Goal: Transaction & Acquisition: Purchase product/service

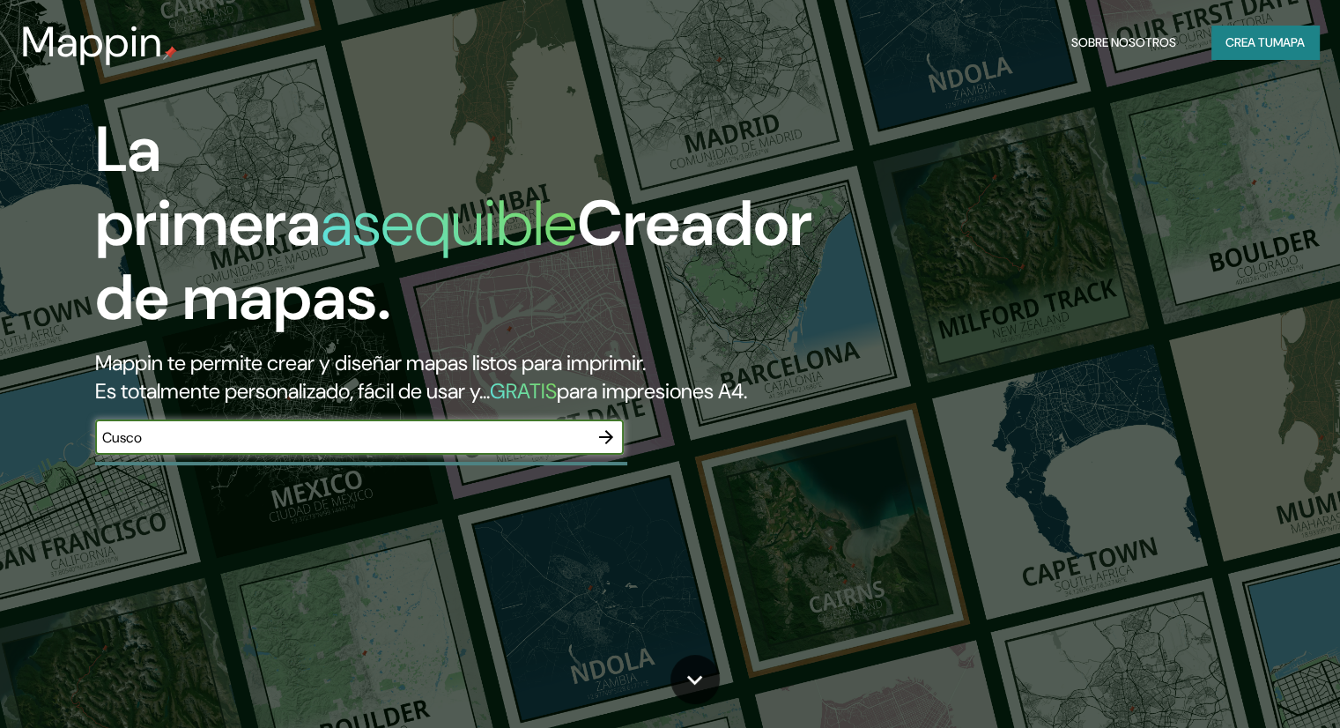
type input "Cusco"
click at [609, 444] on icon "button" at bounding box center [606, 437] width 14 height 14
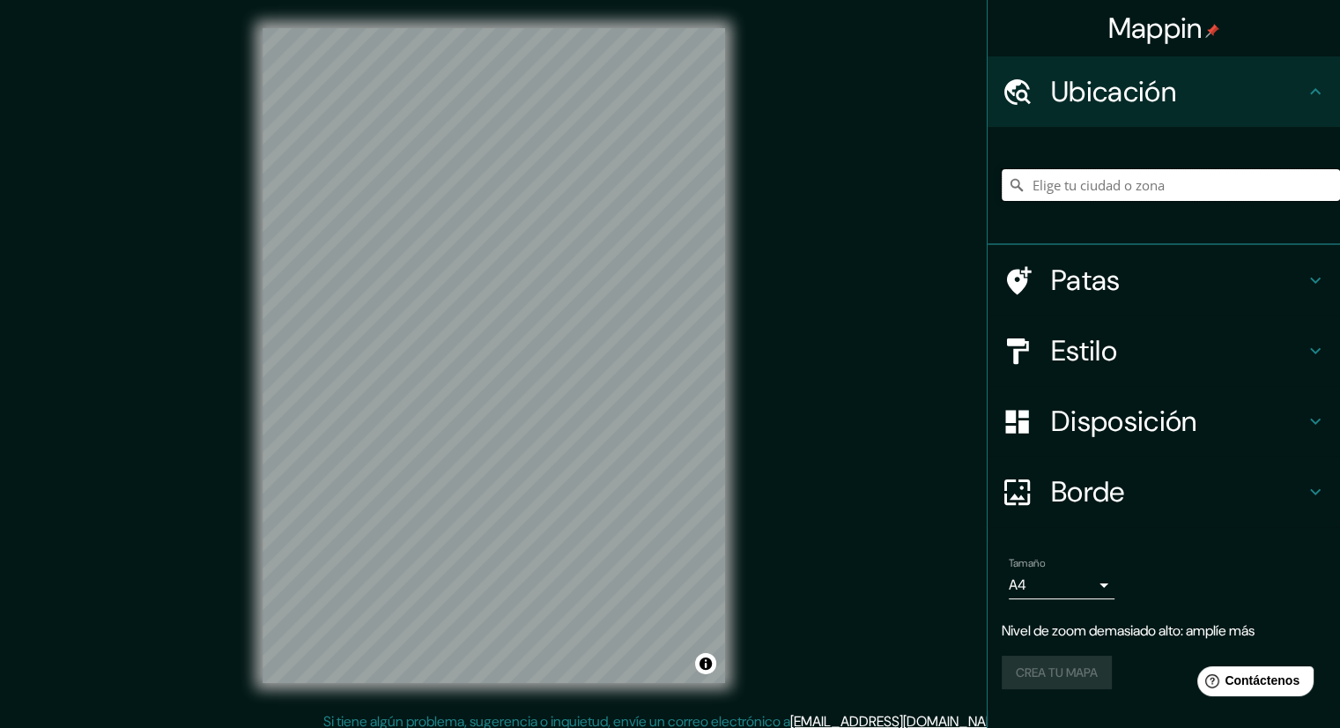
click at [1084, 190] on input "Elige tu ciudad o zona" at bounding box center [1171, 185] width 338 height 32
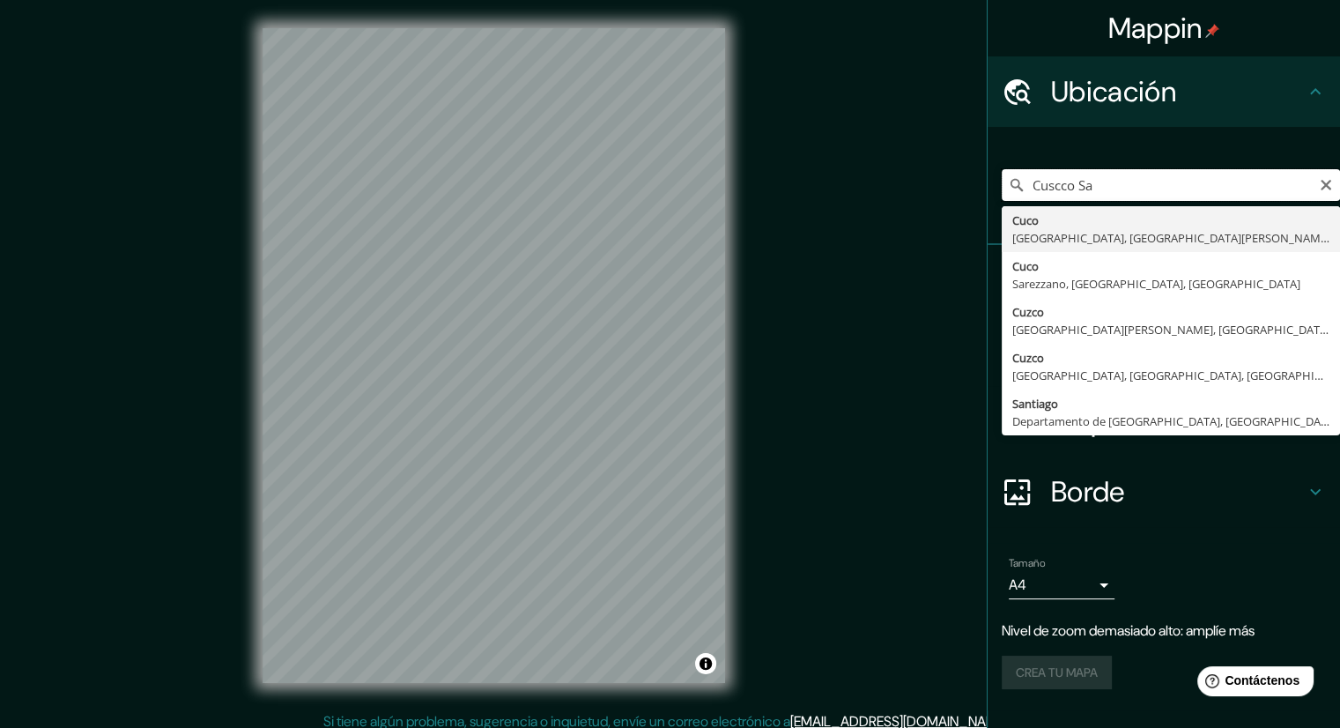
click at [1062, 191] on input "Cuscco Sa" at bounding box center [1171, 185] width 338 height 32
click at [1069, 185] on input "Cusco Sa" at bounding box center [1171, 185] width 338 height 32
click at [1169, 185] on input "Cusco, Sa" at bounding box center [1171, 185] width 338 height 32
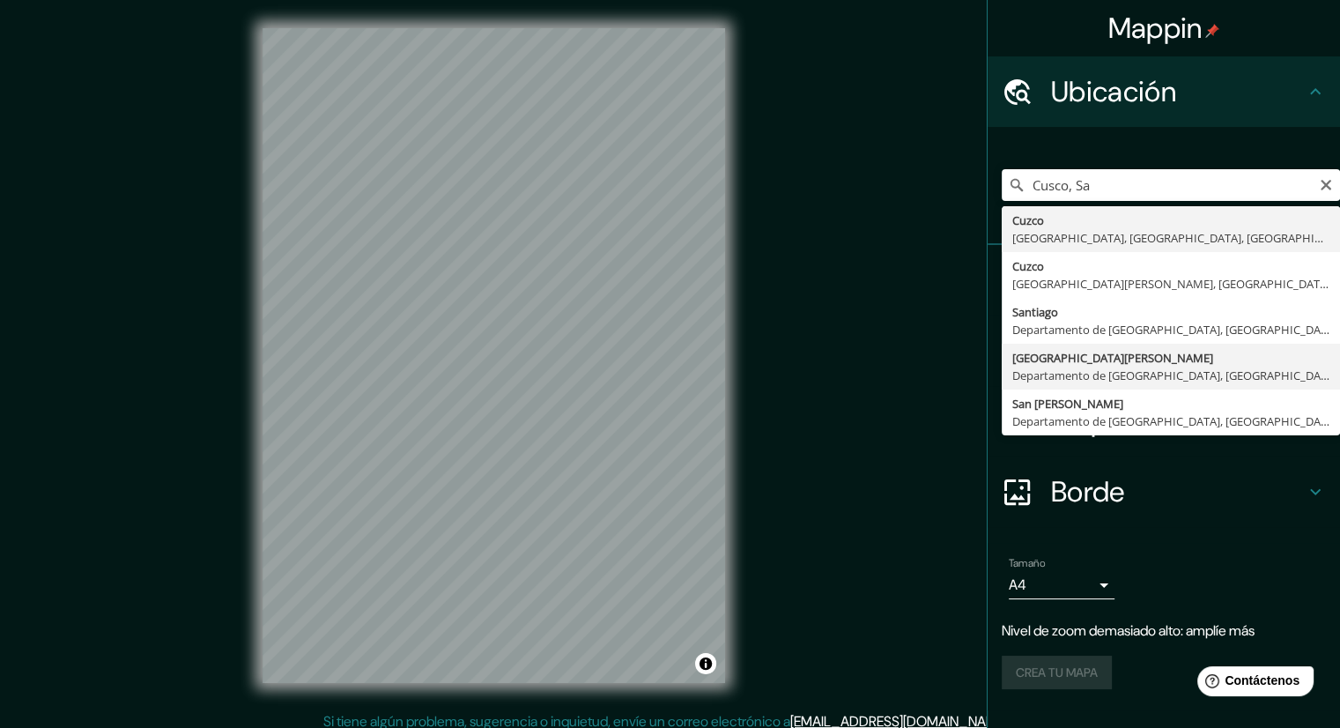
type input "[GEOGRAPHIC_DATA][PERSON_NAME], [GEOGRAPHIC_DATA], [GEOGRAPHIC_DATA]"
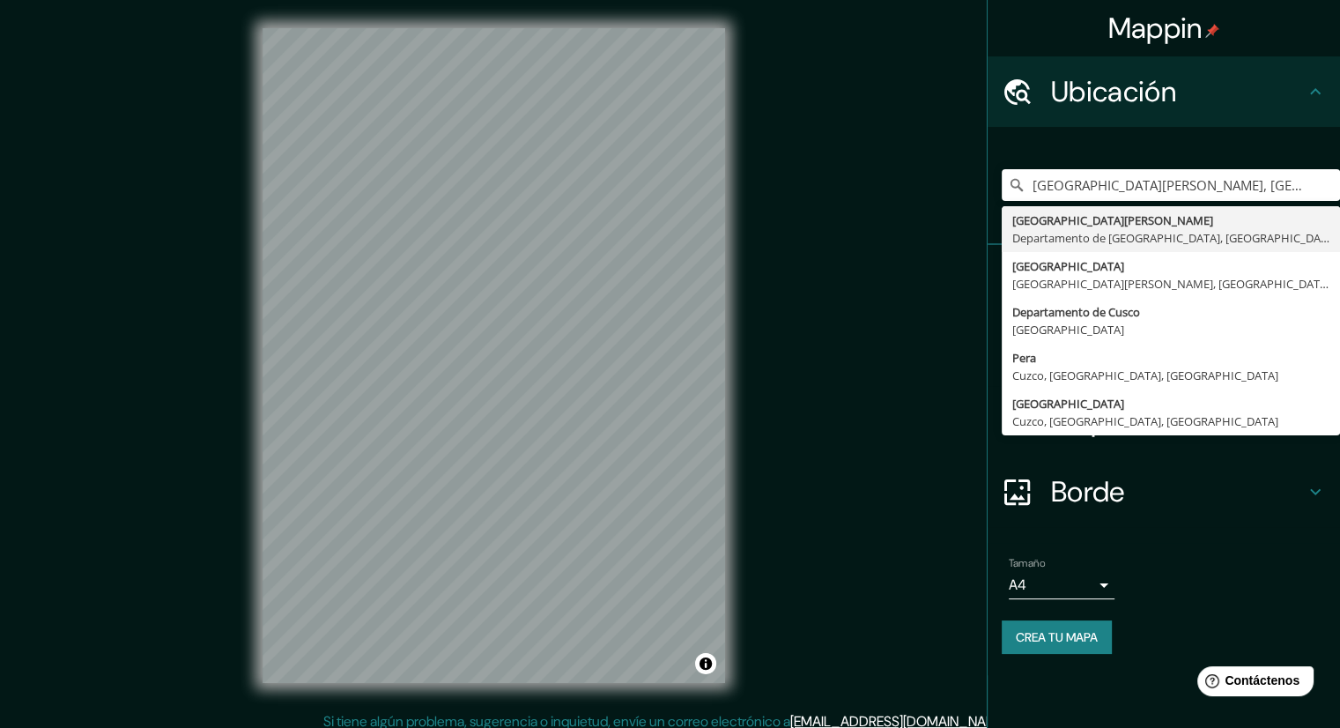
click at [1210, 537] on ul "Ubicación [GEOGRAPHIC_DATA][PERSON_NAME], [GEOGRAPHIC_DATA], [GEOGRAPHIC_DATA] …" at bounding box center [1164, 365] width 352 height 619
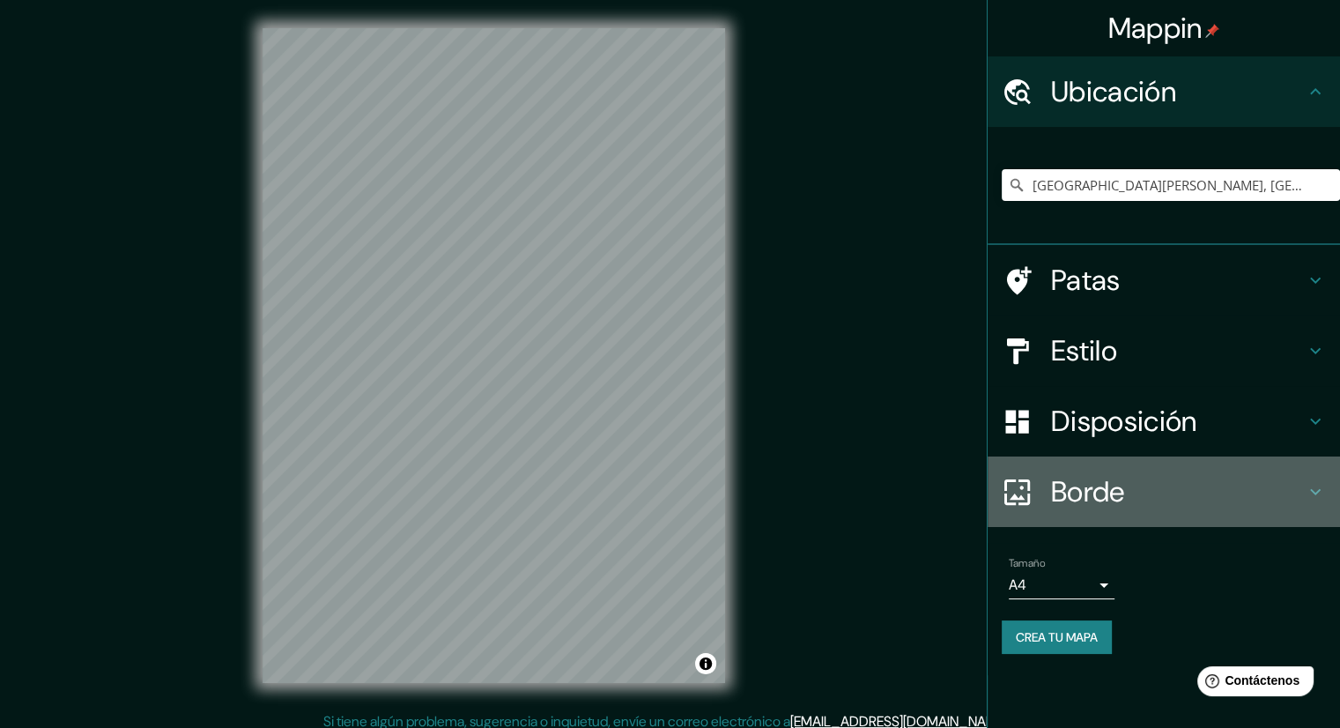
click at [1196, 501] on h4 "Borde" at bounding box center [1178, 491] width 254 height 35
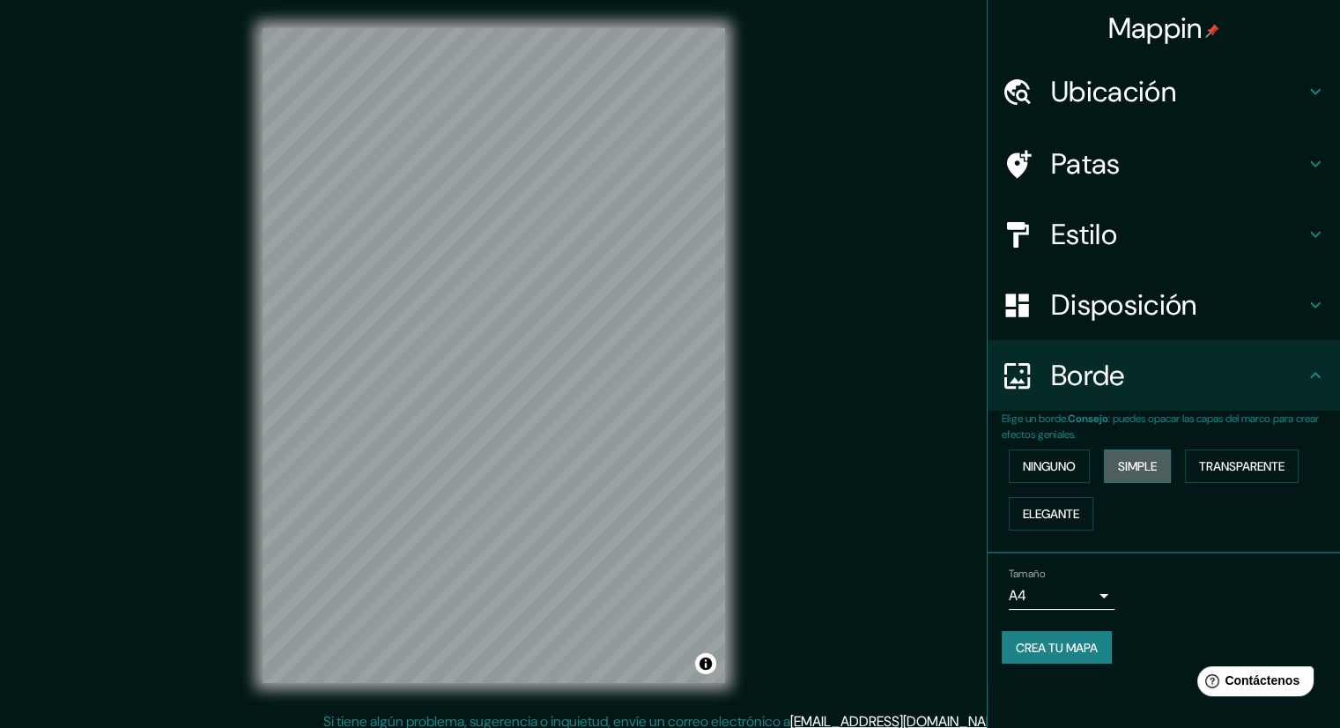
click at [1131, 467] on font "Simple" at bounding box center [1137, 466] width 39 height 16
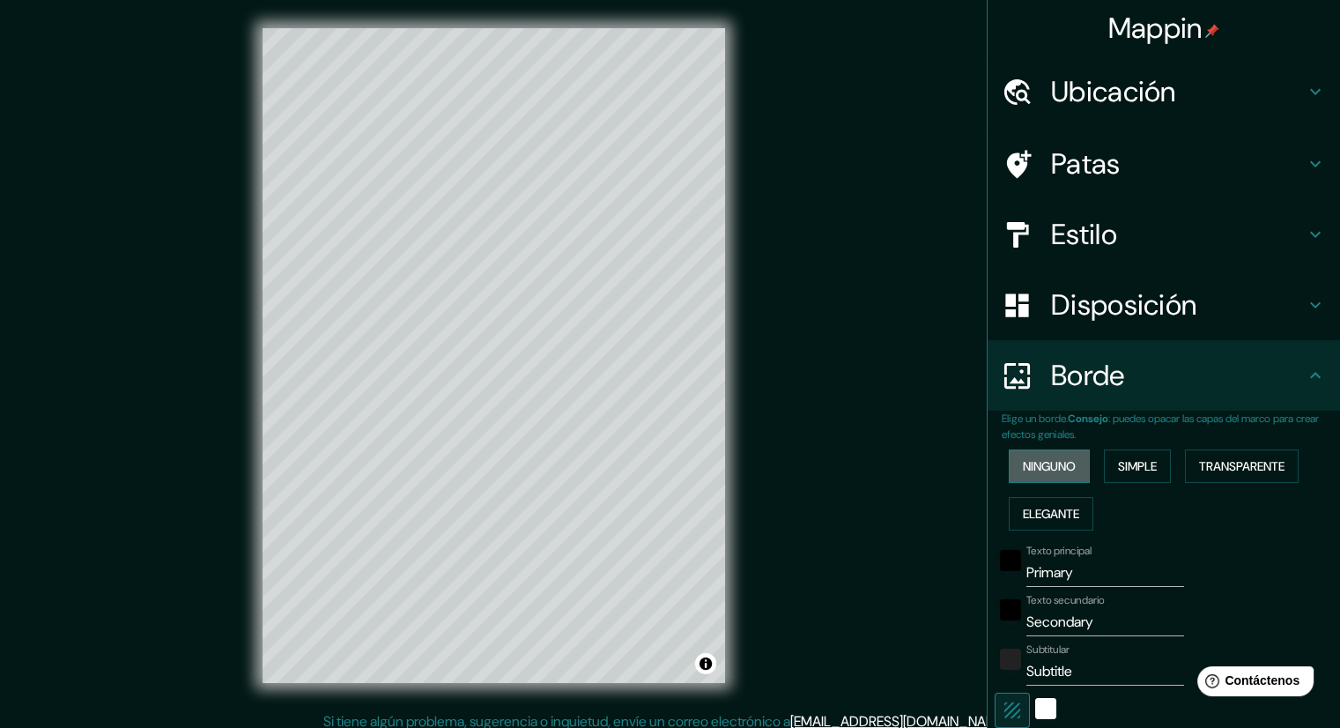
click at [1048, 465] on font "Ninguno" at bounding box center [1049, 466] width 53 height 16
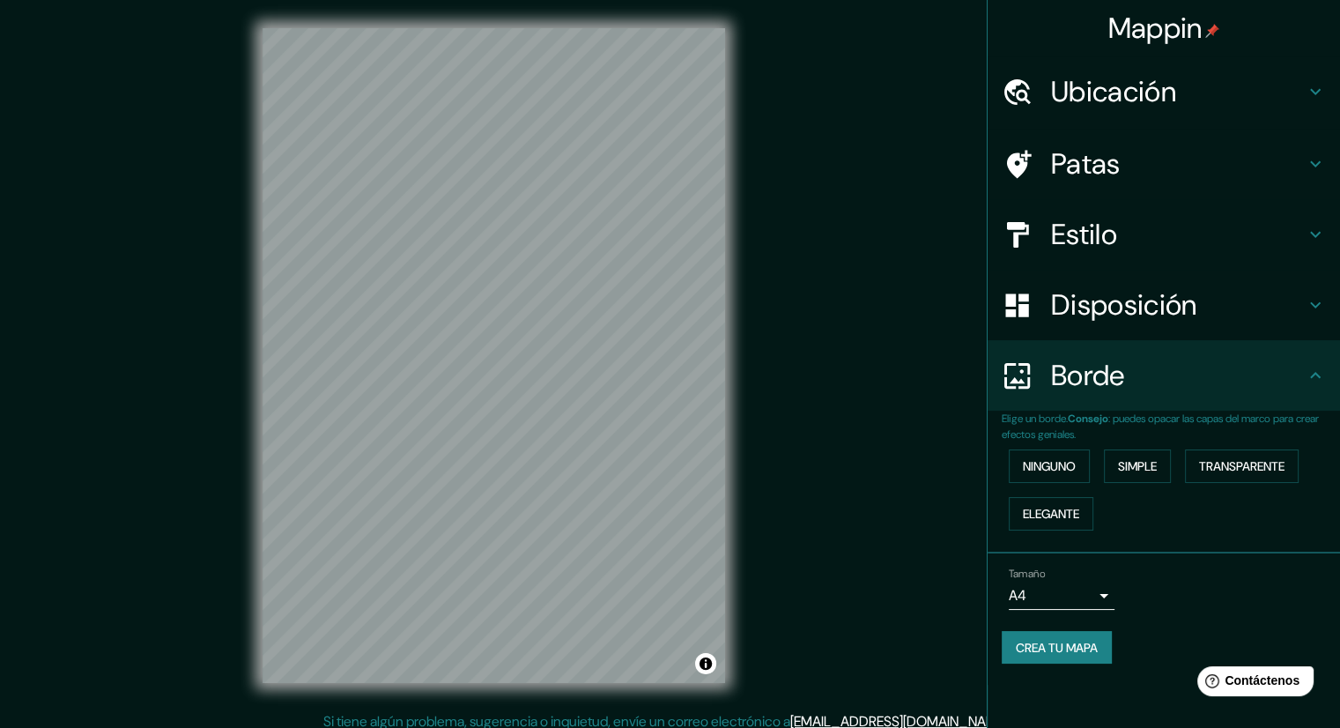
click at [1128, 227] on h4 "Estilo" at bounding box center [1178, 234] width 254 height 35
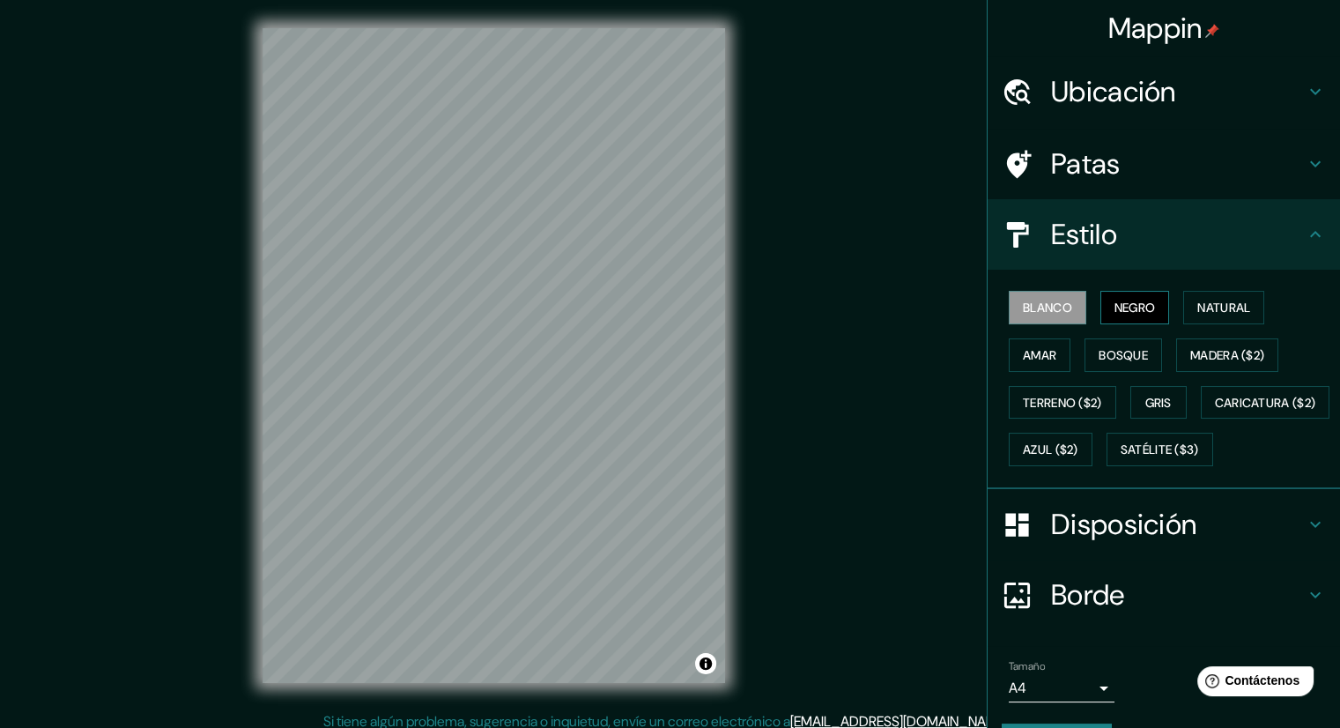
click at [1124, 308] on font "Negro" at bounding box center [1135, 308] width 41 height 16
click at [1047, 300] on font "Blanco" at bounding box center [1047, 308] width 49 height 16
click at [1101, 302] on button "Negro" at bounding box center [1136, 307] width 70 height 33
click at [1027, 349] on font "Amar" at bounding box center [1039, 355] width 33 height 16
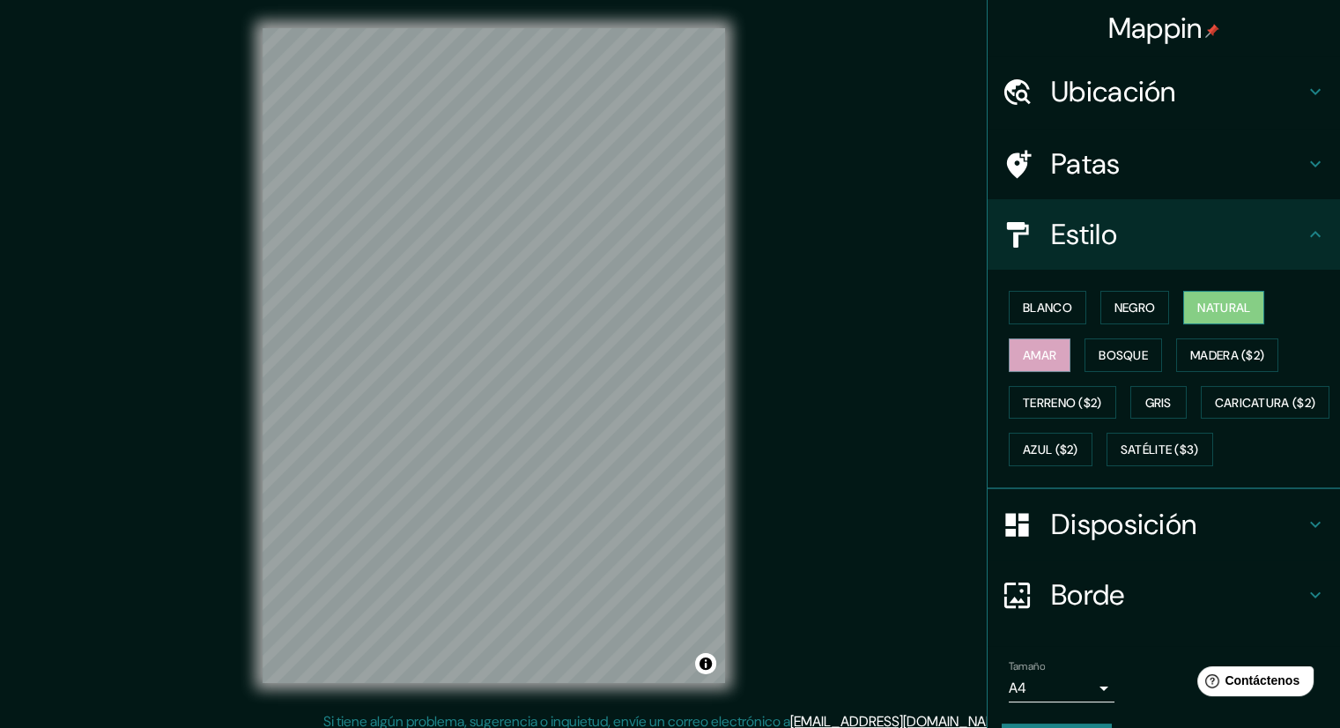
drag, startPoint x: 1186, startPoint y: 297, endPoint x: 1184, endPoint y: 306, distance: 9.0
click at [1187, 297] on button "Natural" at bounding box center [1223, 307] width 81 height 33
click at [1215, 411] on font "Caricatura ($2)" at bounding box center [1265, 403] width 101 height 16
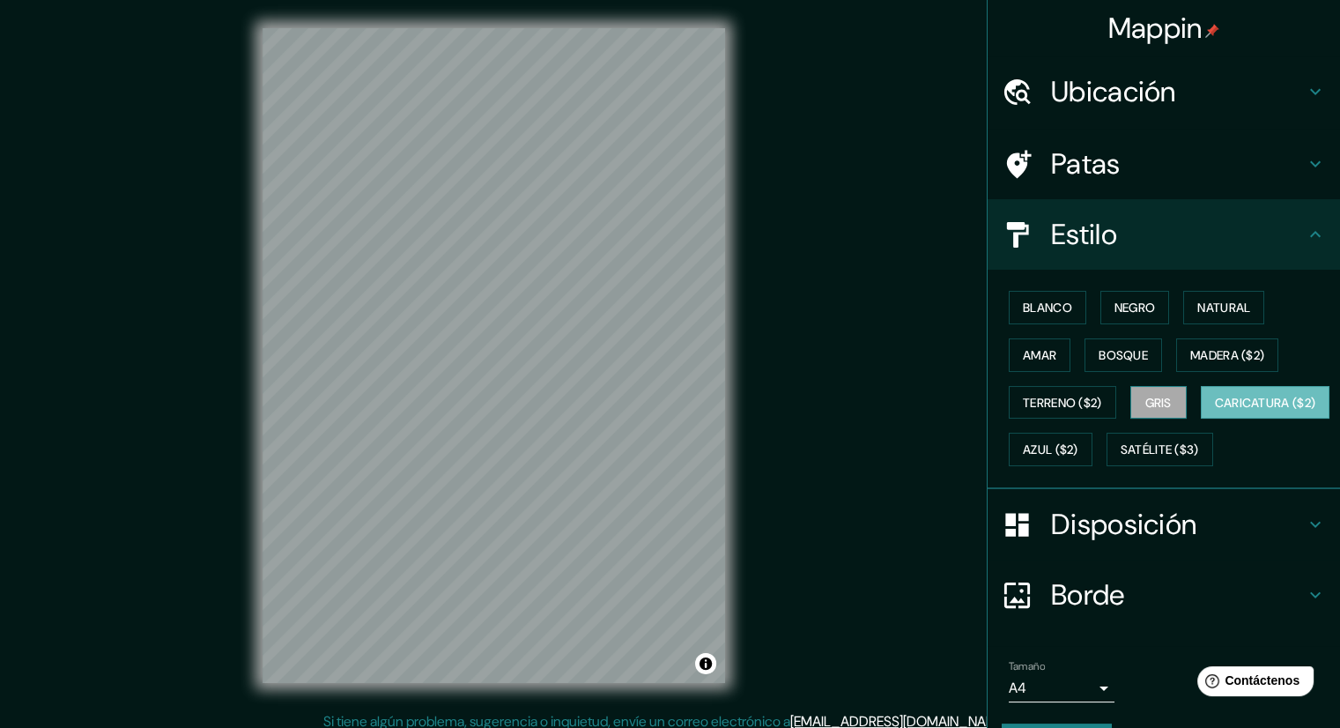
click at [1164, 397] on button "Gris" at bounding box center [1159, 402] width 56 height 33
click at [1117, 360] on font "Bosque" at bounding box center [1123, 355] width 49 height 16
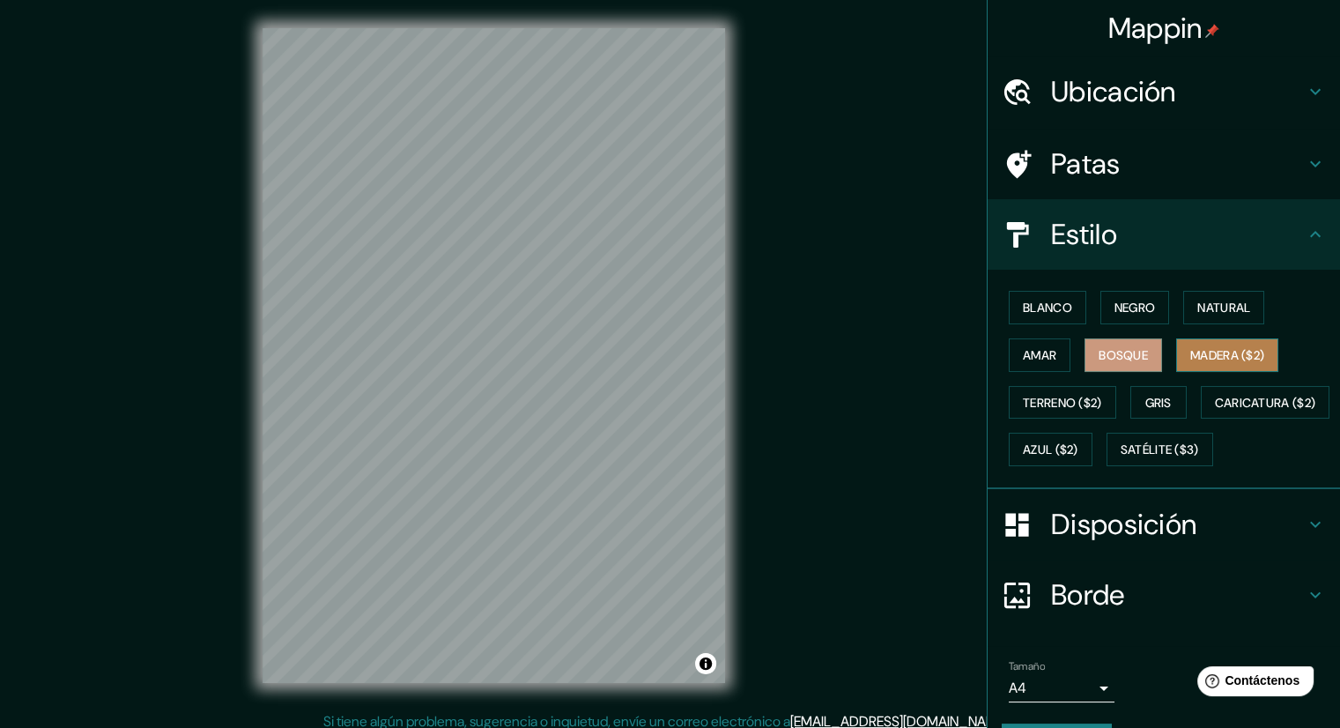
click at [1201, 352] on font "Madera ($2)" at bounding box center [1228, 355] width 74 height 16
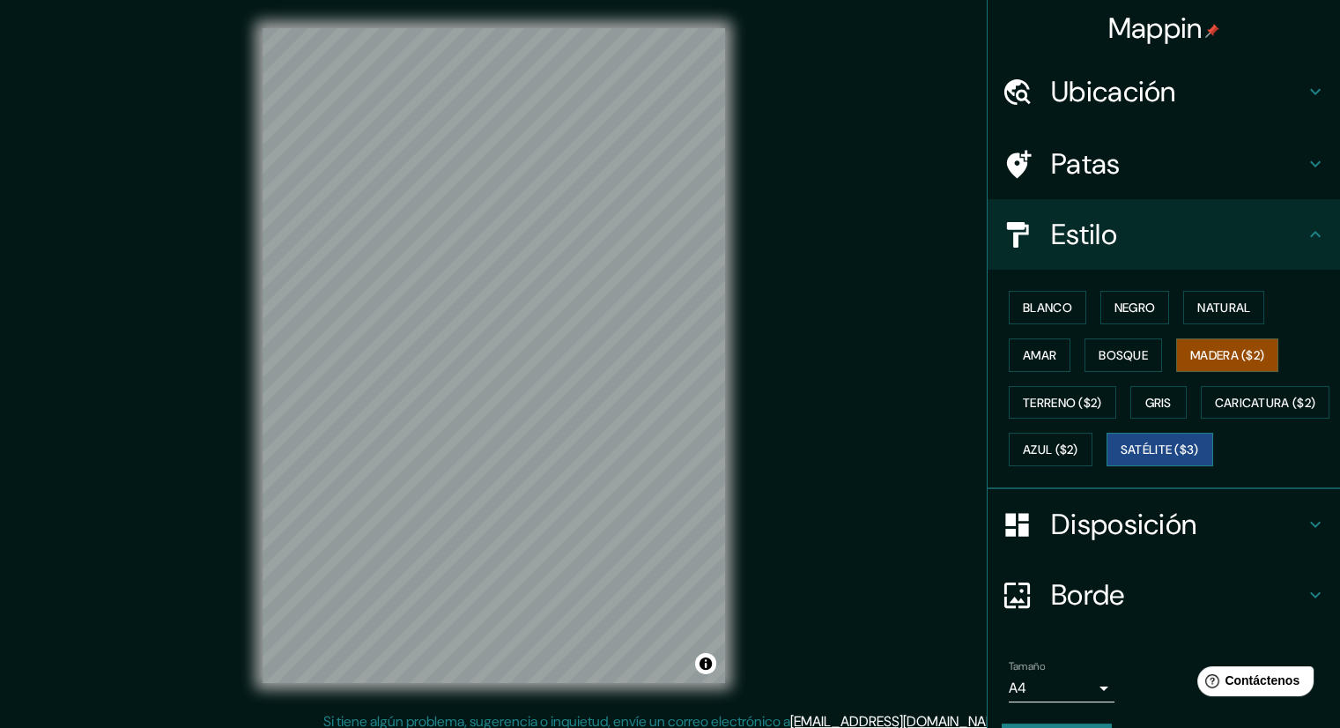
click at [1121, 458] on font "Satélite ($3)" at bounding box center [1160, 450] width 78 height 16
click at [1099, 347] on font "Bosque" at bounding box center [1123, 355] width 49 height 16
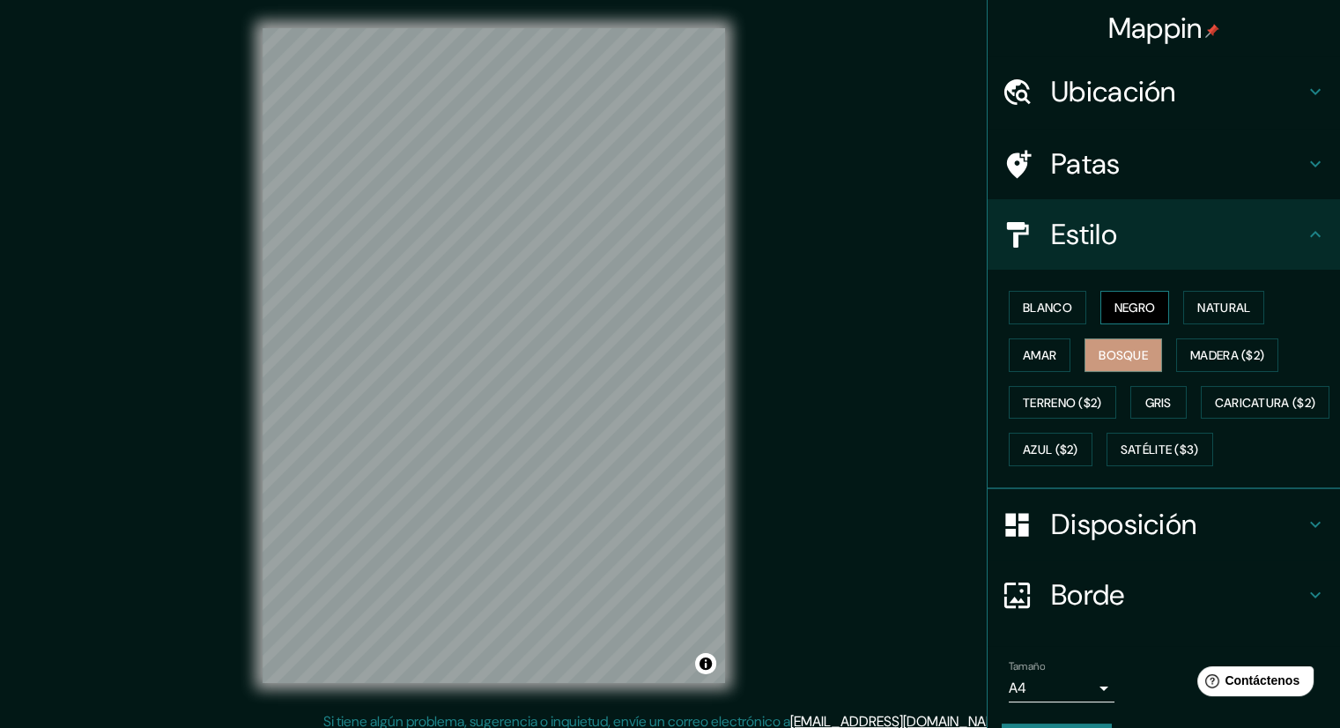
click at [1122, 314] on font "Negro" at bounding box center [1135, 308] width 41 height 16
click at [1051, 311] on font "Blanco" at bounding box center [1047, 308] width 49 height 16
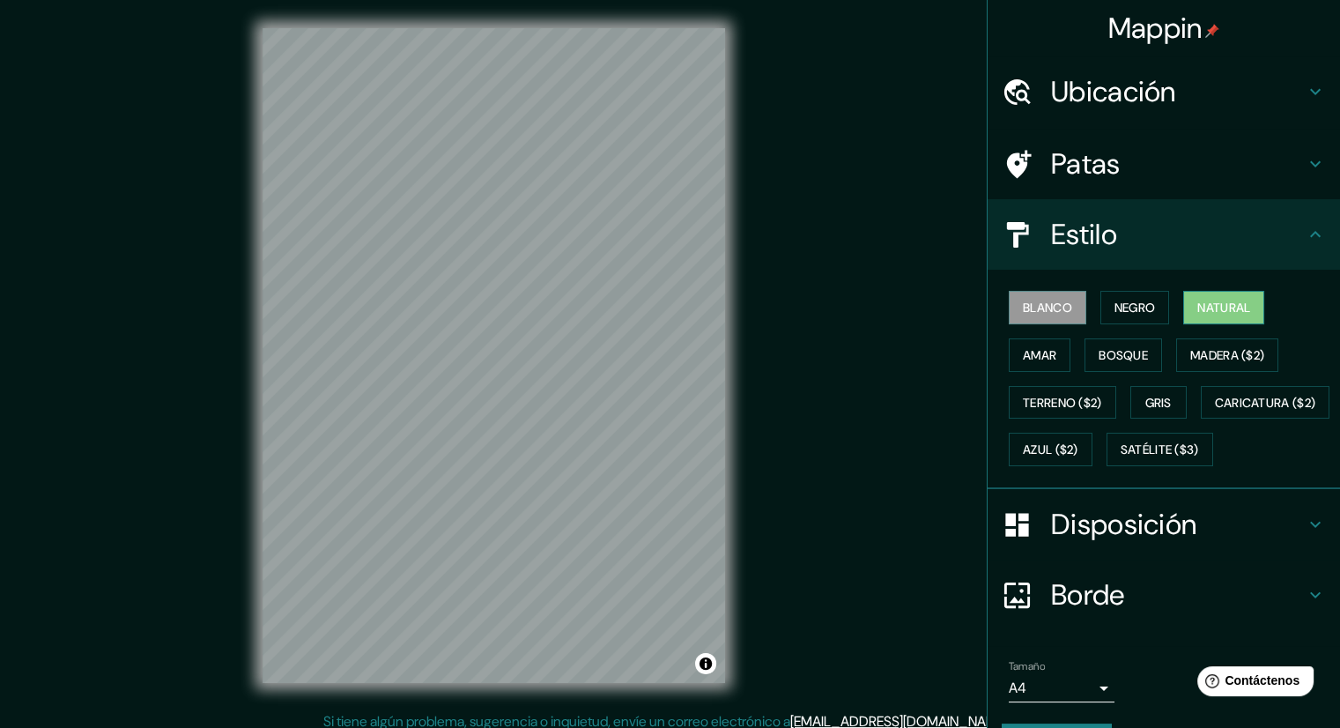
click at [1183, 308] on button "Natural" at bounding box center [1223, 307] width 81 height 33
click at [1073, 155] on font "Patas" at bounding box center [1086, 163] width 70 height 37
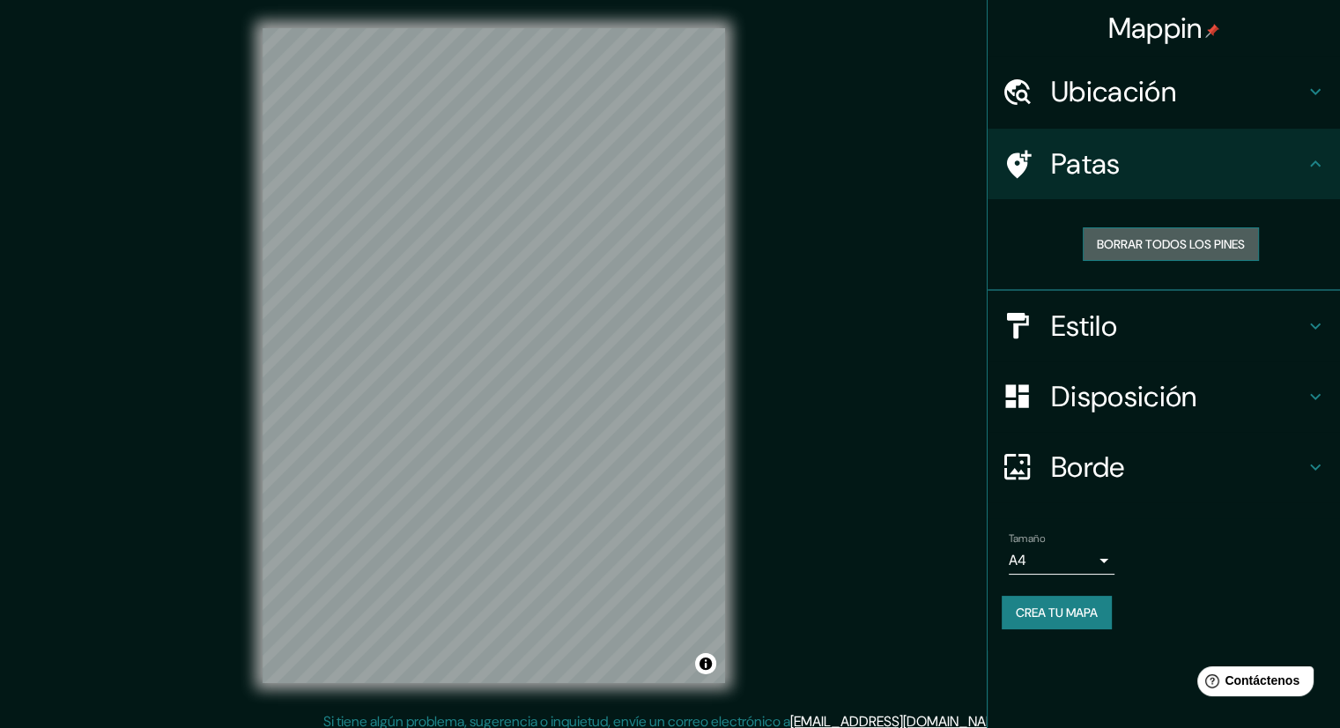
click at [1147, 241] on font "Borrar todos los pines" at bounding box center [1171, 244] width 148 height 16
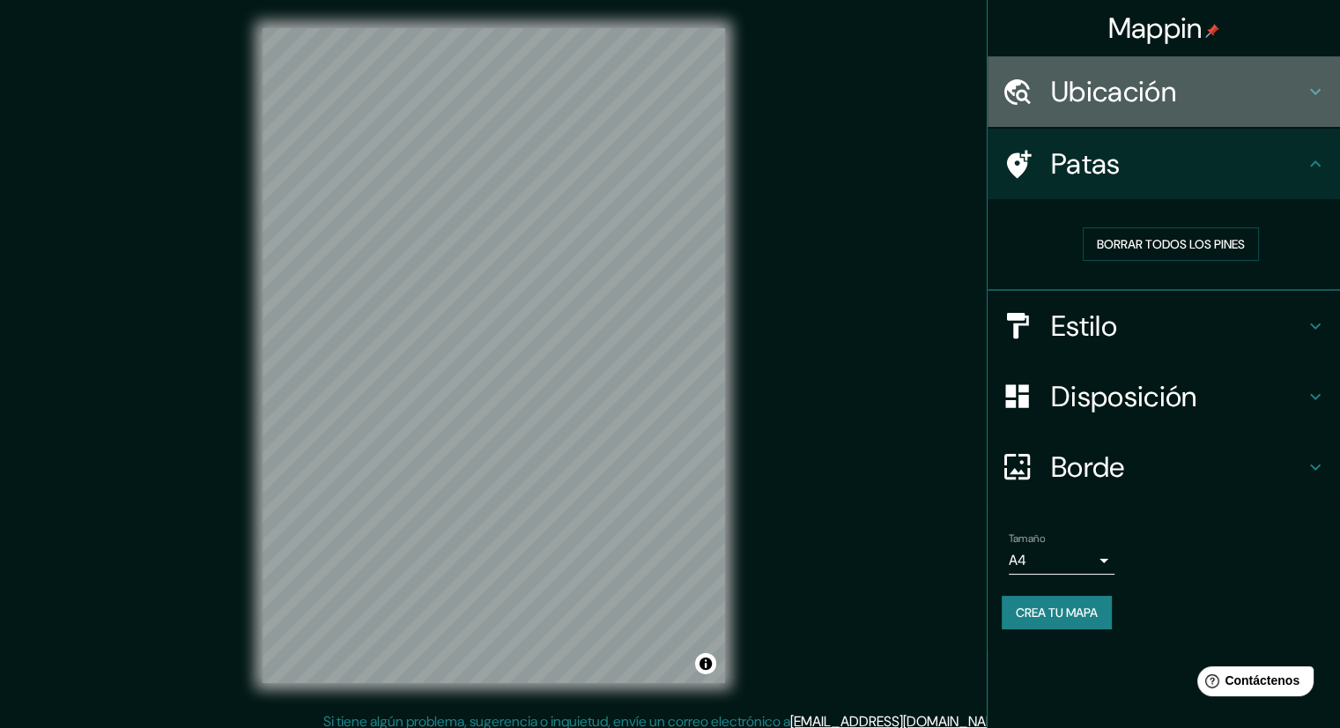
click at [1184, 98] on h4 "Ubicación" at bounding box center [1178, 91] width 254 height 35
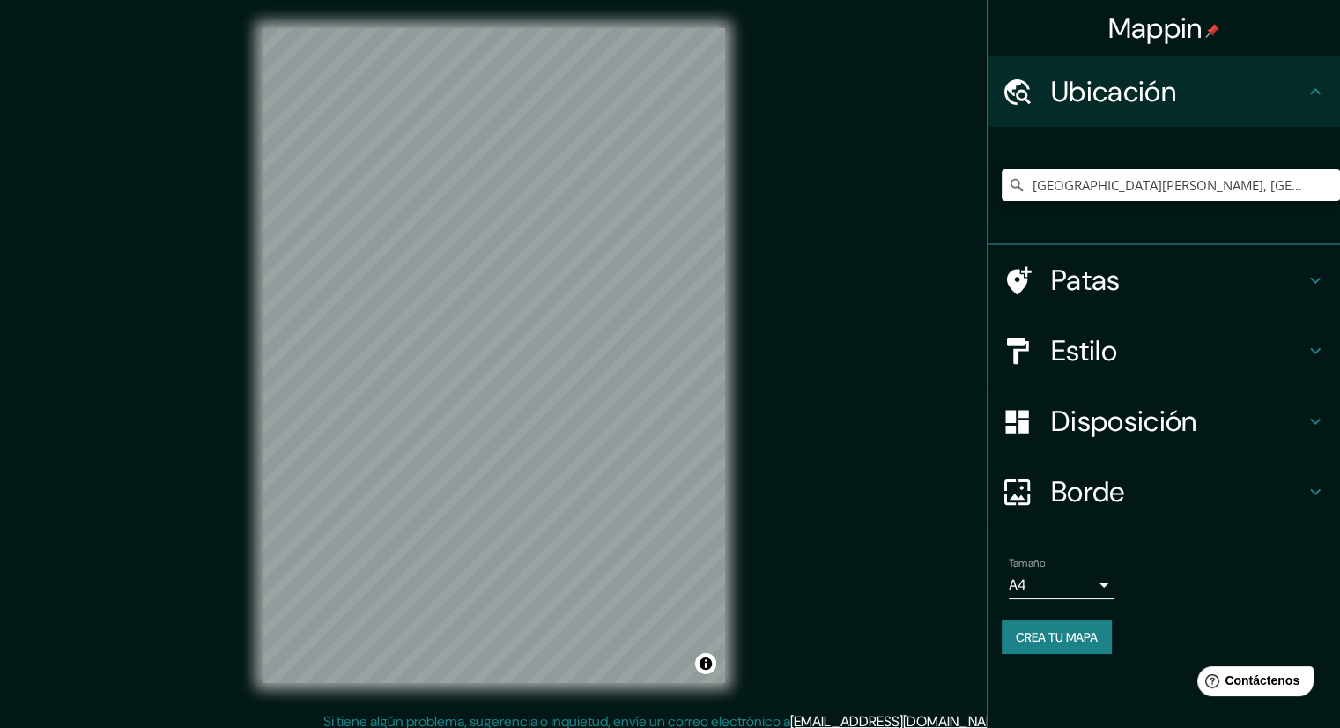
click at [1184, 98] on h4 "Ubicación" at bounding box center [1178, 91] width 254 height 35
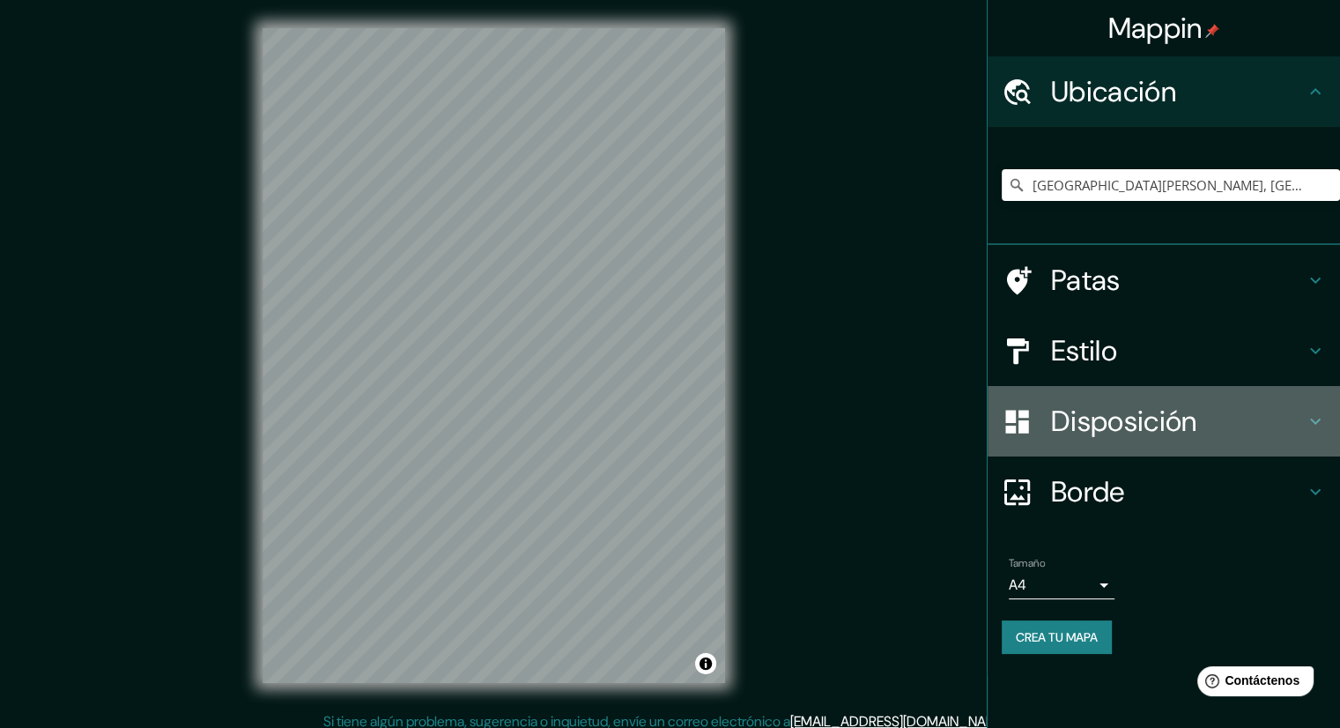
click at [1142, 417] on font "Disposición" at bounding box center [1123, 421] width 145 height 37
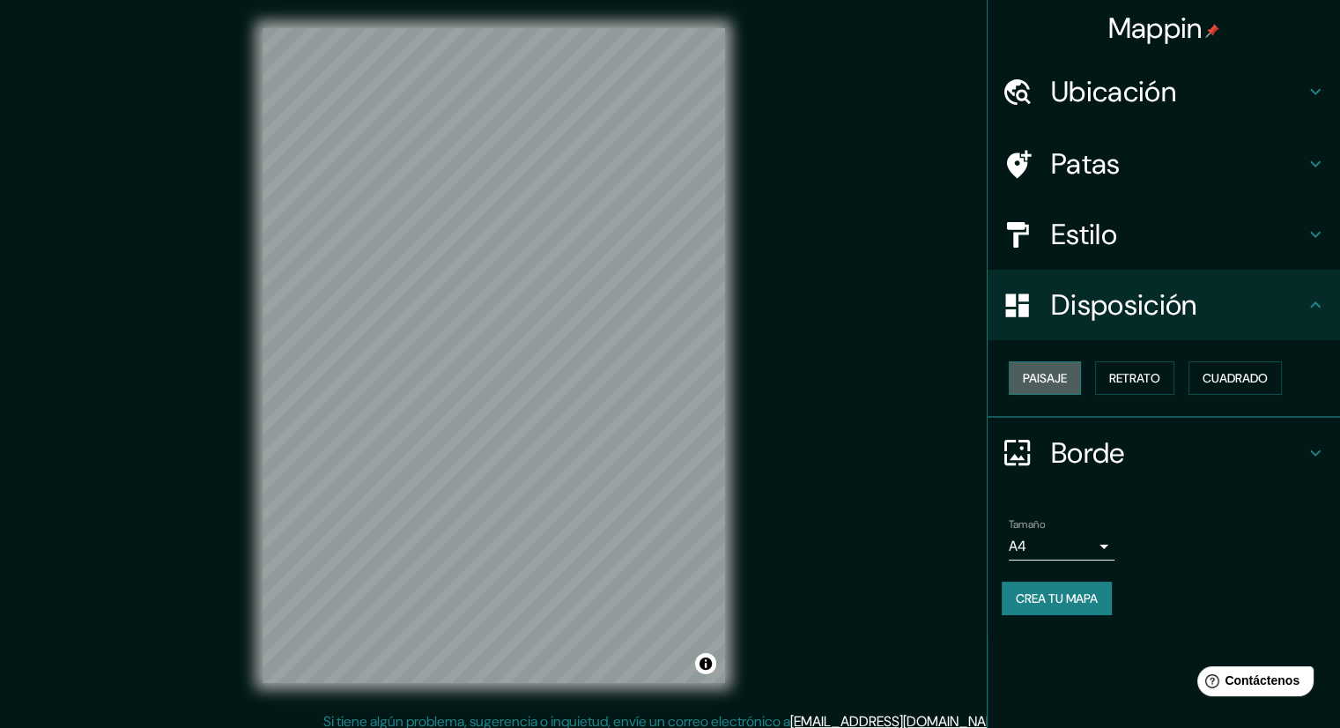
click at [1051, 382] on font "Paisaje" at bounding box center [1045, 378] width 44 height 16
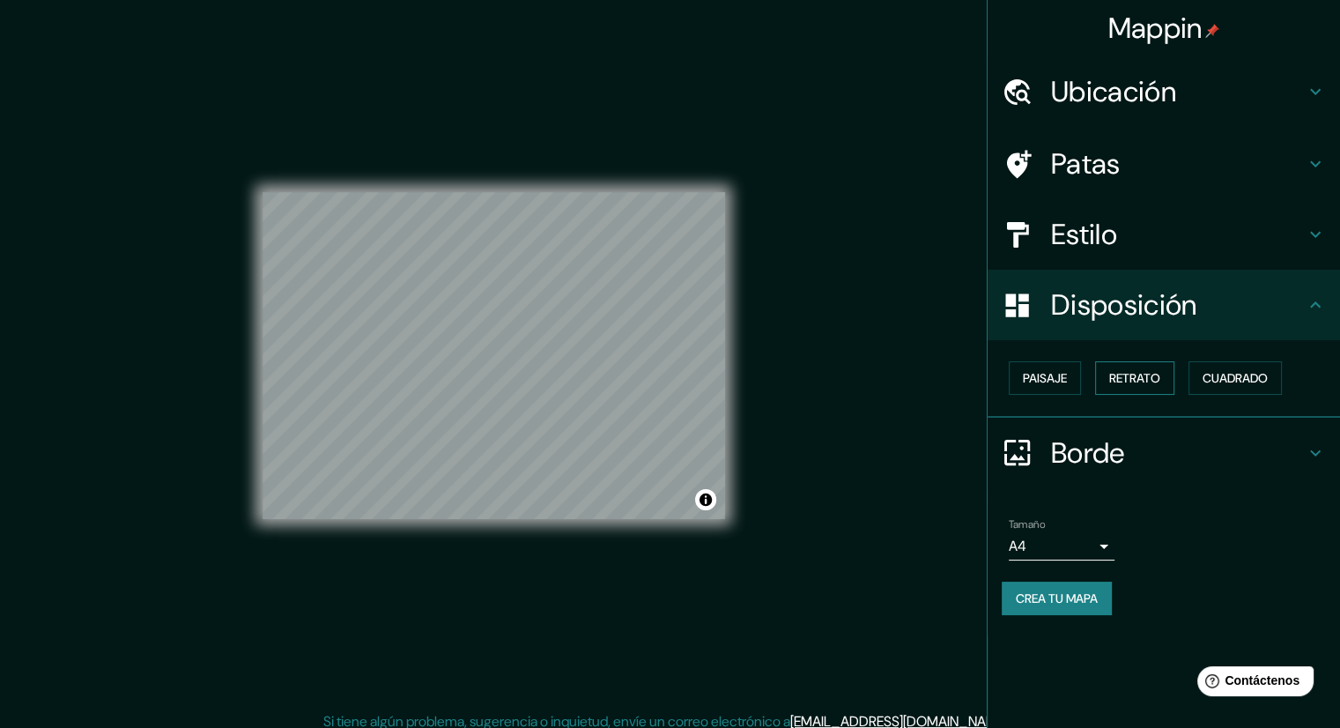
click at [1130, 375] on font "Retrato" at bounding box center [1134, 378] width 51 height 16
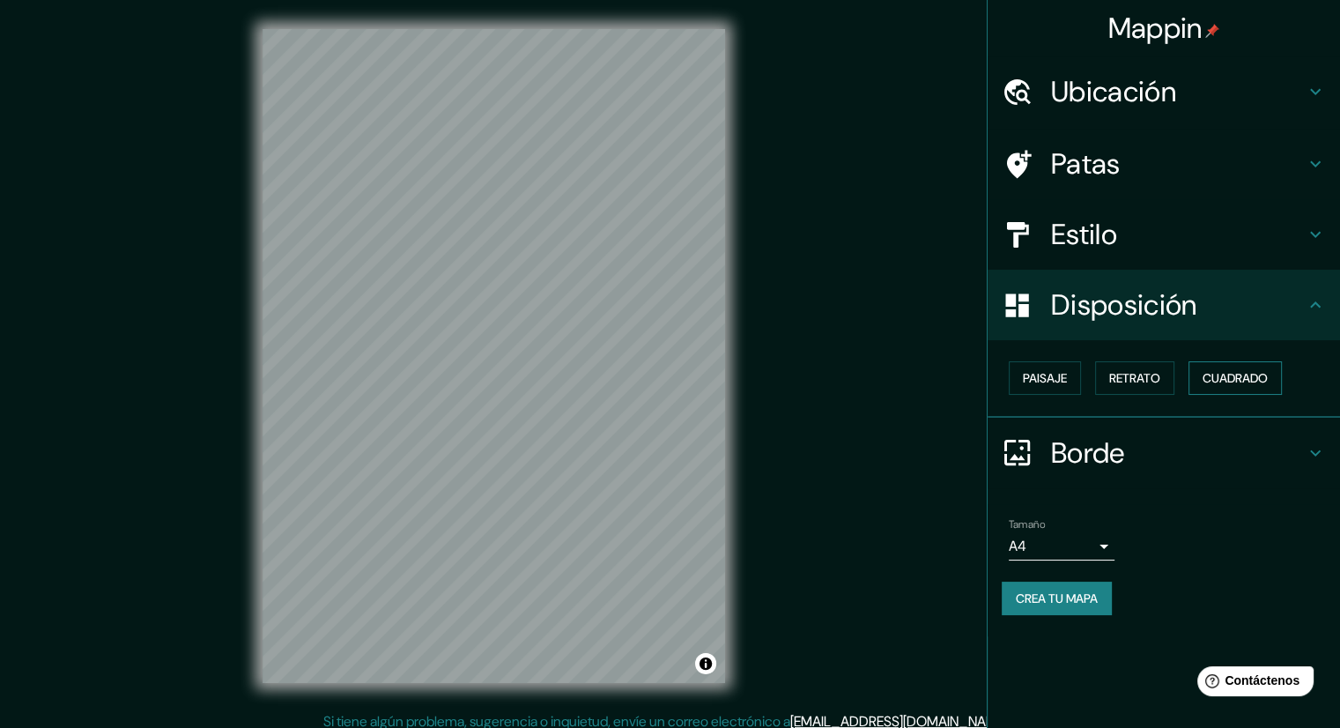
click at [1244, 379] on font "Cuadrado" at bounding box center [1235, 378] width 65 height 16
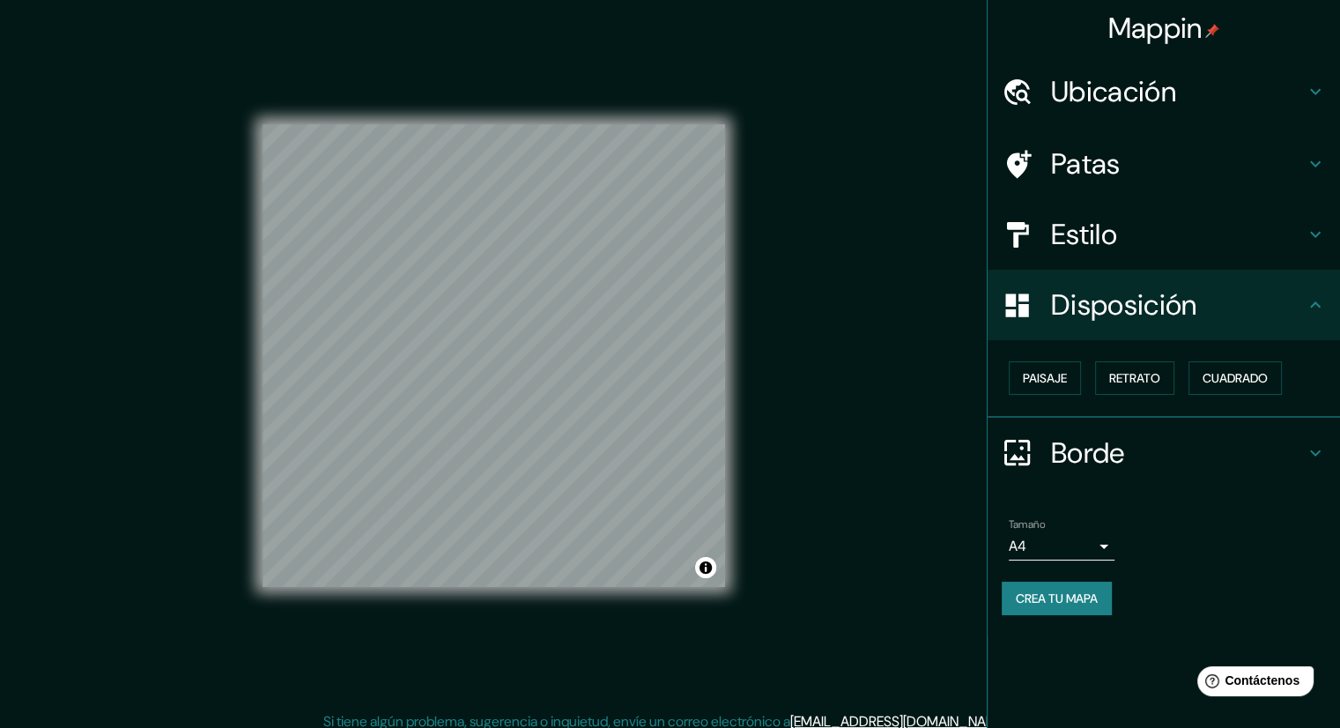
click at [1089, 381] on div "Paisaje Retrato Cuadrado" at bounding box center [1171, 378] width 338 height 48
click at [1153, 359] on div "Paisaje Retrato Cuadrado" at bounding box center [1171, 378] width 338 height 48
click at [1142, 367] on font "Retrato" at bounding box center [1134, 378] width 51 height 23
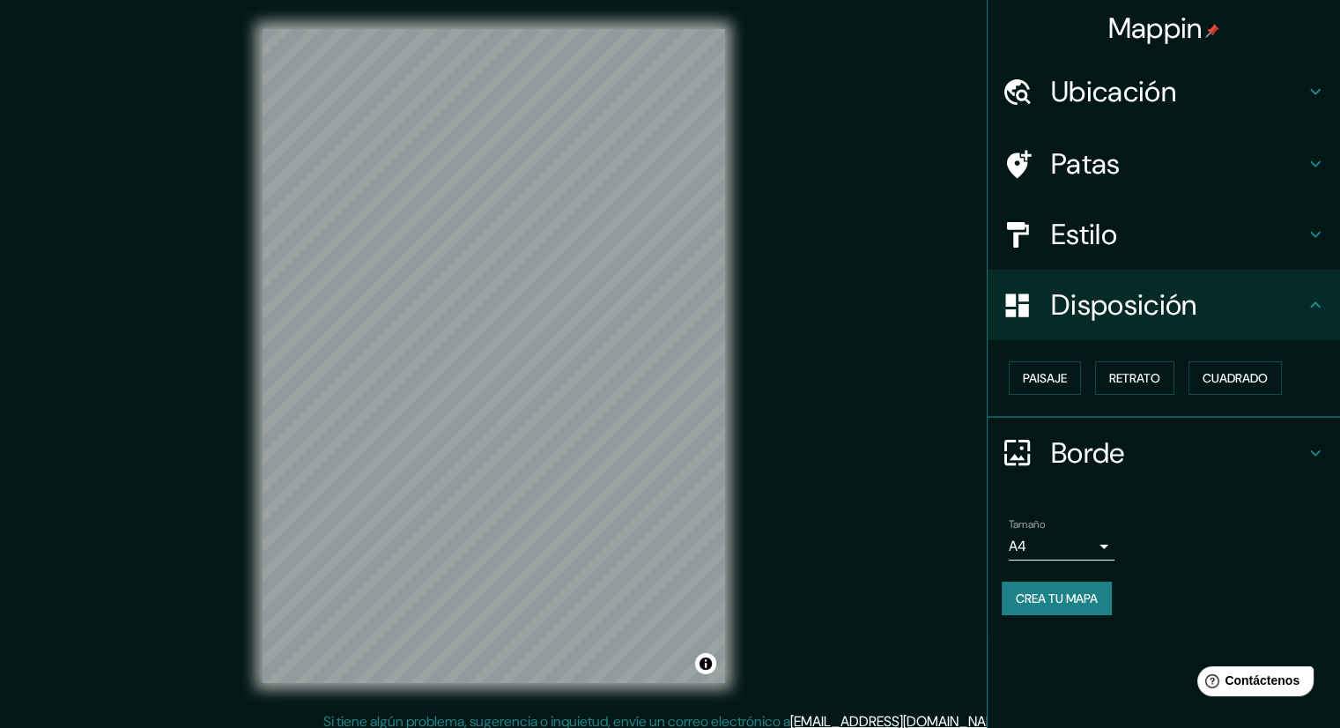
click at [909, 390] on div "Mappin Ubicación [GEOGRAPHIC_DATA][PERSON_NAME], [GEOGRAPHIC_DATA], [GEOGRAPHIC…" at bounding box center [670, 369] width 1340 height 739
click at [1109, 540] on body "Mappin Ubicación [GEOGRAPHIC_DATA][PERSON_NAME], [GEOGRAPHIC_DATA], [GEOGRAPHIC…" at bounding box center [670, 364] width 1340 height 728
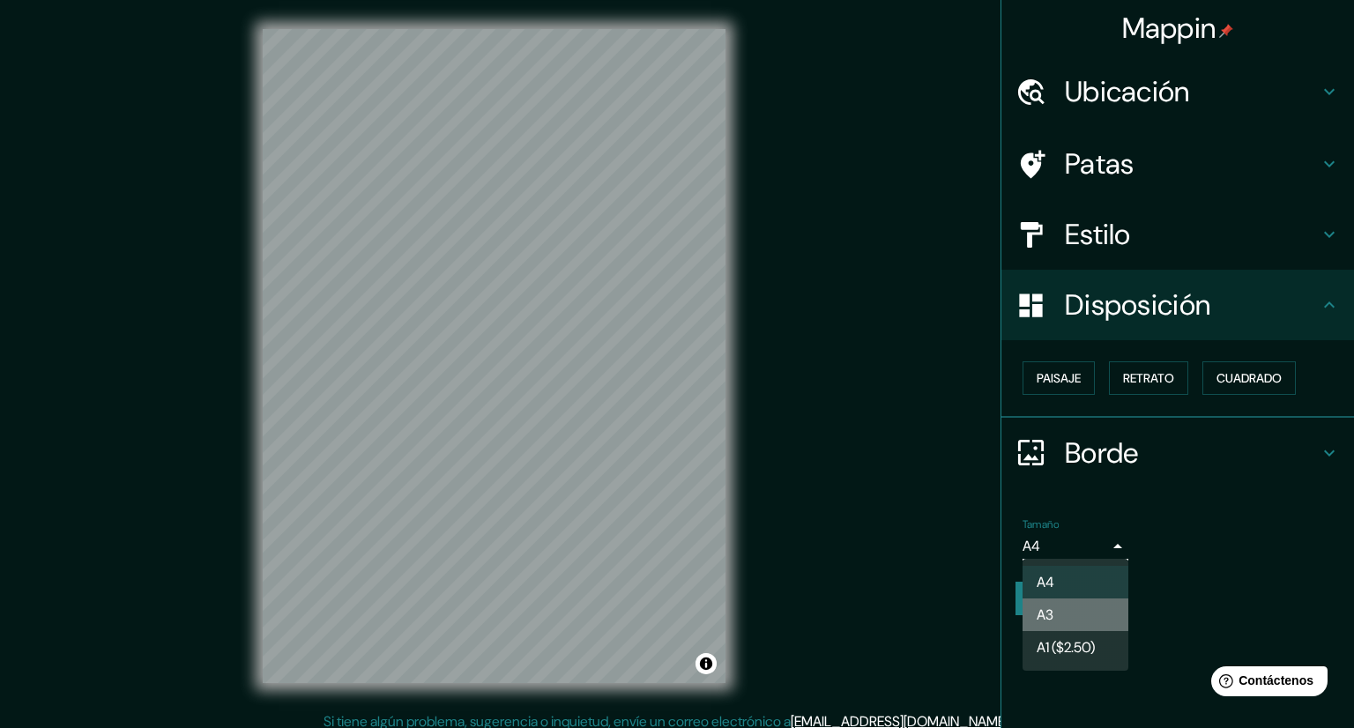
drag, startPoint x: 1076, startPoint y: 619, endPoint x: 1072, endPoint y: 610, distance: 9.9
click at [1075, 618] on li "A3" at bounding box center [1075, 614] width 106 height 33
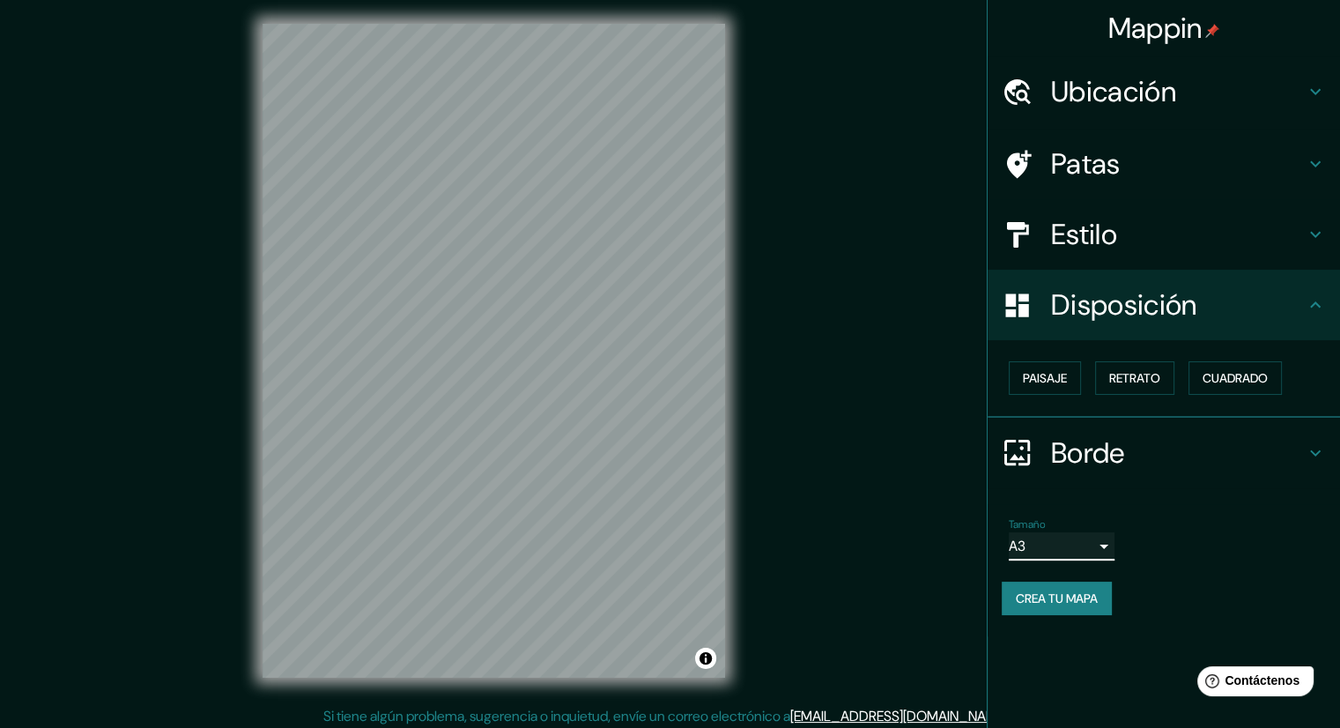
scroll to position [11, 0]
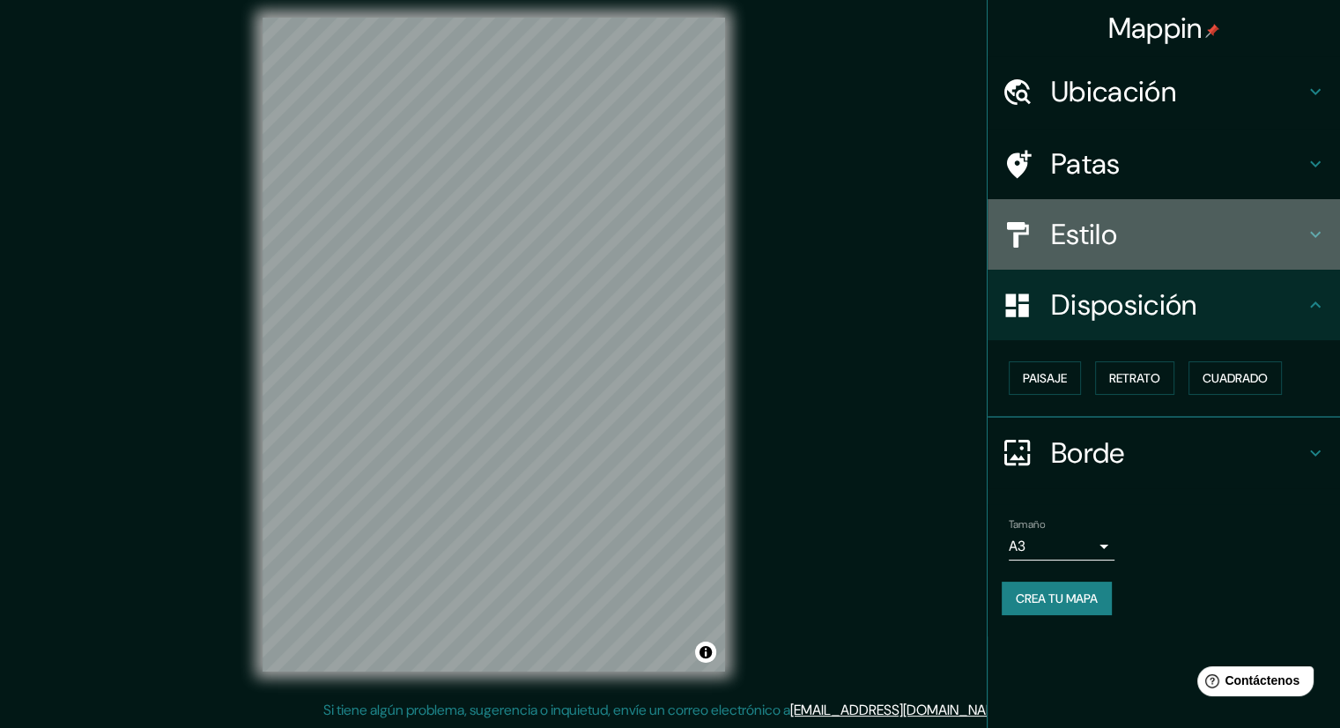
click at [1107, 216] on font "Estilo" at bounding box center [1084, 234] width 66 height 37
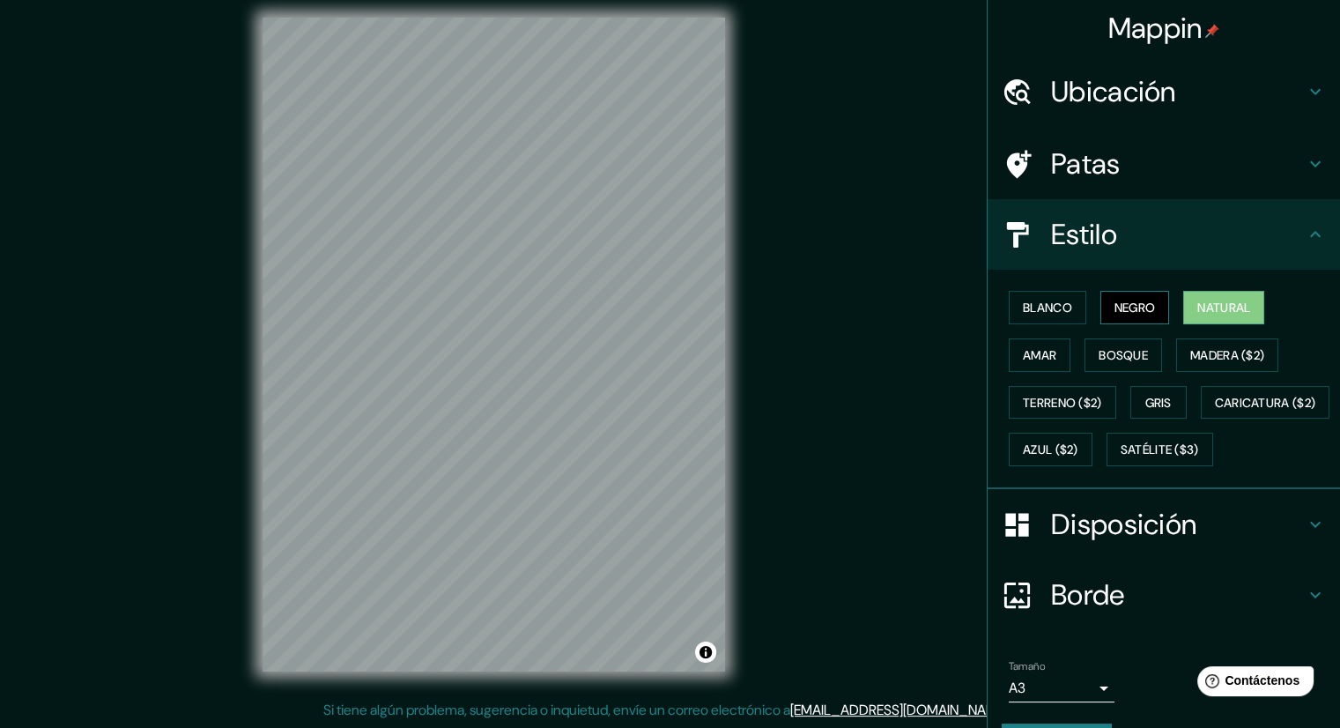
click at [1115, 303] on font "Negro" at bounding box center [1135, 308] width 41 height 16
click at [1057, 315] on font "Blanco" at bounding box center [1047, 307] width 49 height 23
click at [1202, 304] on font "Natural" at bounding box center [1224, 308] width 53 height 16
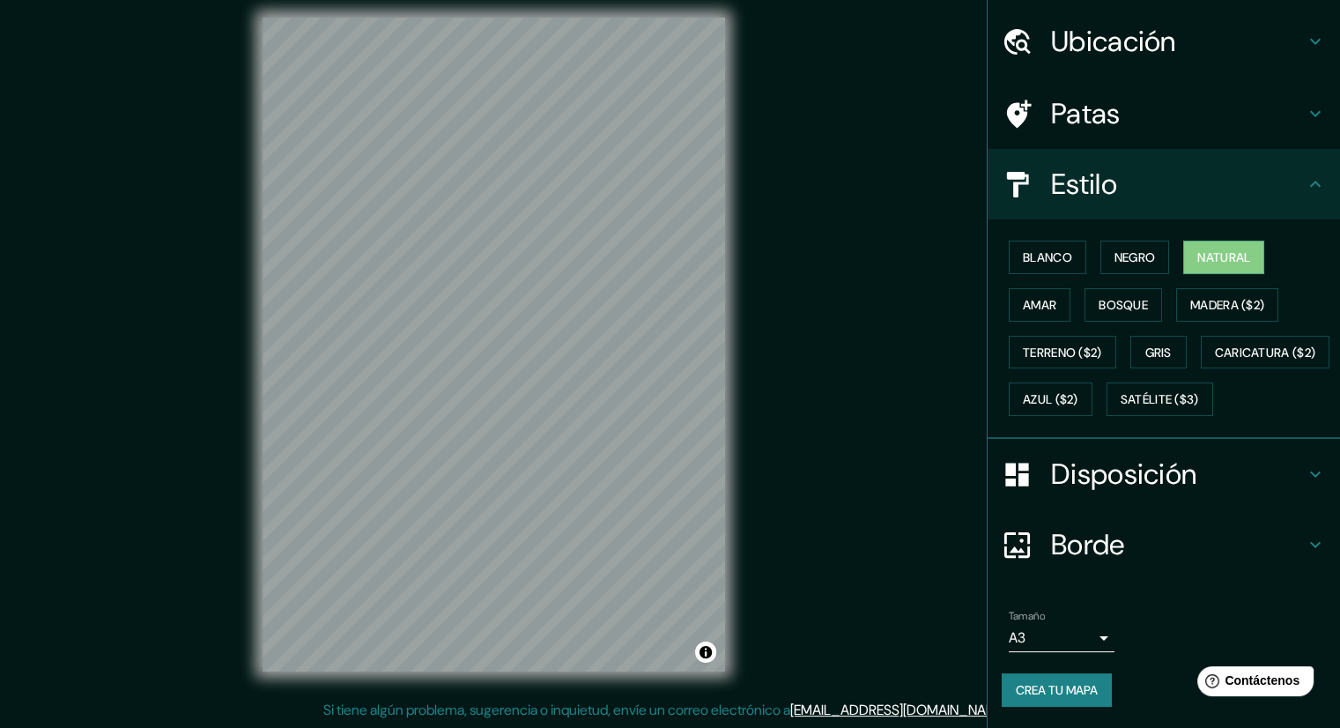
scroll to position [93, 0]
click at [1028, 693] on font "Crea tu mapa" at bounding box center [1057, 690] width 82 height 16
click at [1058, 687] on font "Crea tu mapa" at bounding box center [1057, 690] width 82 height 16
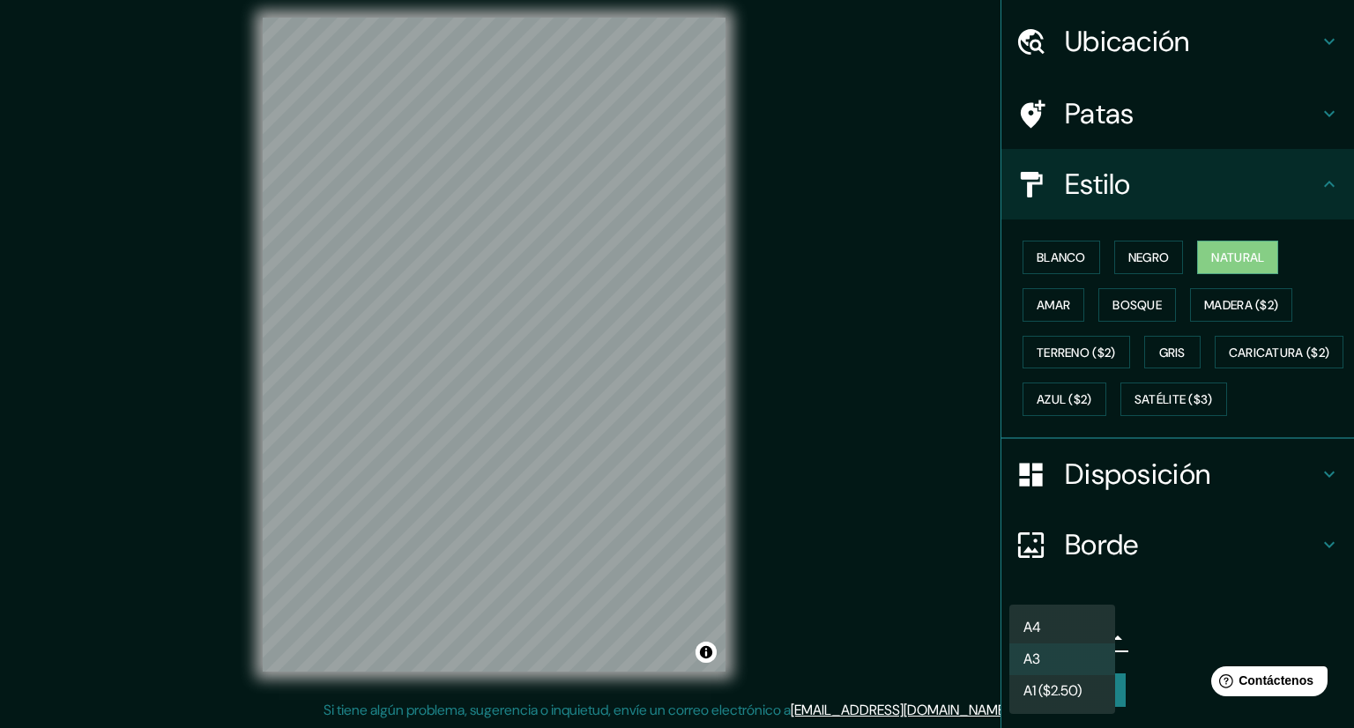
click at [1088, 648] on body "Mappin Ubicación [GEOGRAPHIC_DATA][PERSON_NAME], [GEOGRAPHIC_DATA], [GEOGRAPHIC…" at bounding box center [677, 353] width 1354 height 728
click at [1083, 633] on li "A4" at bounding box center [1062, 628] width 106 height 33
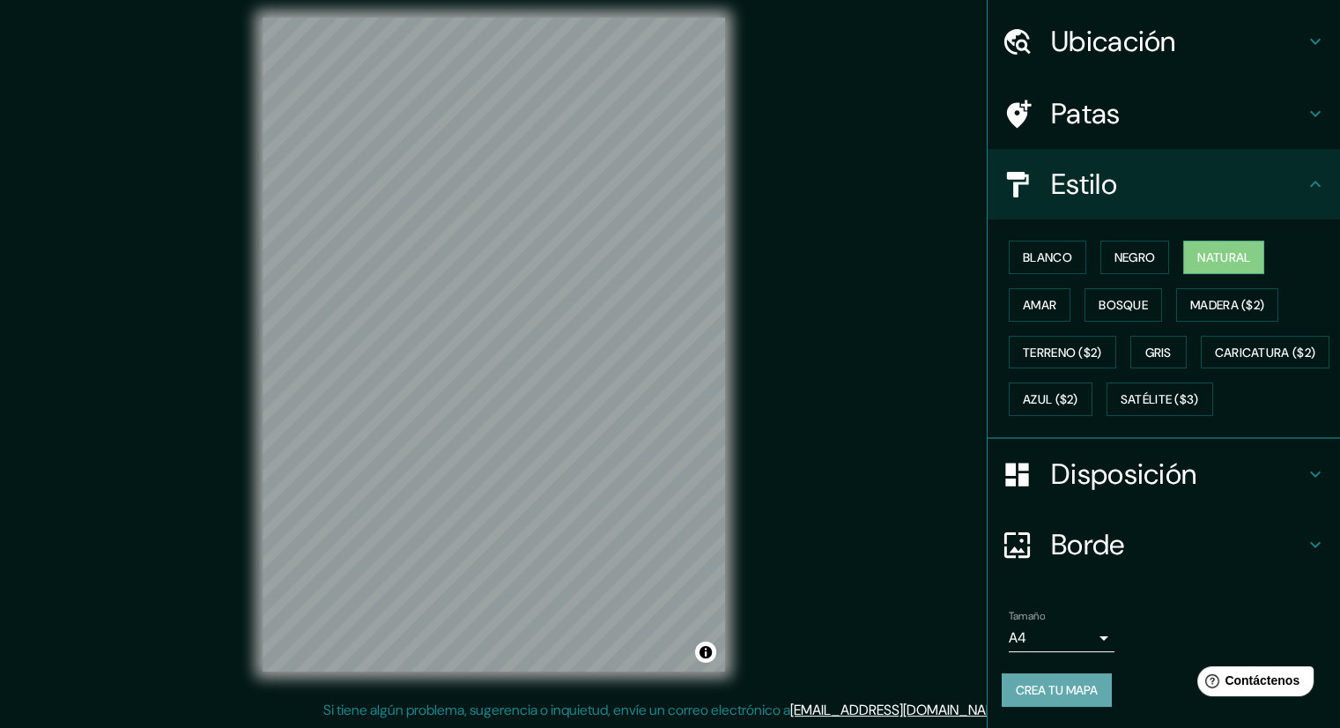
click at [1057, 688] on font "Crea tu mapa" at bounding box center [1057, 690] width 82 height 16
click at [887, 73] on div "Mappin Ubicación [GEOGRAPHIC_DATA][PERSON_NAME], [GEOGRAPHIC_DATA], [GEOGRAPHIC…" at bounding box center [670, 358] width 1340 height 739
click at [1235, 675] on font "Contáctenos" at bounding box center [1263, 680] width 78 height 15
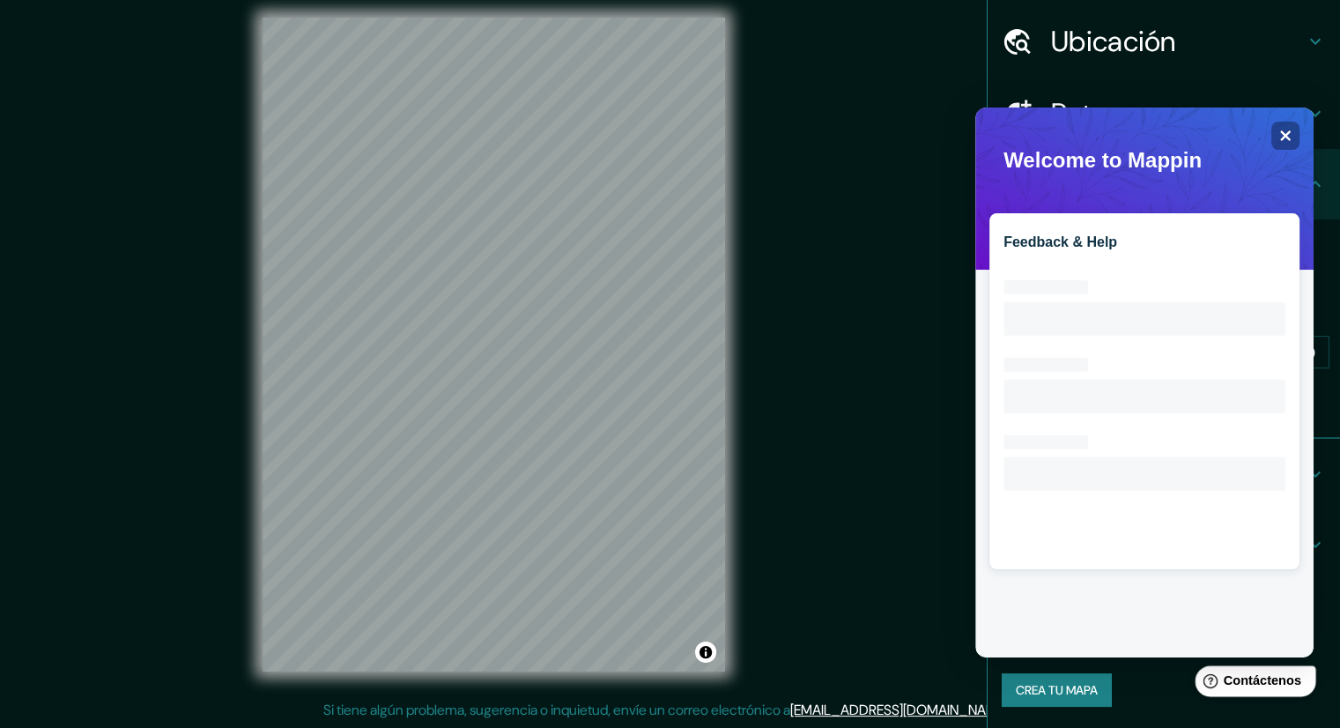
scroll to position [0, 0]
click at [871, 297] on div "Mappin Ubicación [GEOGRAPHIC_DATA][PERSON_NAME], [GEOGRAPHIC_DATA], [GEOGRAPHIC…" at bounding box center [670, 358] width 1340 height 739
click at [1263, 680] on font "Contáctenos" at bounding box center [1263, 680] width 78 height 15
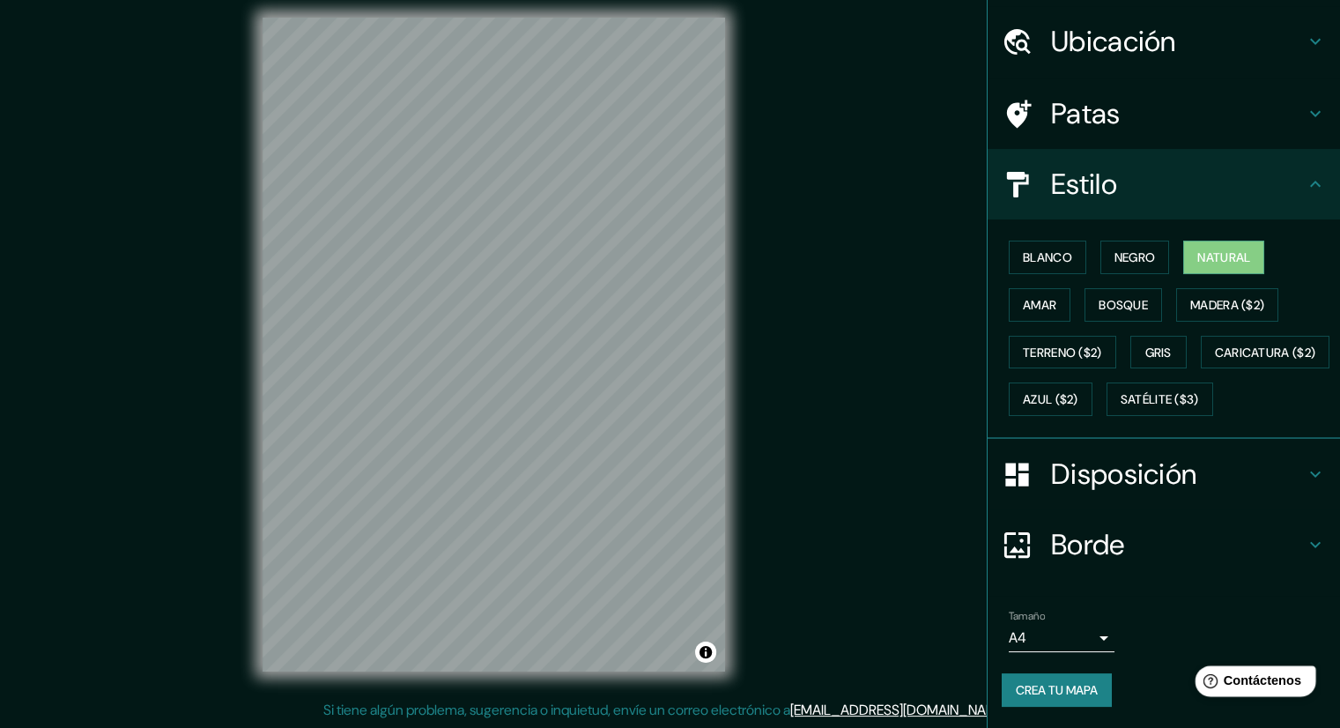
click at [1263, 680] on font "Contáctenos" at bounding box center [1263, 680] width 78 height 15
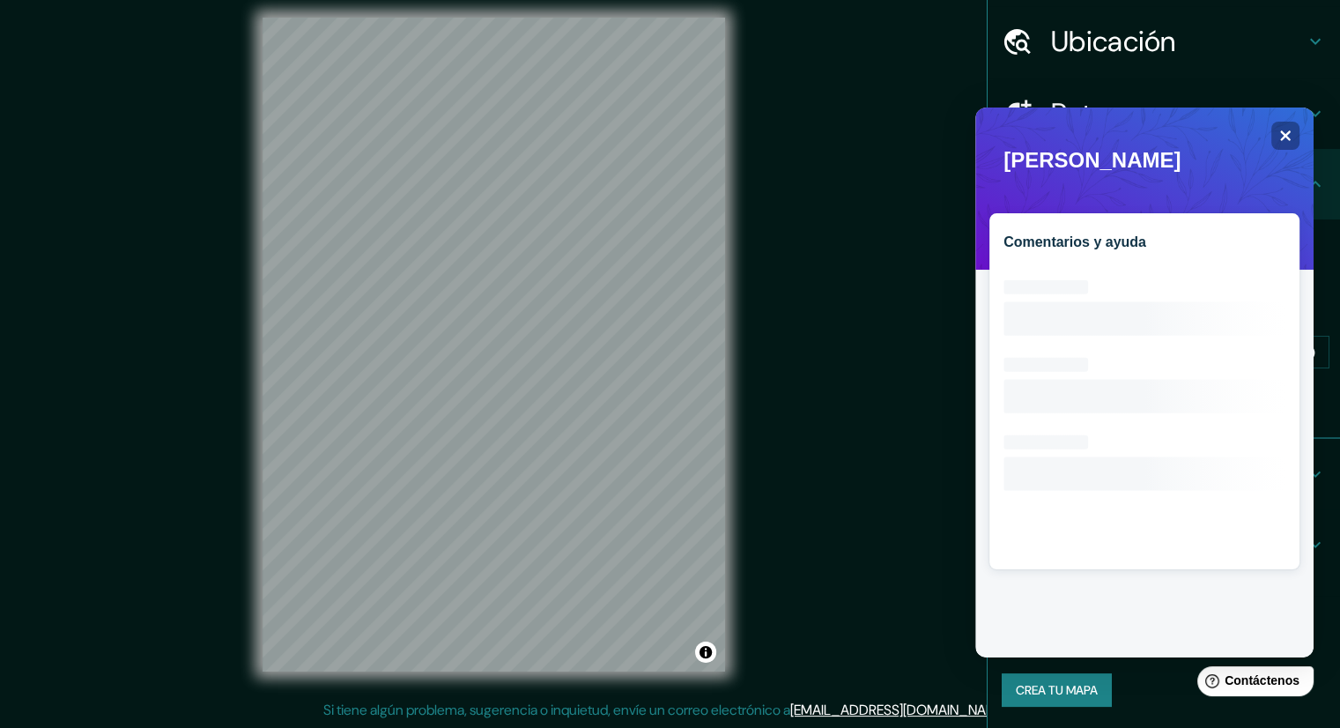
click at [1176, 389] on rect at bounding box center [1145, 409] width 282 height 282
click at [1288, 134] on icon "Close" at bounding box center [1285, 135] width 13 height 13
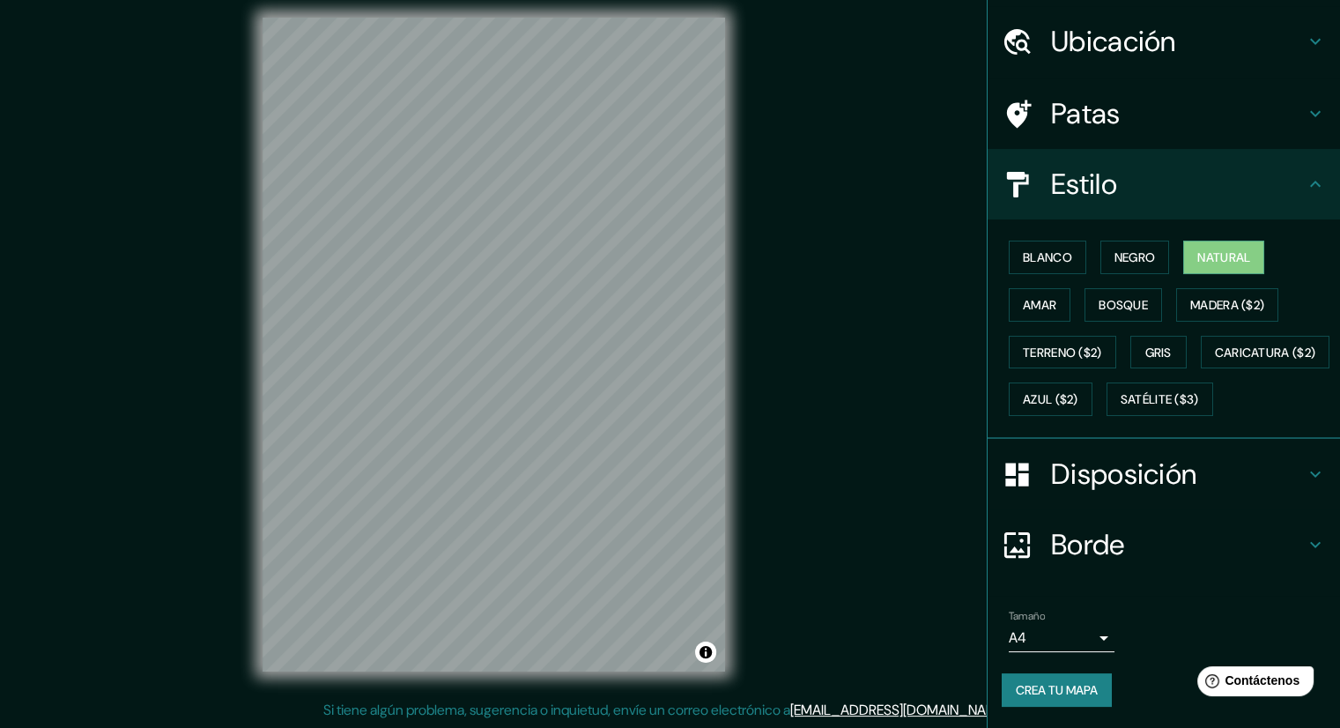
click at [1049, 697] on font "Crea tu mapa" at bounding box center [1057, 690] width 82 height 23
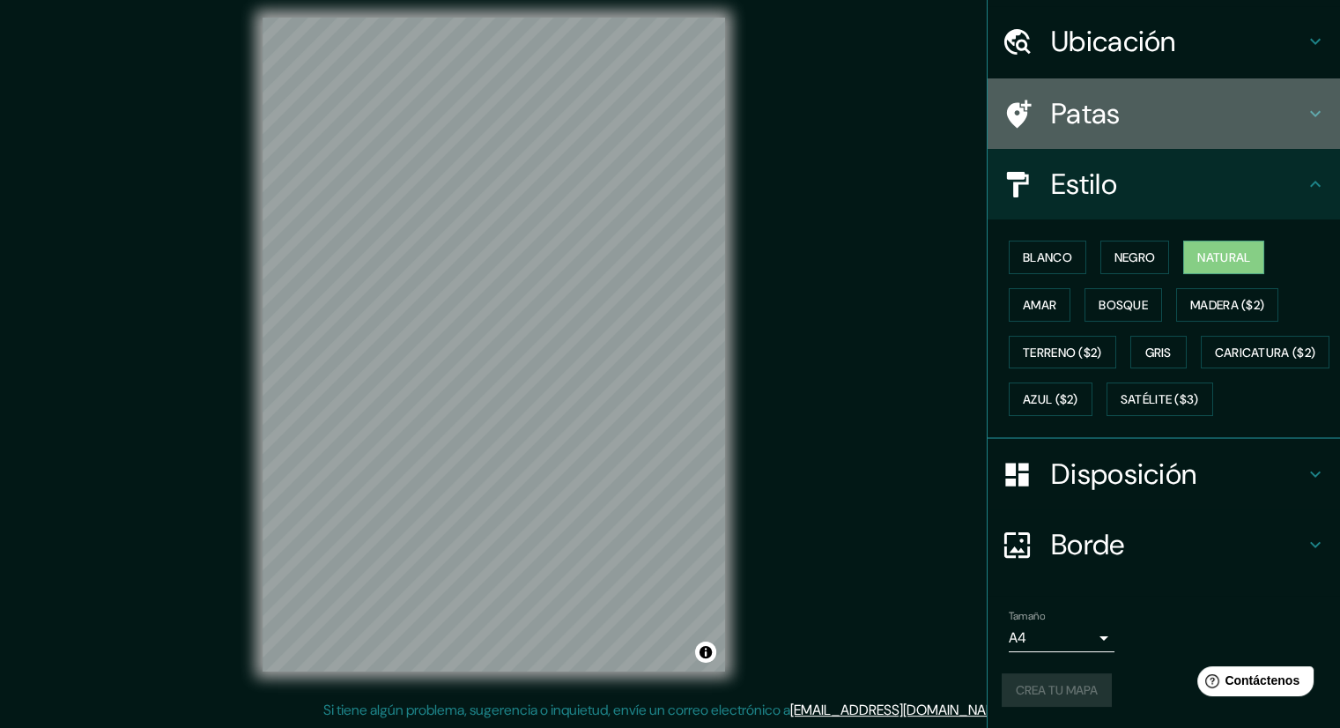
click at [1194, 96] on h4 "Patas" at bounding box center [1178, 113] width 254 height 35
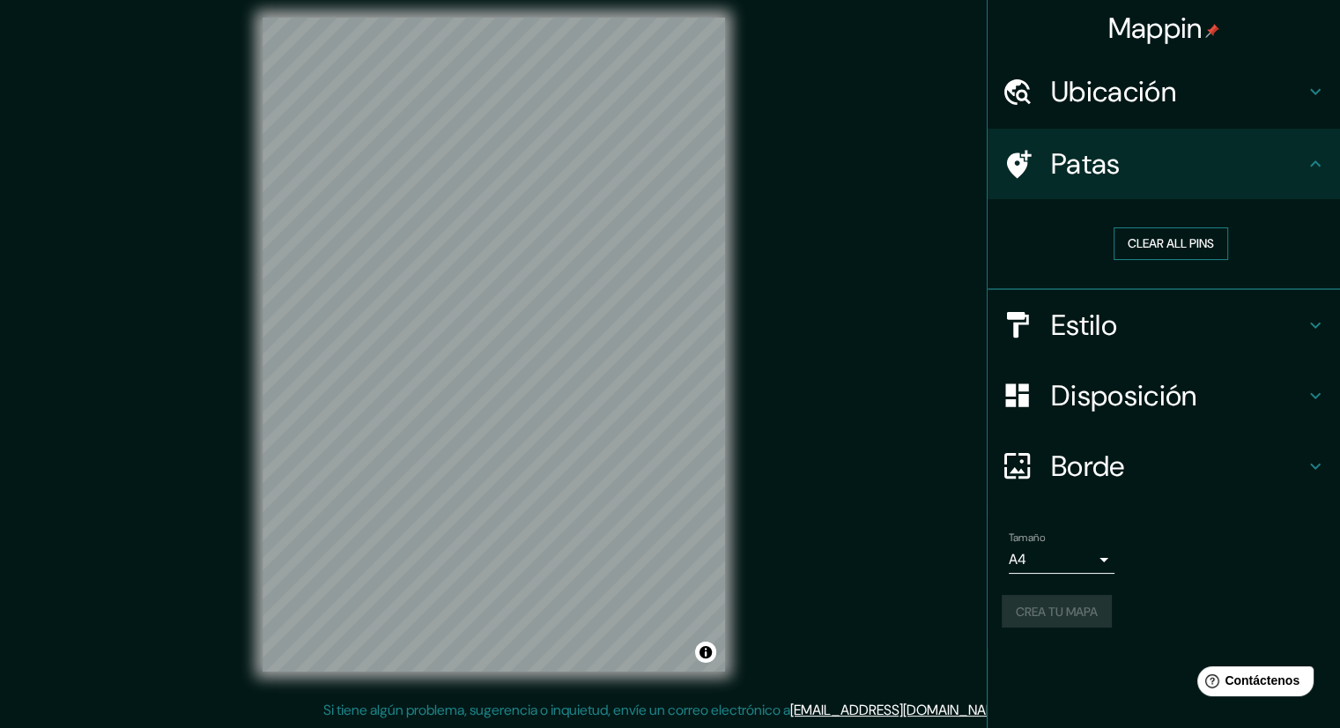
click at [1188, 249] on button "Clear all pins" at bounding box center [1171, 243] width 115 height 33
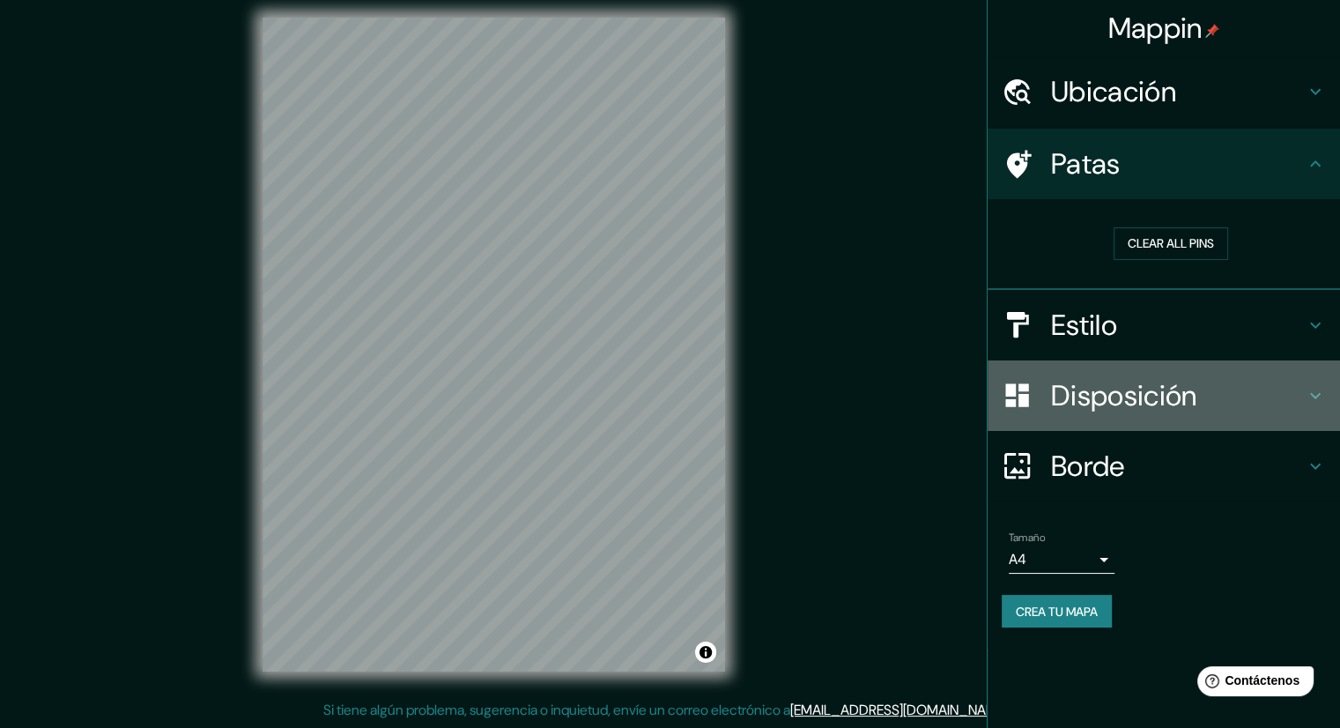
drag, startPoint x: 1128, startPoint y: 389, endPoint x: 1138, endPoint y: 382, distance: 12.0
click at [1129, 389] on font "Disposición" at bounding box center [1123, 395] width 145 height 37
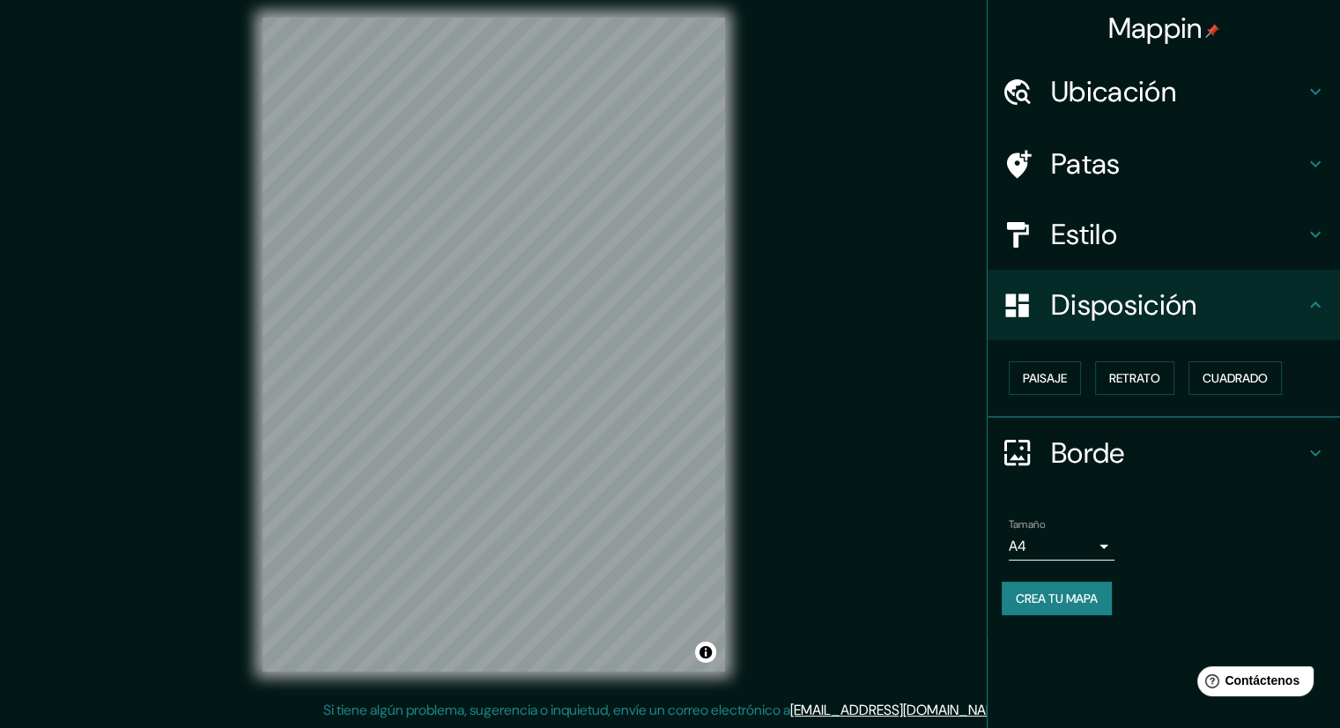
click at [1063, 600] on font "Crea tu mapa" at bounding box center [1057, 598] width 82 height 16
click at [1068, 602] on div "Crea tu mapa" at bounding box center [1164, 598] width 324 height 33
click at [1227, 375] on font "Cuadrado" at bounding box center [1235, 378] width 65 height 16
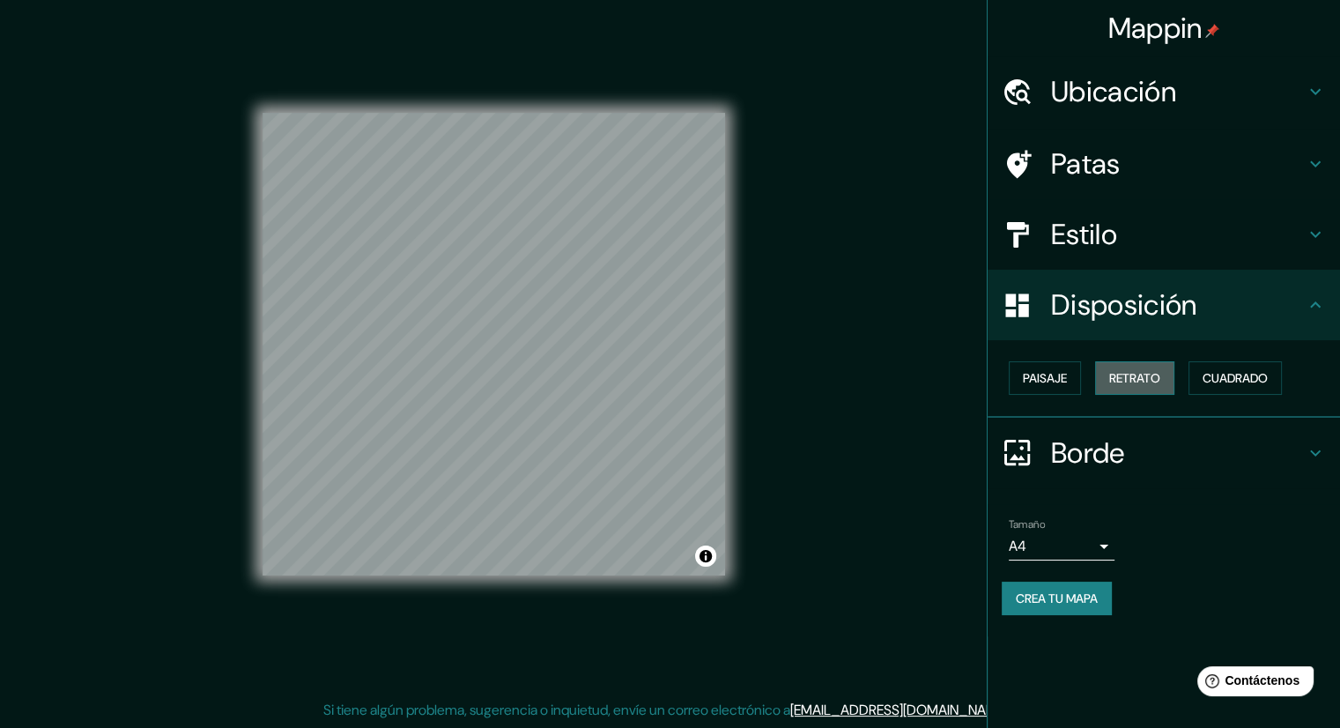
click at [1098, 375] on button "Retrato" at bounding box center [1134, 377] width 79 height 33
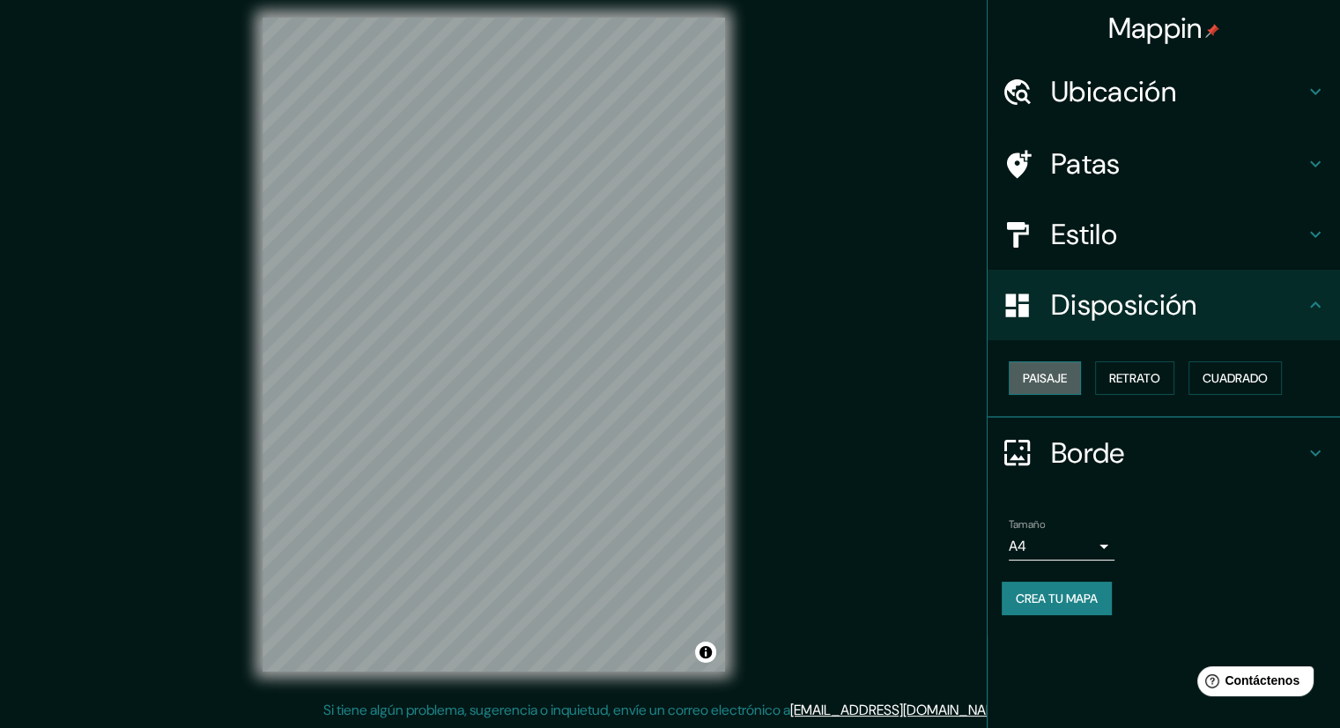
click at [1029, 371] on font "Paisaje" at bounding box center [1045, 378] width 44 height 16
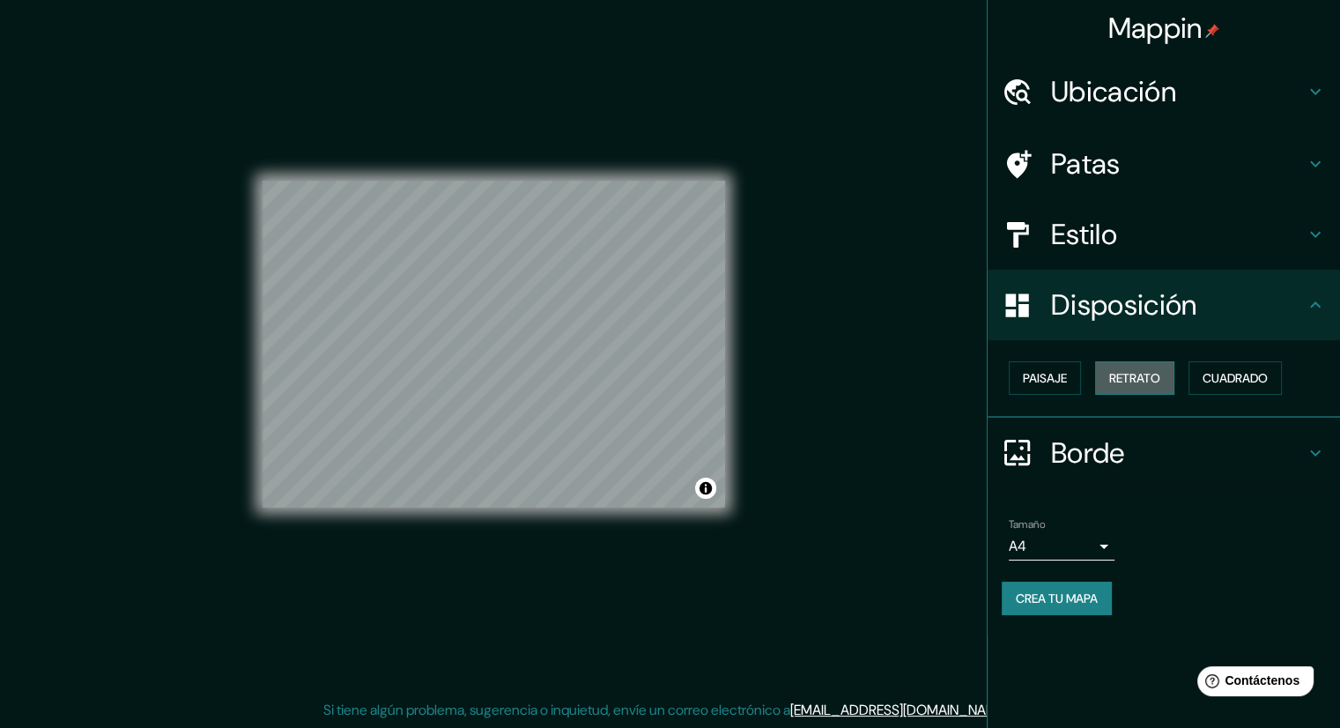
click at [1129, 385] on button "Retrato" at bounding box center [1134, 377] width 79 height 33
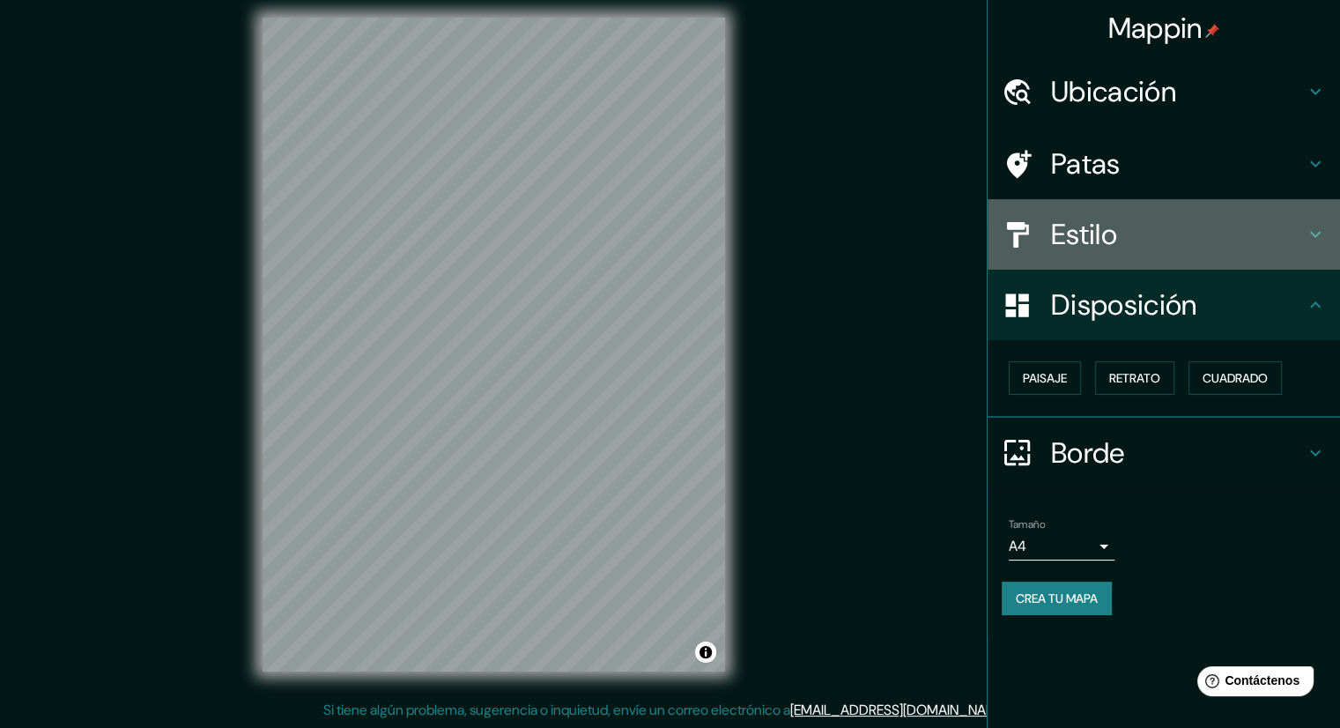
click at [1156, 248] on h4 "Estilo" at bounding box center [1178, 234] width 254 height 35
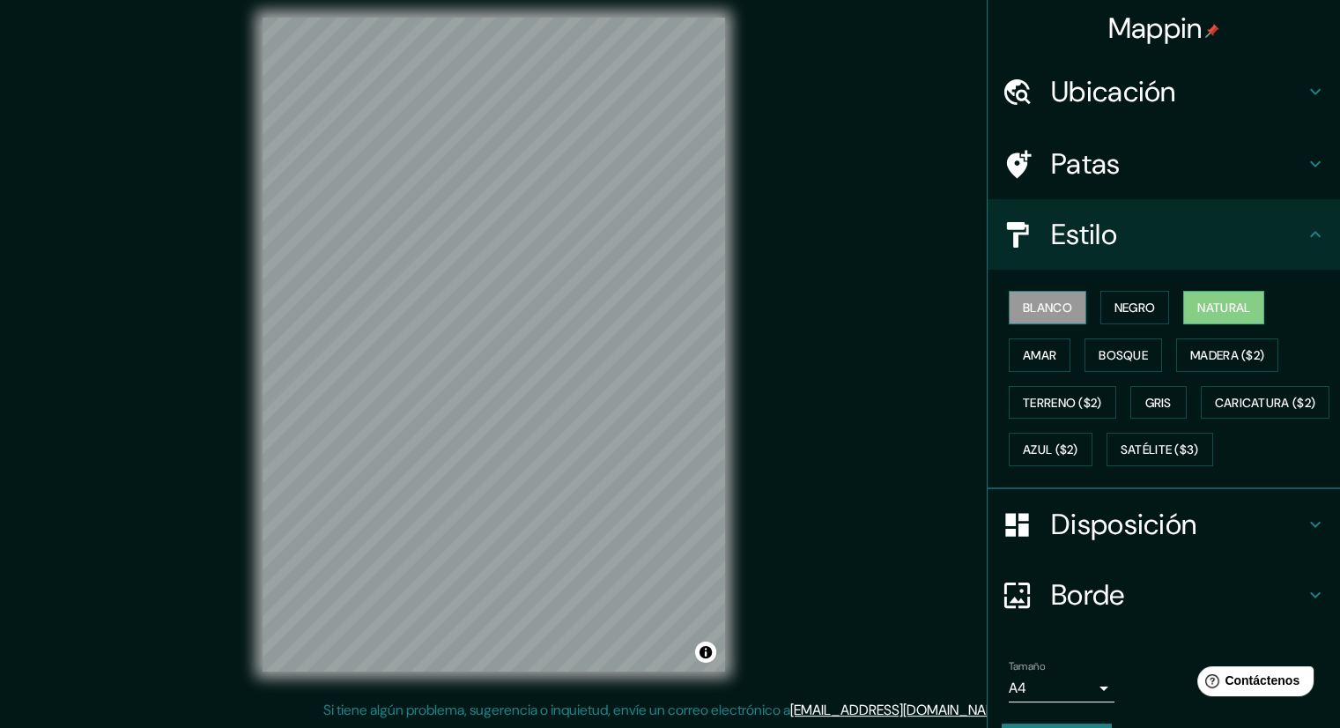
click at [1031, 300] on font "Blanco" at bounding box center [1047, 308] width 49 height 16
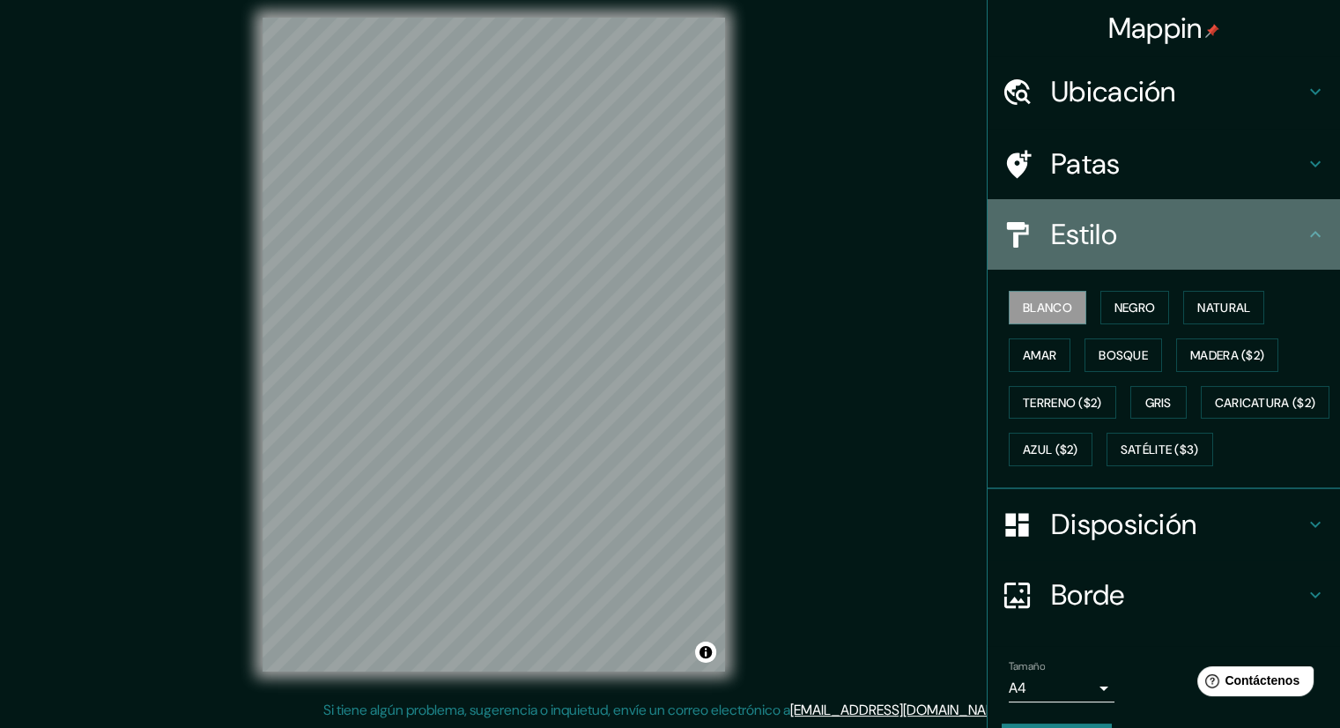
click at [1305, 225] on icon at bounding box center [1315, 234] width 21 height 21
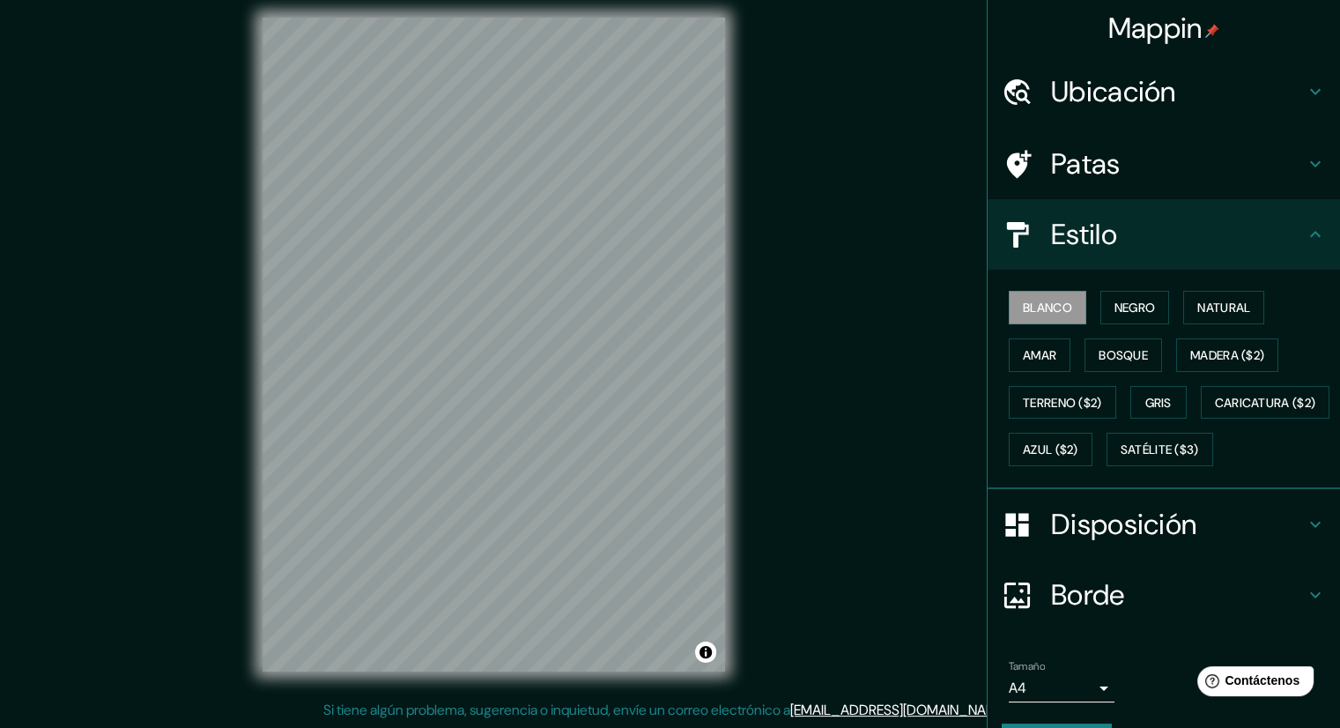
click at [1299, 247] on div "Estilo" at bounding box center [1164, 234] width 352 height 70
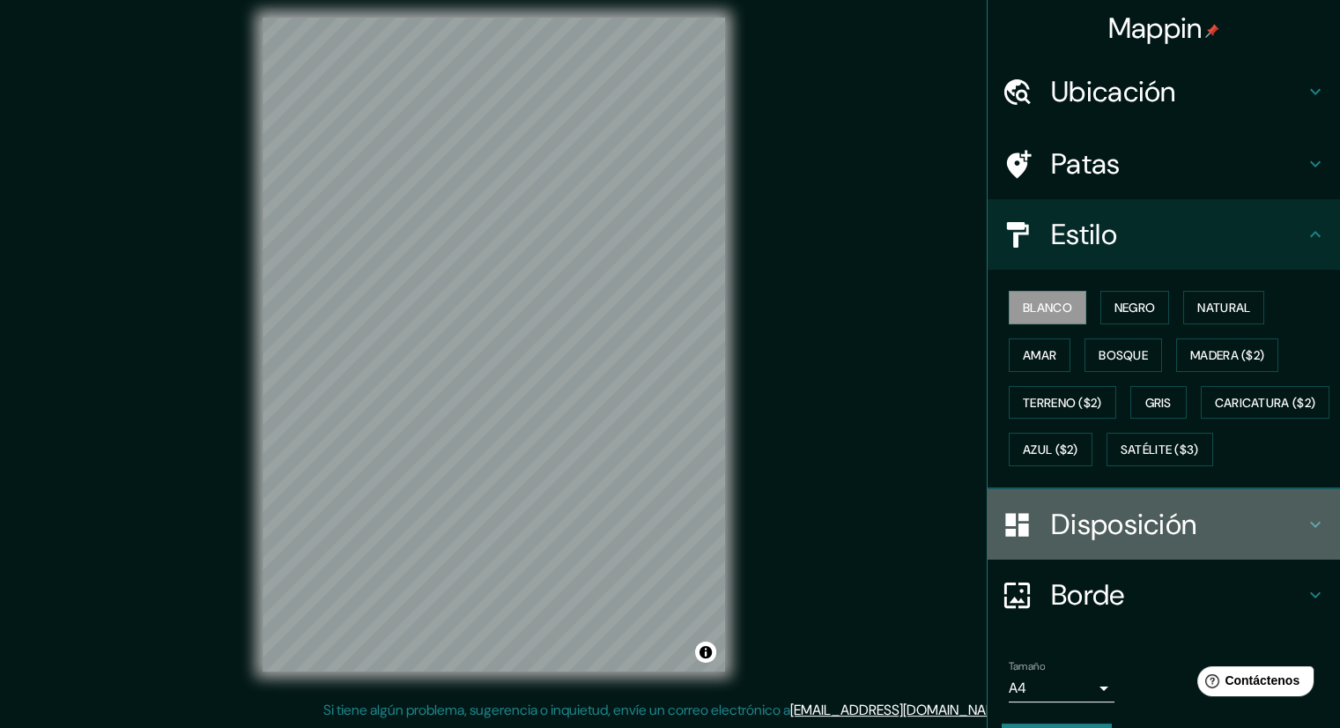
drag, startPoint x: 1272, startPoint y: 558, endPoint x: 1270, endPoint y: 545, distance: 13.5
click at [1270, 542] on h4 "Disposición" at bounding box center [1178, 524] width 254 height 35
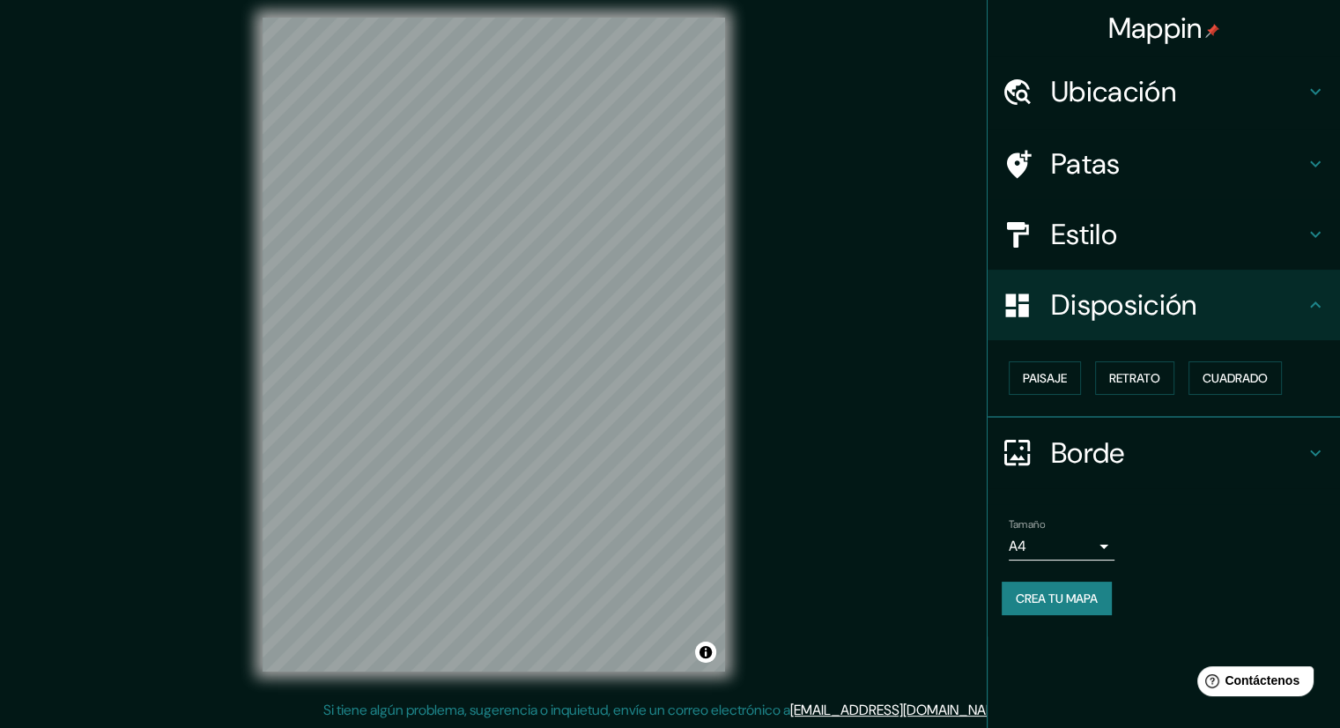
click at [1008, 598] on button "Crea tu mapa" at bounding box center [1057, 598] width 110 height 33
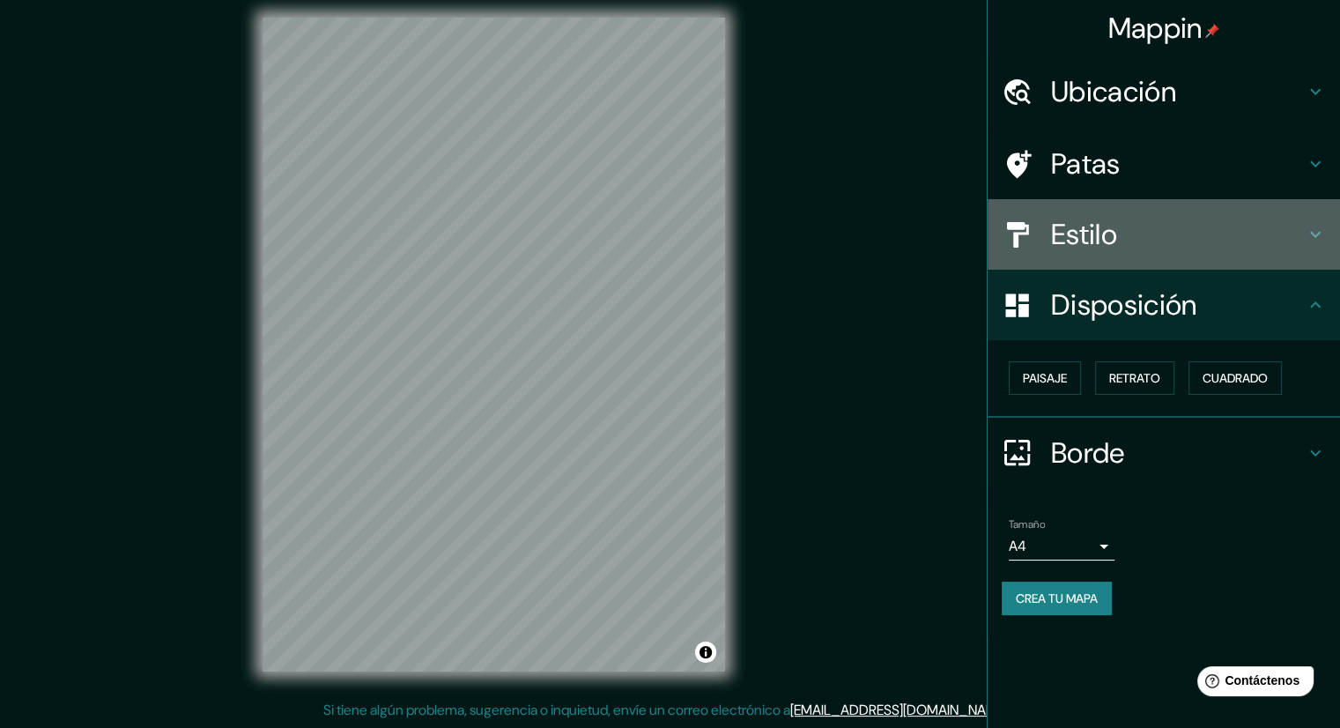
click at [1139, 234] on h4 "Estilo" at bounding box center [1178, 234] width 254 height 35
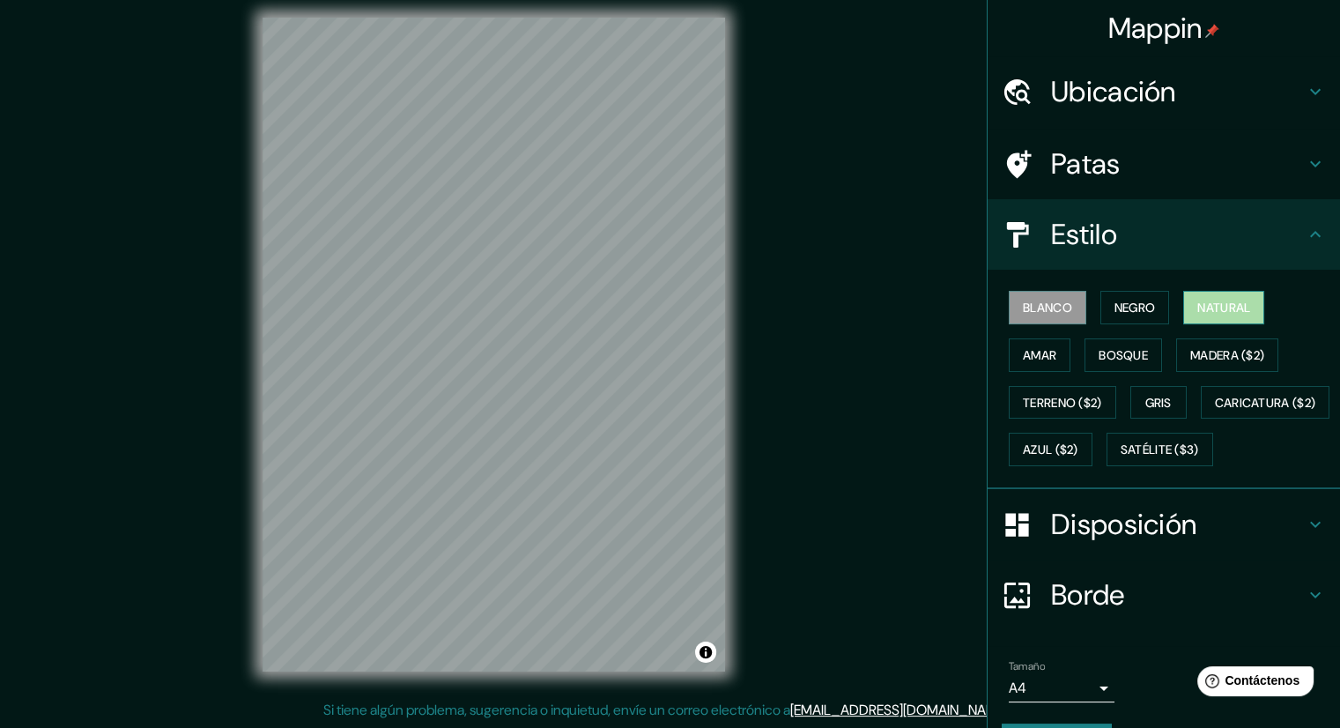
click at [1213, 300] on font "Natural" at bounding box center [1224, 308] width 53 height 16
click at [1029, 301] on font "Blanco" at bounding box center [1047, 308] width 49 height 16
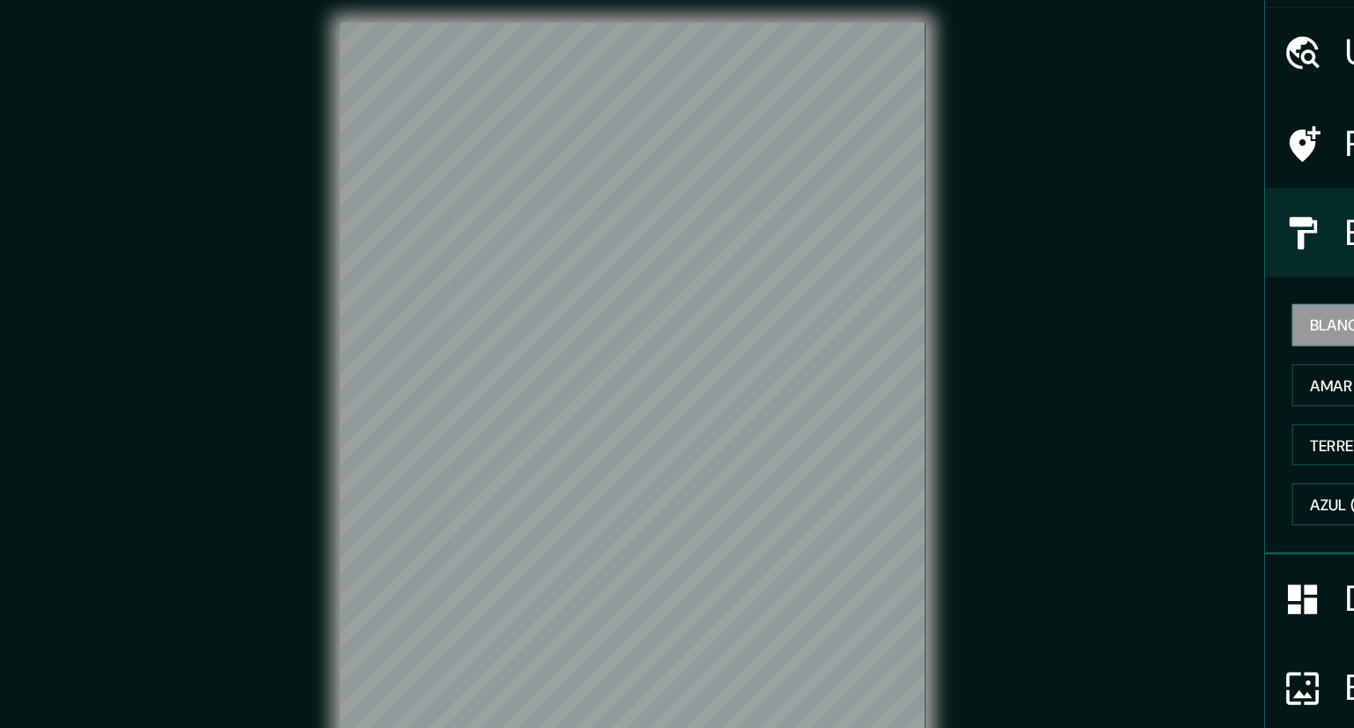
click at [904, 519] on body "Mappin Ubicación [GEOGRAPHIC_DATA][PERSON_NAME], [GEOGRAPHIC_DATA], [GEOGRAPHIC…" at bounding box center [677, 353] width 1354 height 728
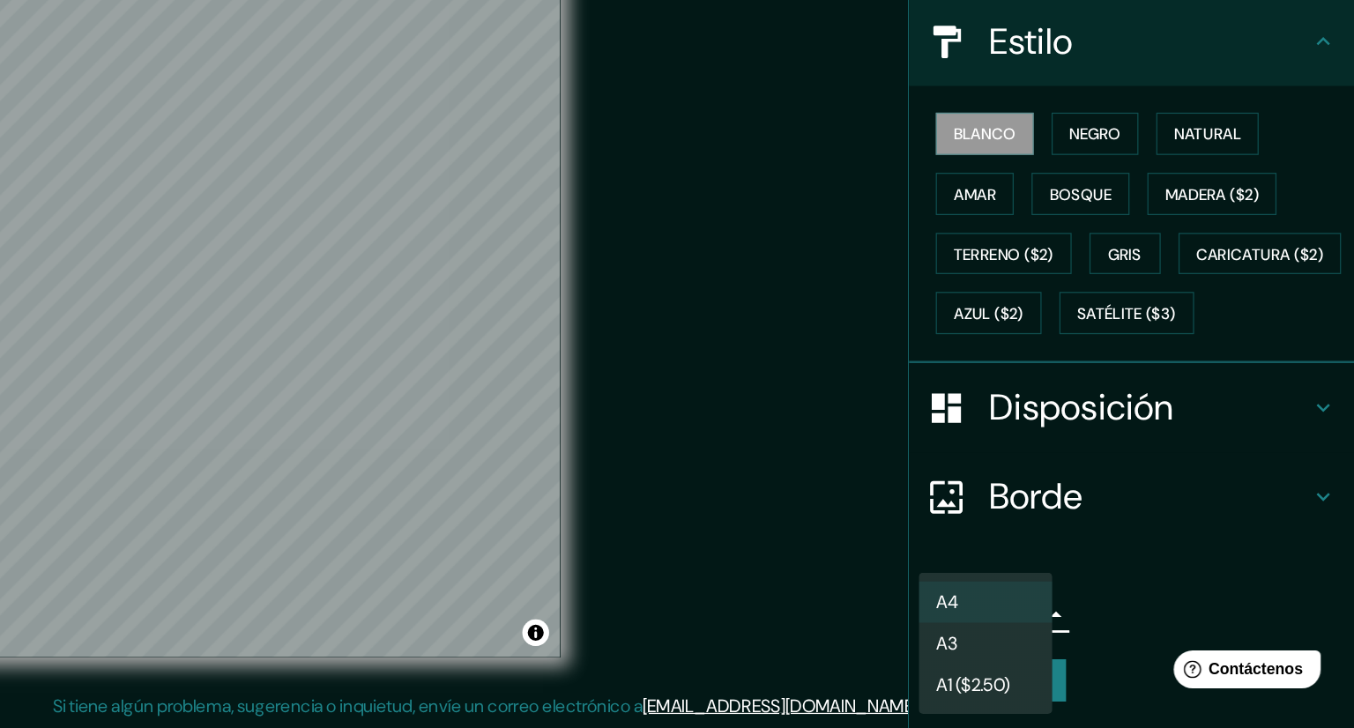
click at [1081, 693] on font "A1 ($2.50)" at bounding box center [1052, 693] width 58 height 19
type input "a3"
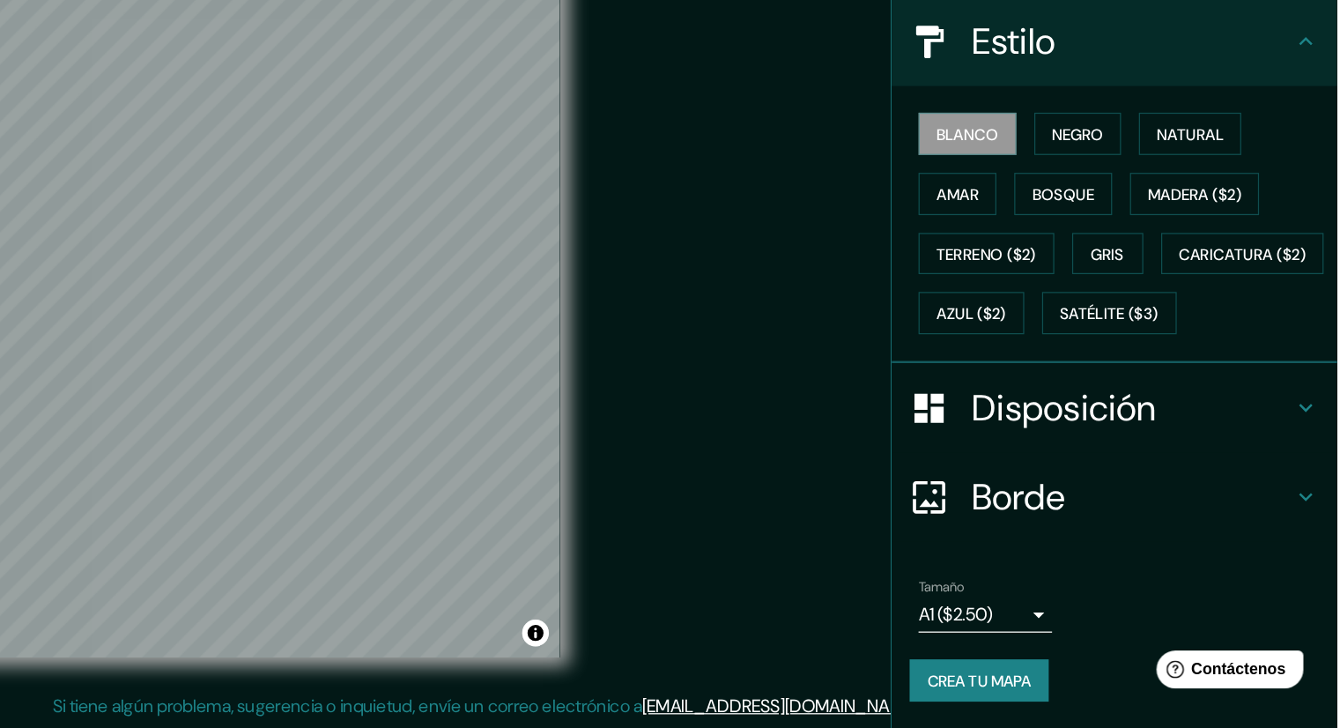
click at [889, 565] on div "Mappin Ubicación [GEOGRAPHIC_DATA][PERSON_NAME], [GEOGRAPHIC_DATA], [GEOGRAPHIC…" at bounding box center [670, 358] width 1340 height 739
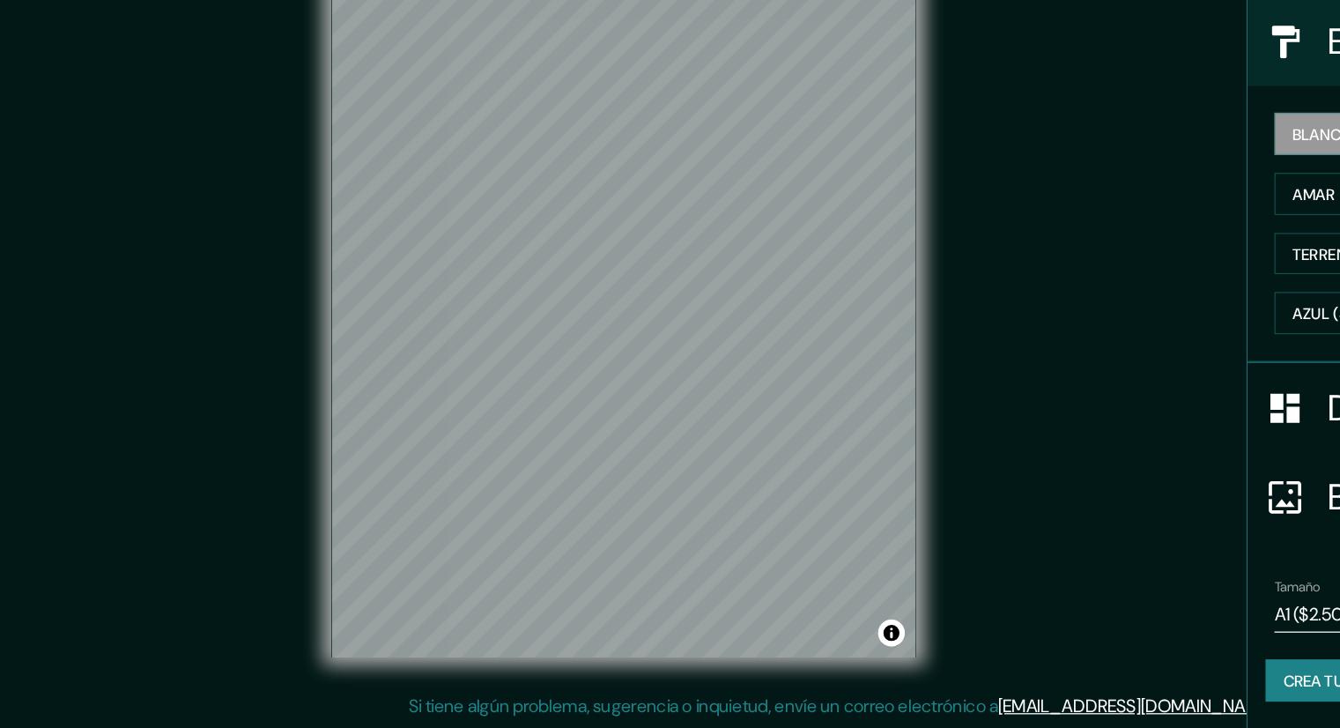
scroll to position [11, 0]
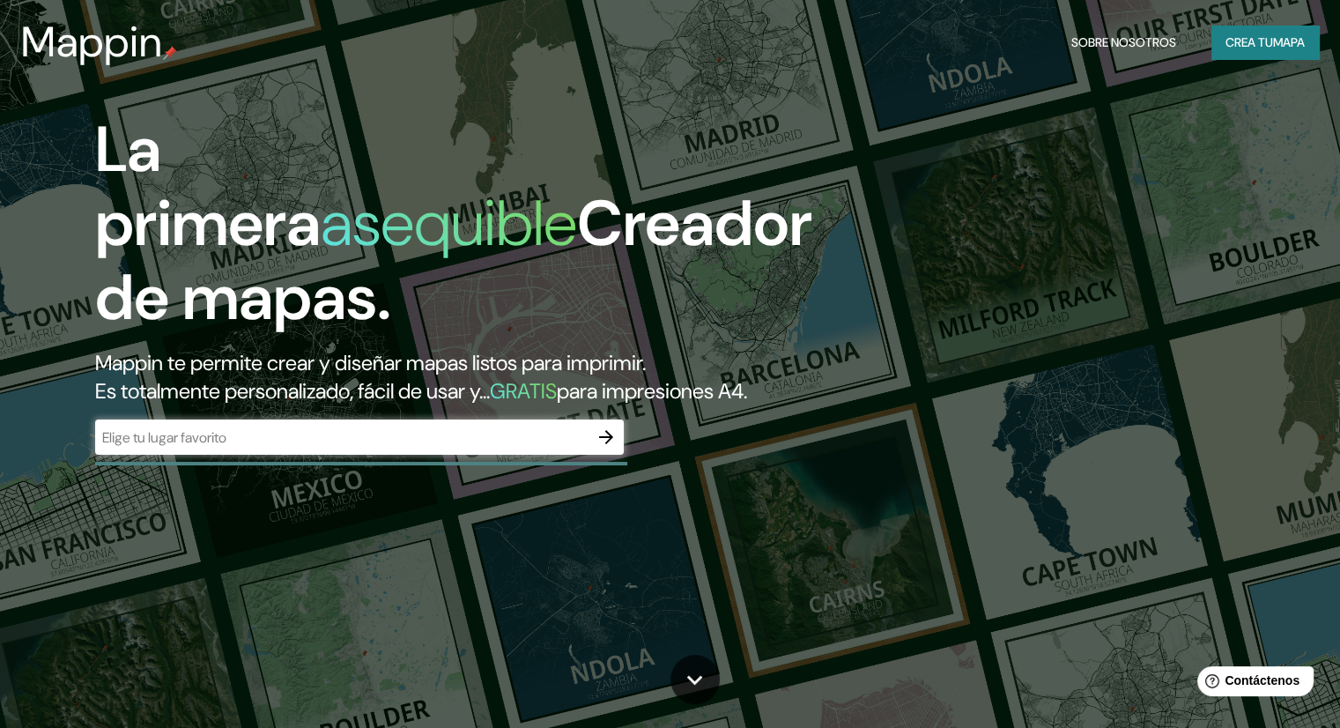
click at [174, 453] on div "​" at bounding box center [359, 436] width 529 height 35
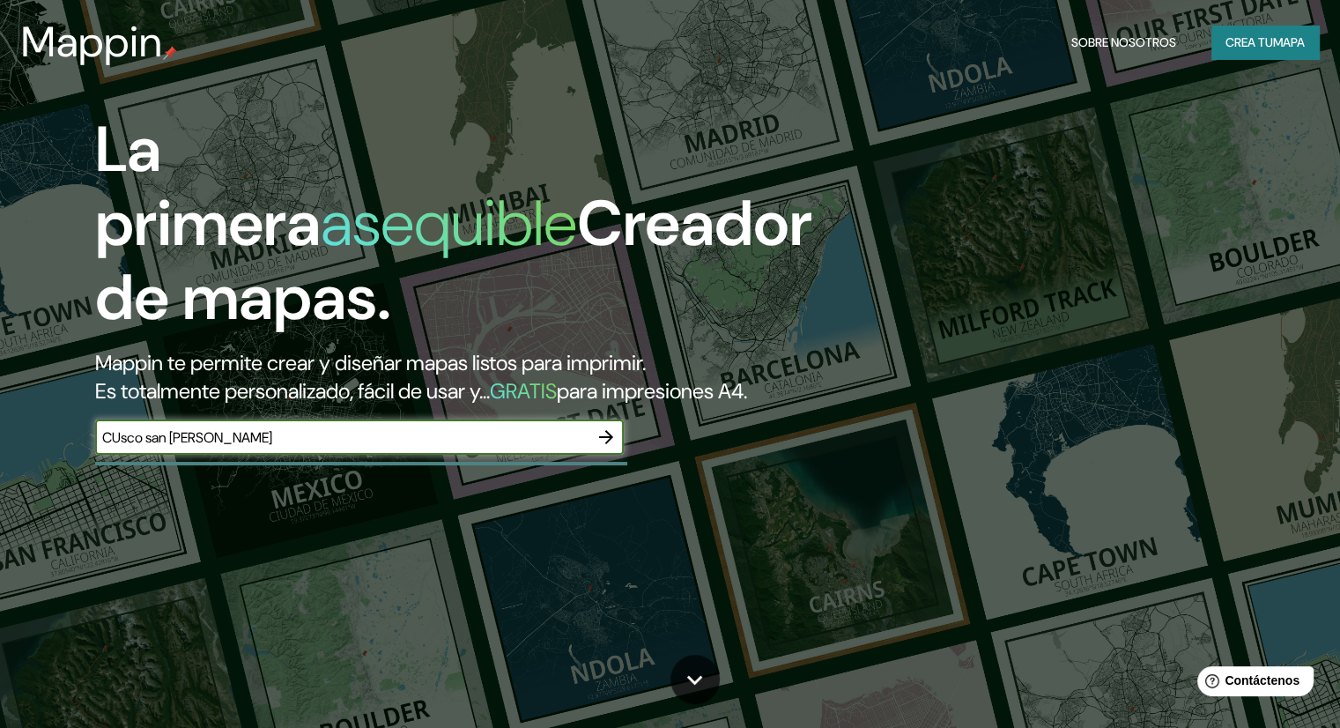
type input "CUsco san [PERSON_NAME]"
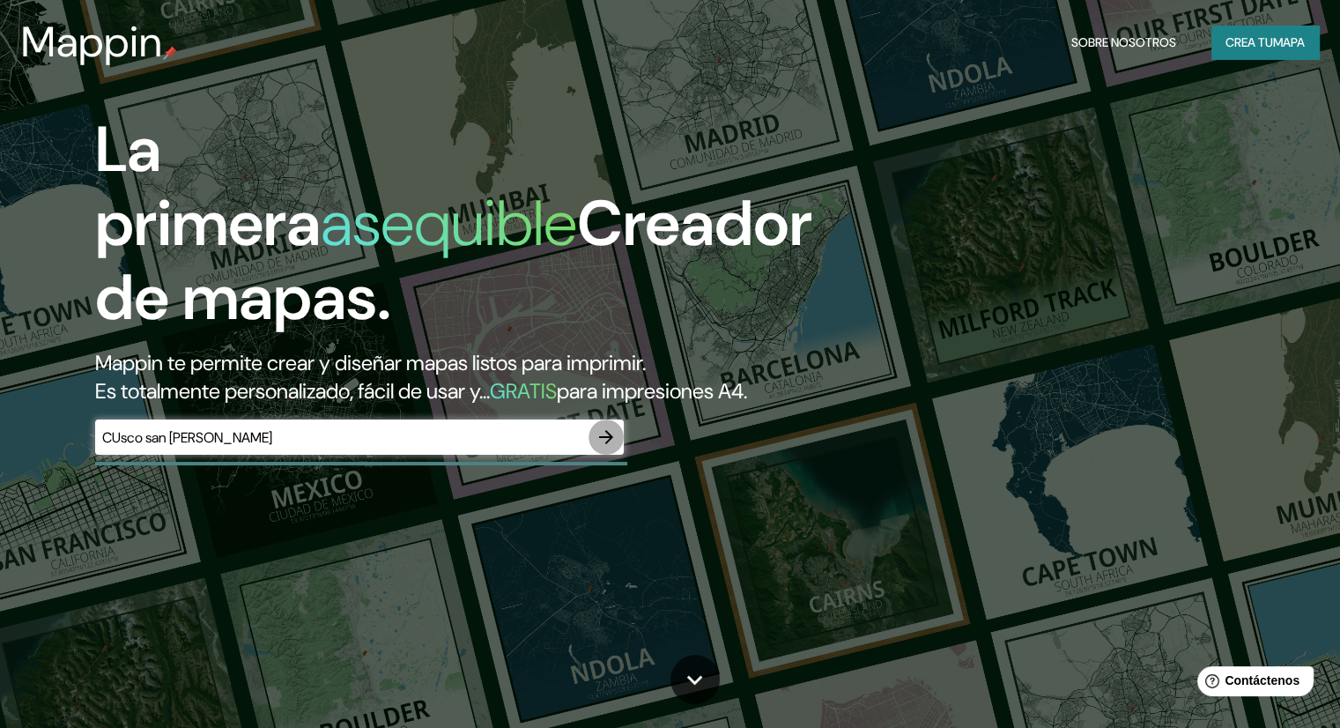
click at [617, 455] on button "button" at bounding box center [606, 436] width 35 height 35
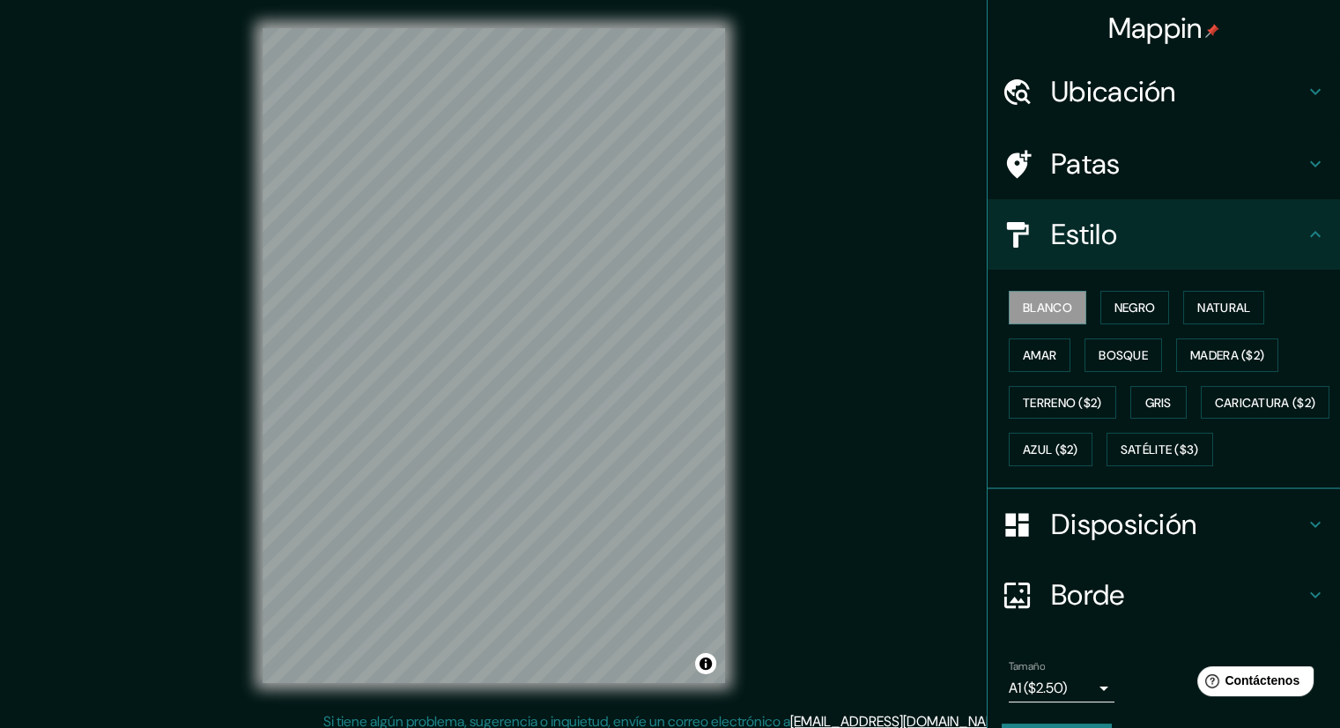
click at [1130, 96] on font "Ubicación" at bounding box center [1113, 91] width 125 height 37
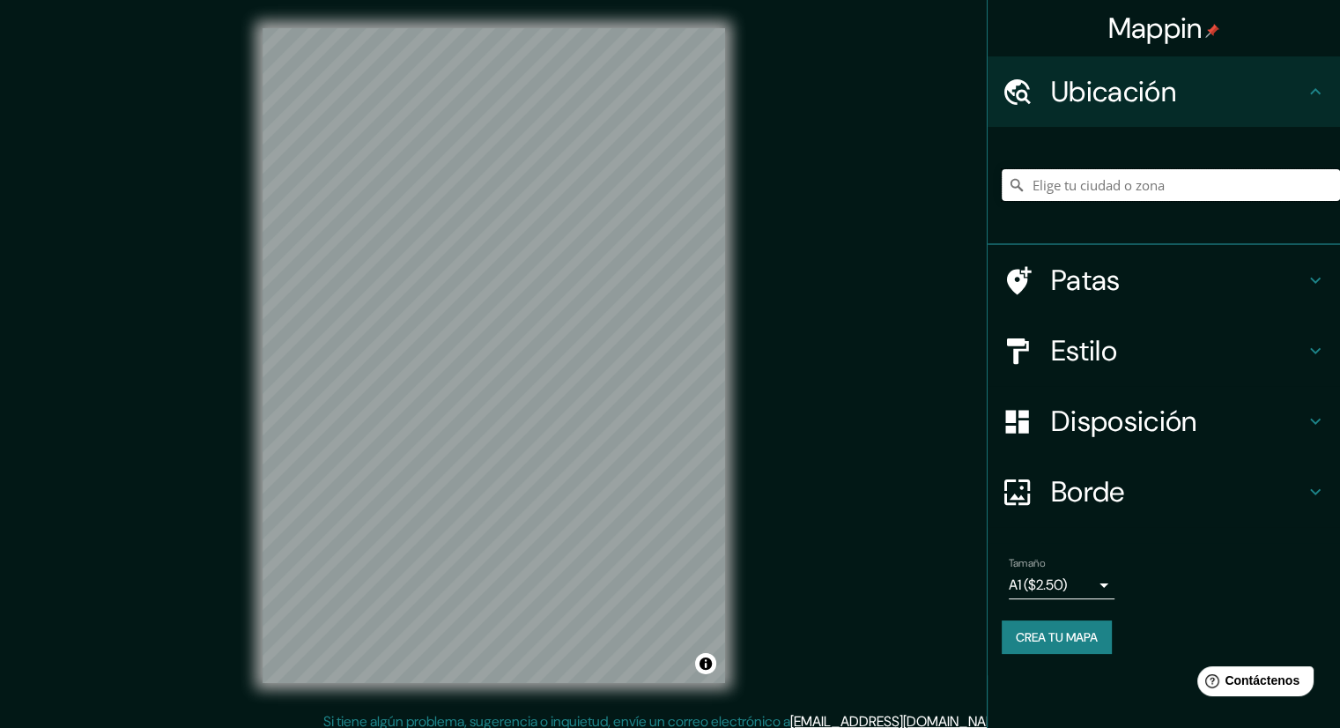
click at [1089, 184] on input "Elige tu ciudad o zona" at bounding box center [1171, 185] width 338 height 32
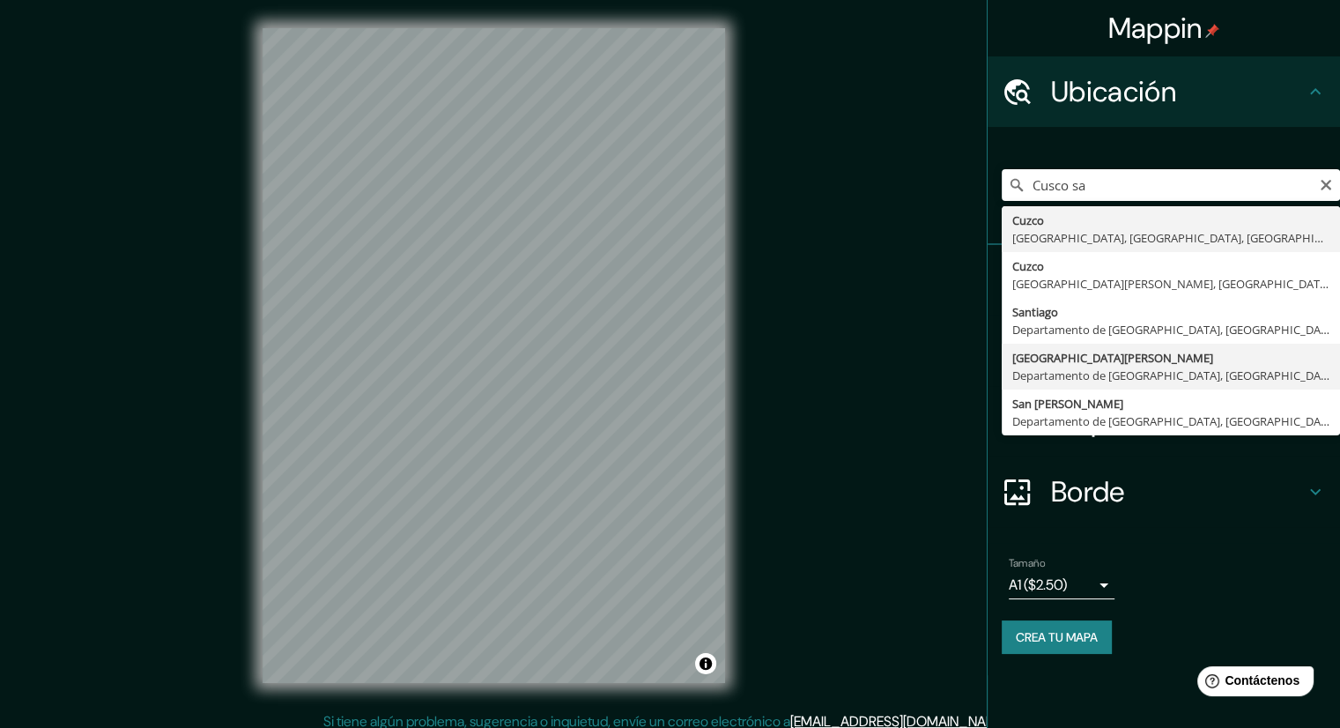
type input "[GEOGRAPHIC_DATA][PERSON_NAME], [GEOGRAPHIC_DATA], [GEOGRAPHIC_DATA]"
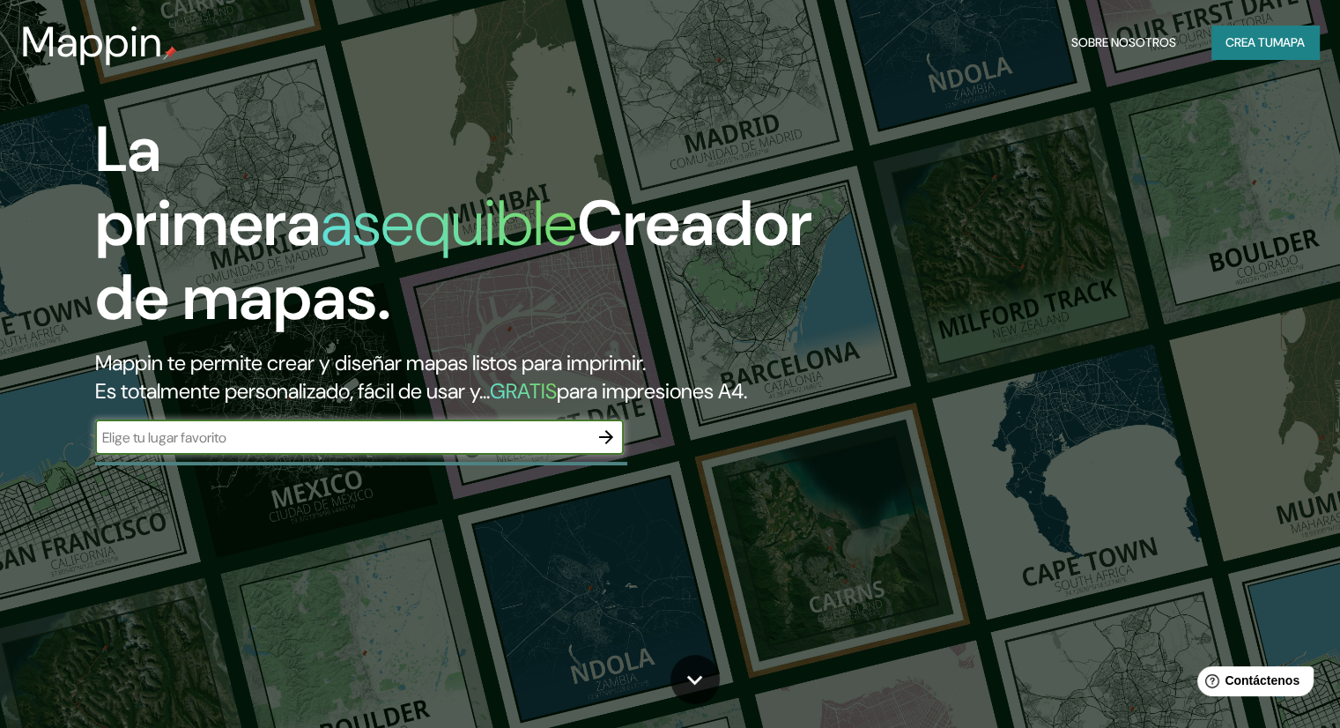
click at [293, 448] on input "text" at bounding box center [341, 437] width 493 height 20
click at [305, 448] on input "text" at bounding box center [341, 437] width 493 height 20
type input "Cusco"
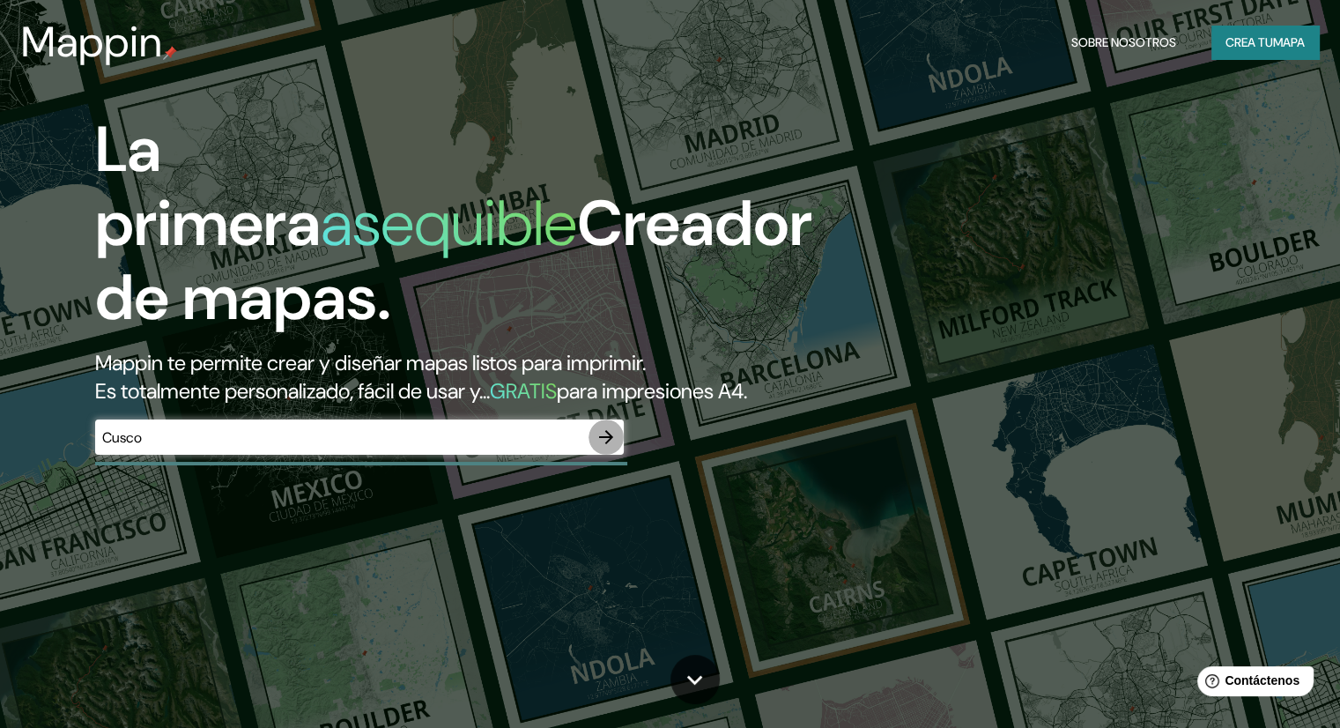
click at [608, 444] on icon "button" at bounding box center [606, 437] width 14 height 14
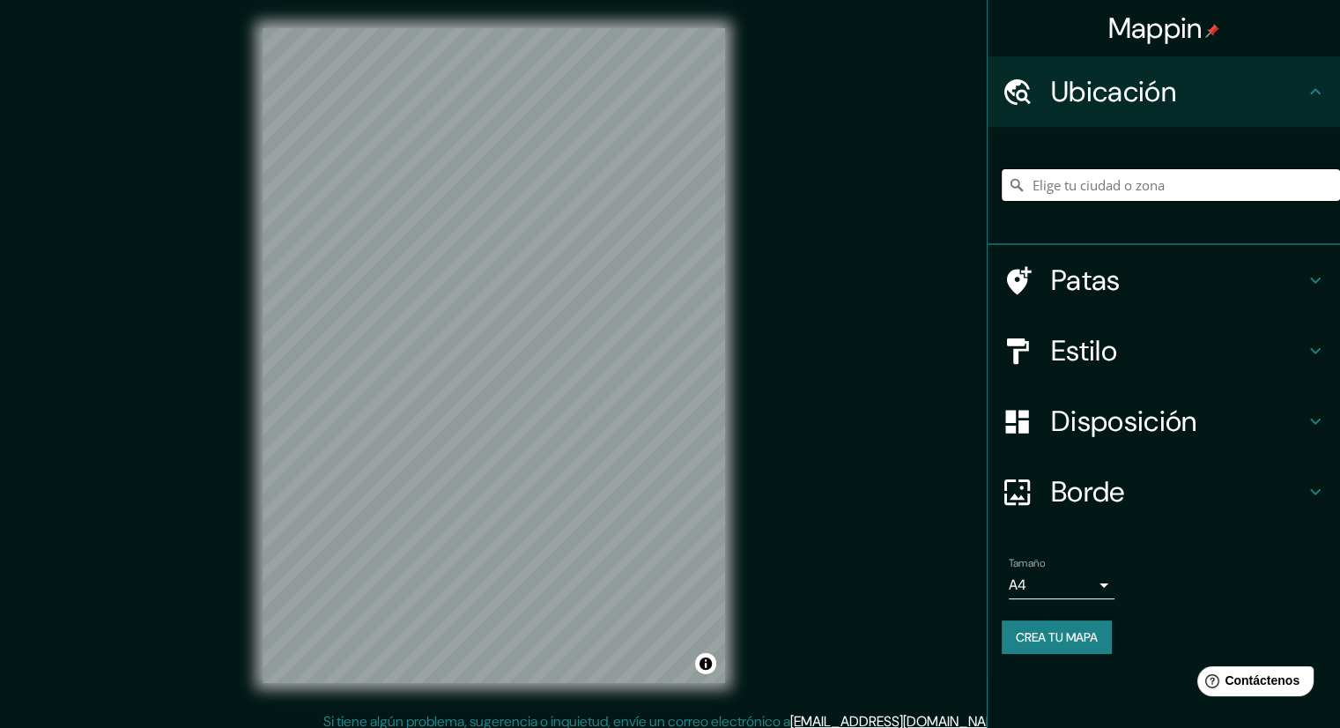
click at [1094, 190] on input "Elige tu ciudad o zona" at bounding box center [1171, 185] width 338 height 32
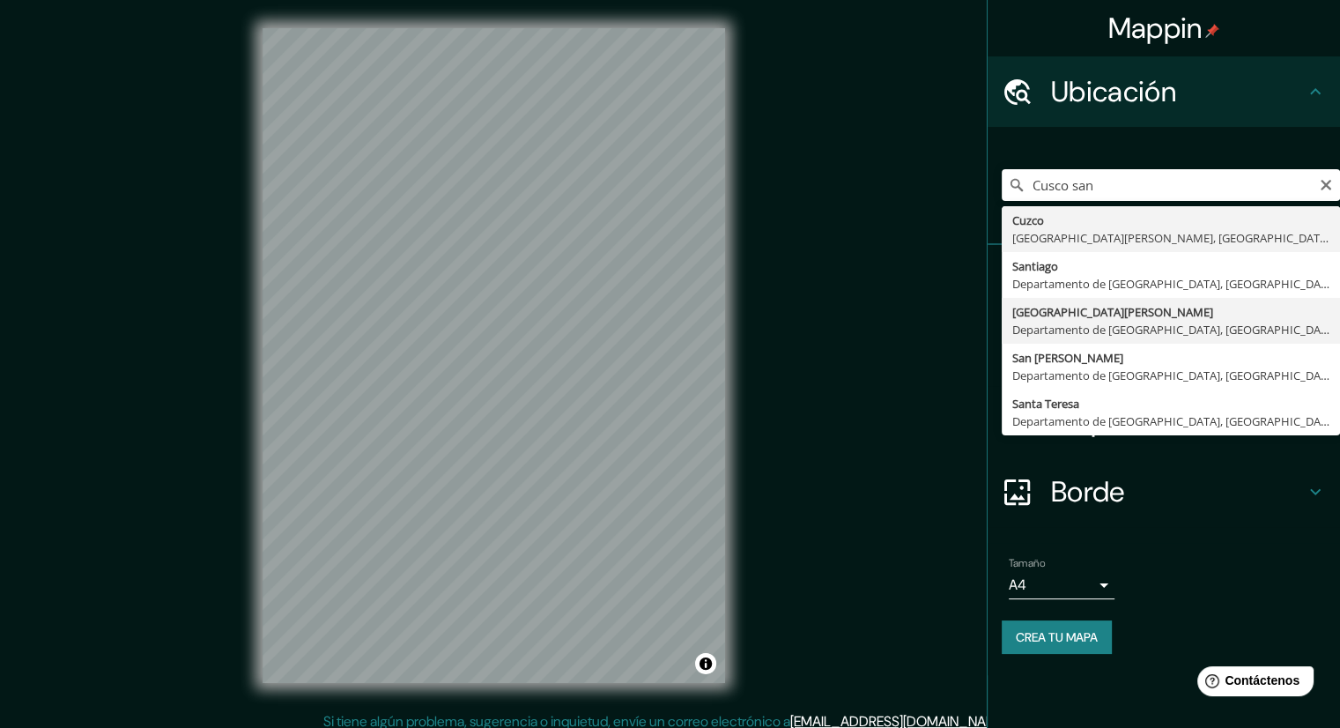
type input "[GEOGRAPHIC_DATA][PERSON_NAME], [GEOGRAPHIC_DATA], [GEOGRAPHIC_DATA]"
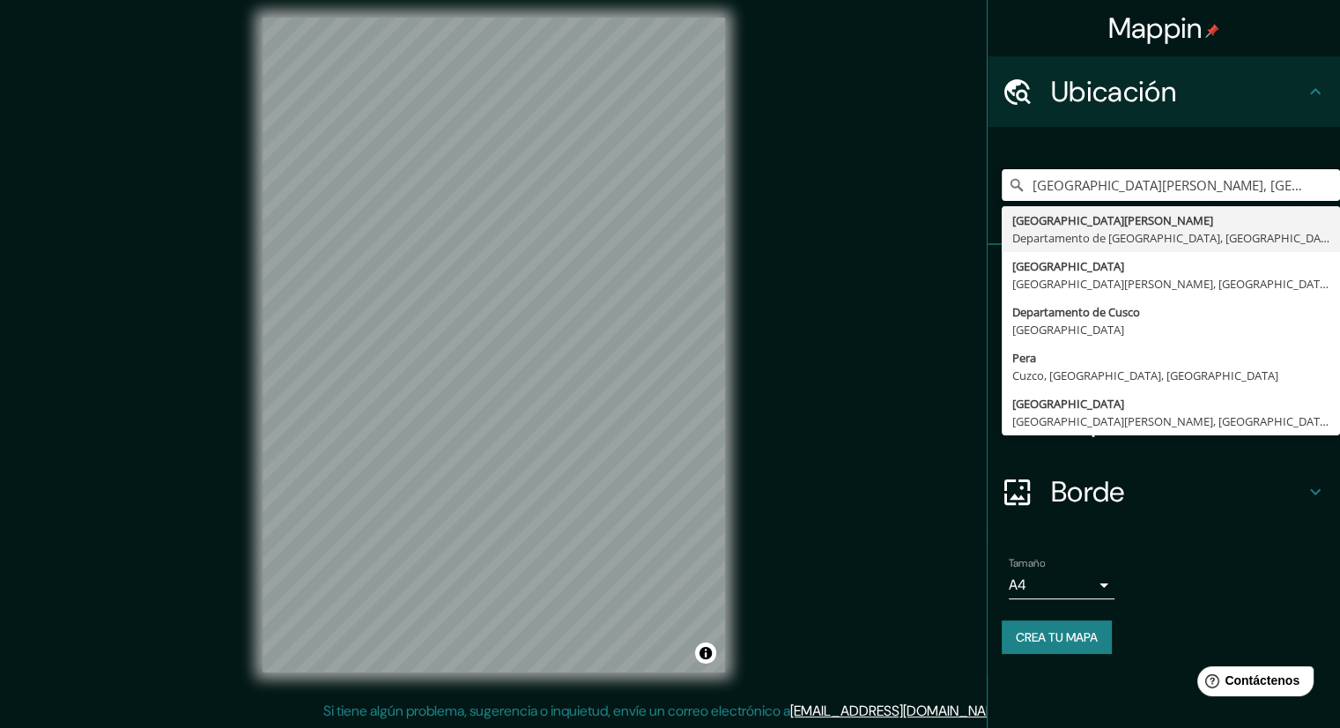
scroll to position [11, 0]
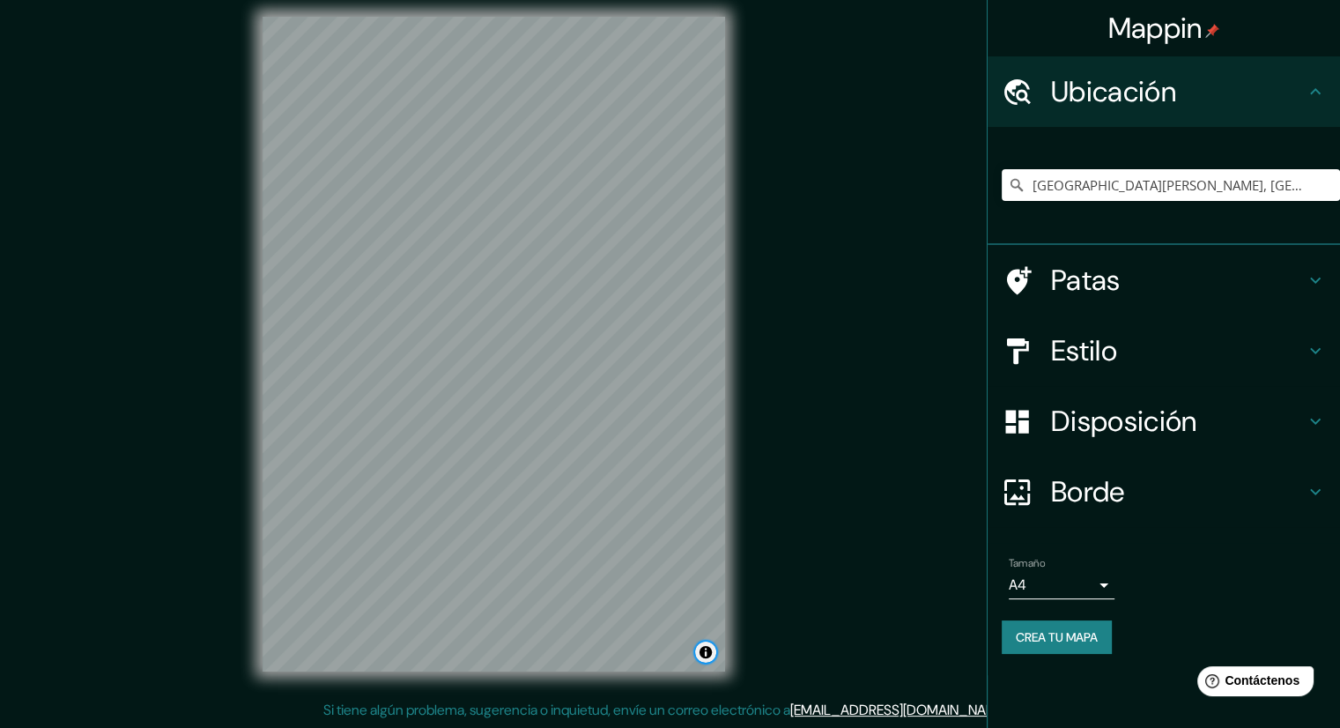
click at [705, 646] on button "Activar o desactivar atribución" at bounding box center [705, 652] width 21 height 21
click at [854, 531] on div "Mappin Ubicación San Sebastian, Departamento de Cusco, Perú San Sebastián Depar…" at bounding box center [670, 358] width 1340 height 739
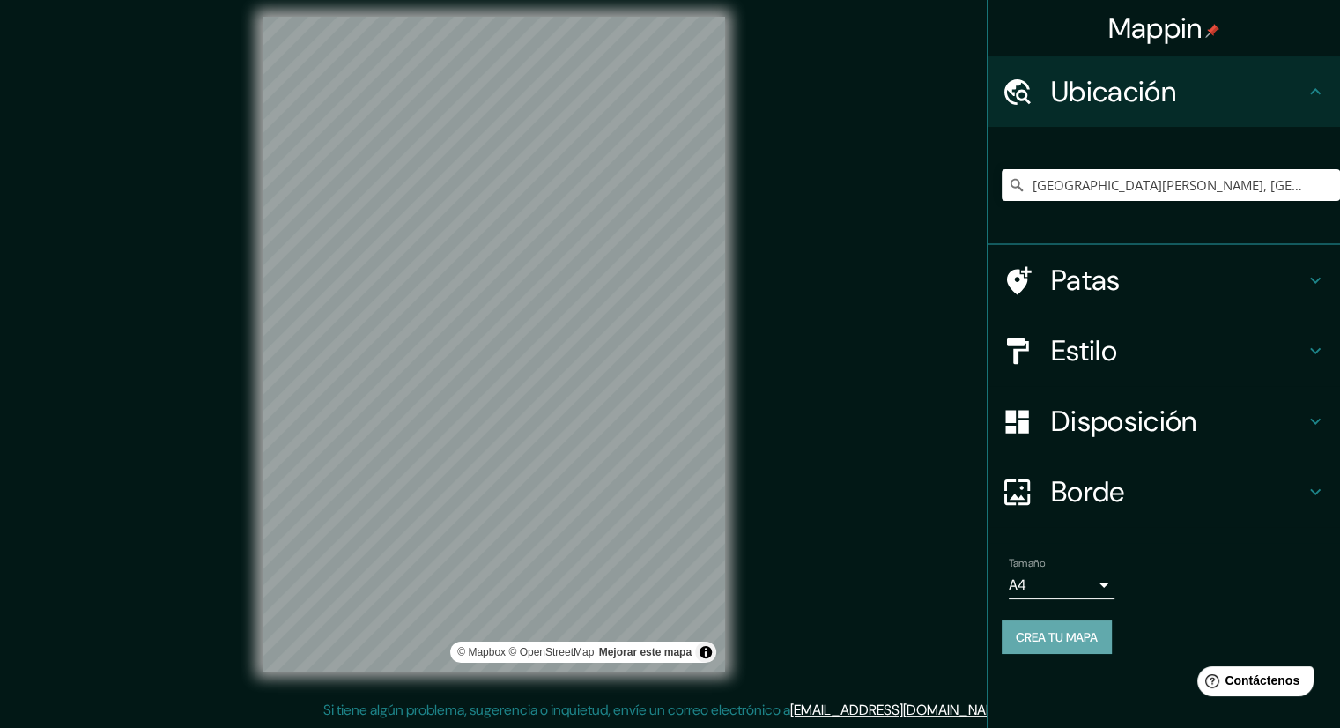
click at [1043, 632] on font "Crea tu mapa" at bounding box center [1057, 637] width 82 height 16
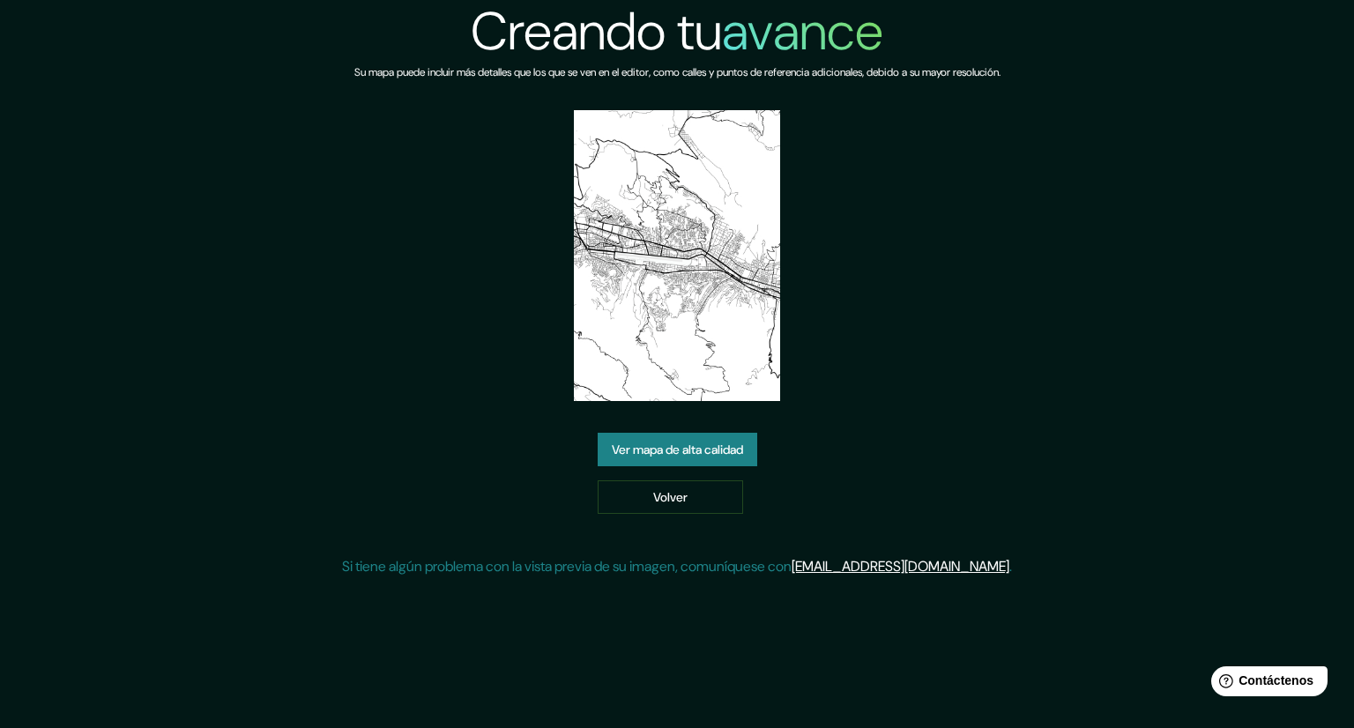
click at [723, 449] on font "Ver mapa de alta calidad" at bounding box center [677, 450] width 131 height 16
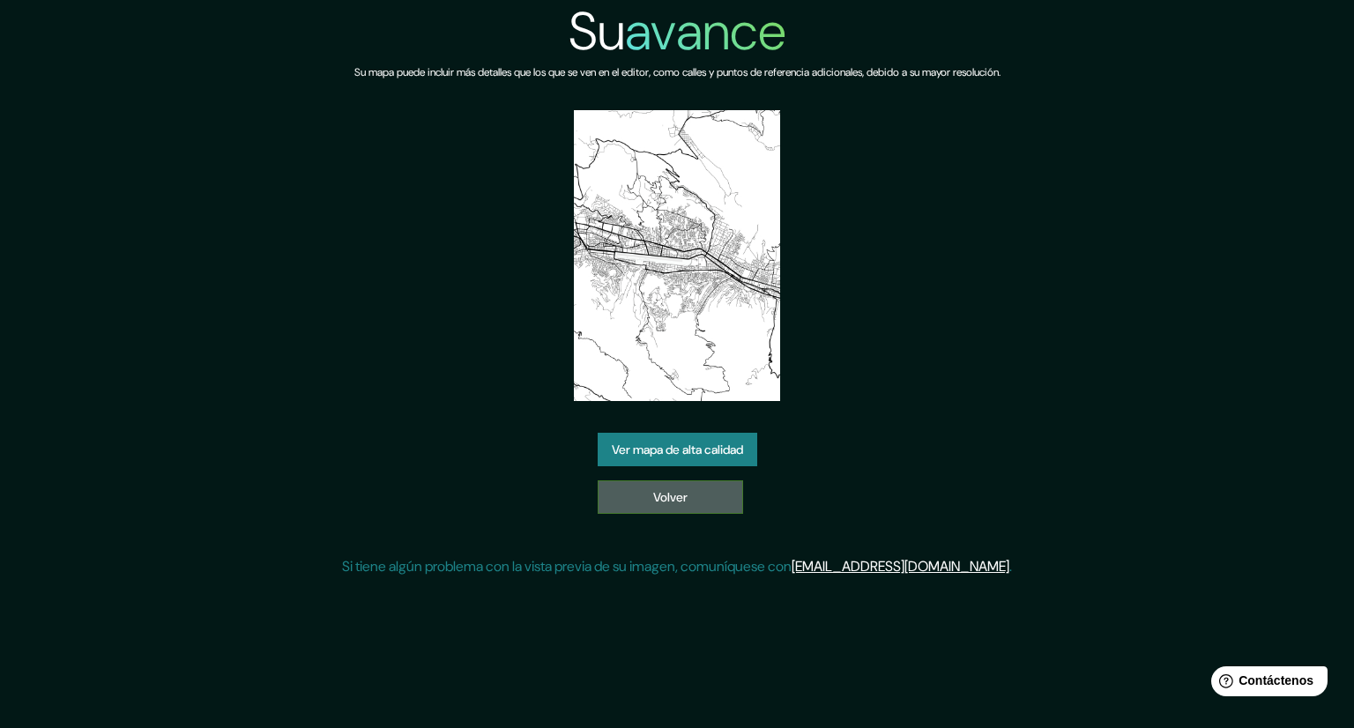
click at [701, 493] on link "Volver" at bounding box center [669, 496] width 145 height 33
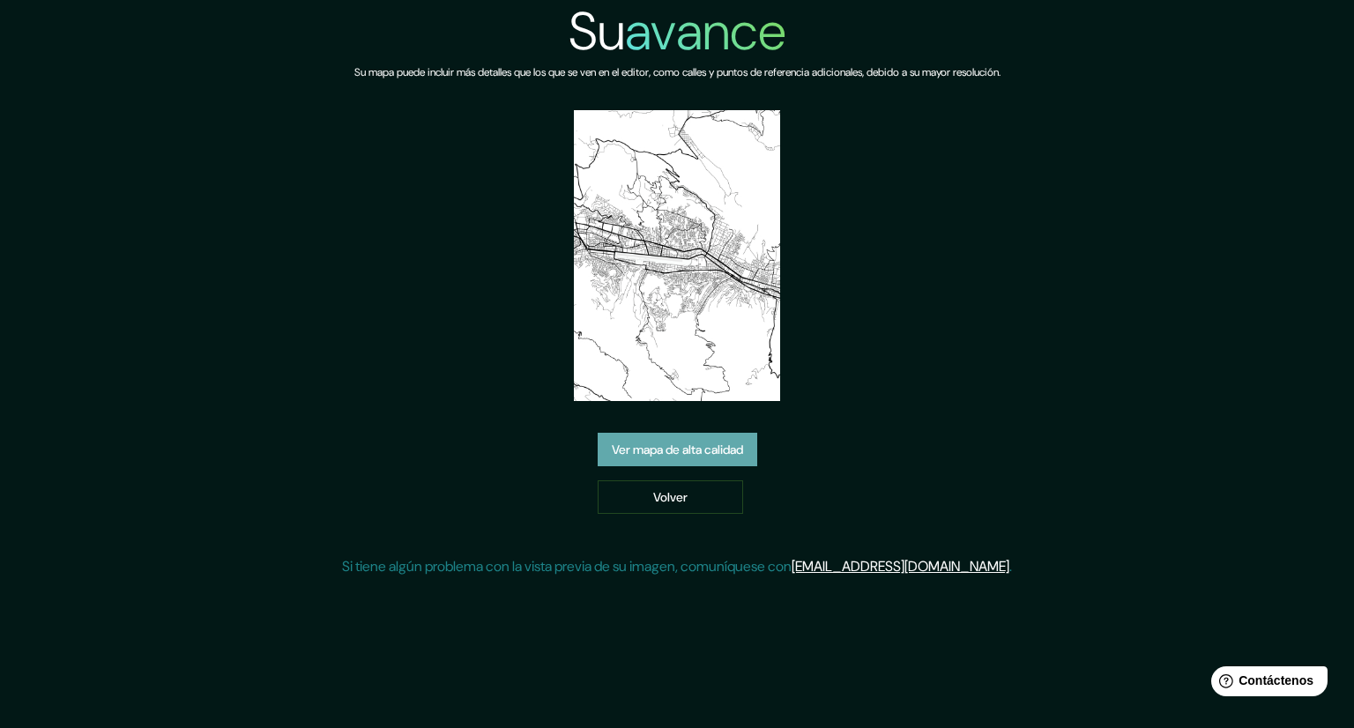
click at [687, 458] on font "Ver mapa de alta calidad" at bounding box center [677, 449] width 131 height 23
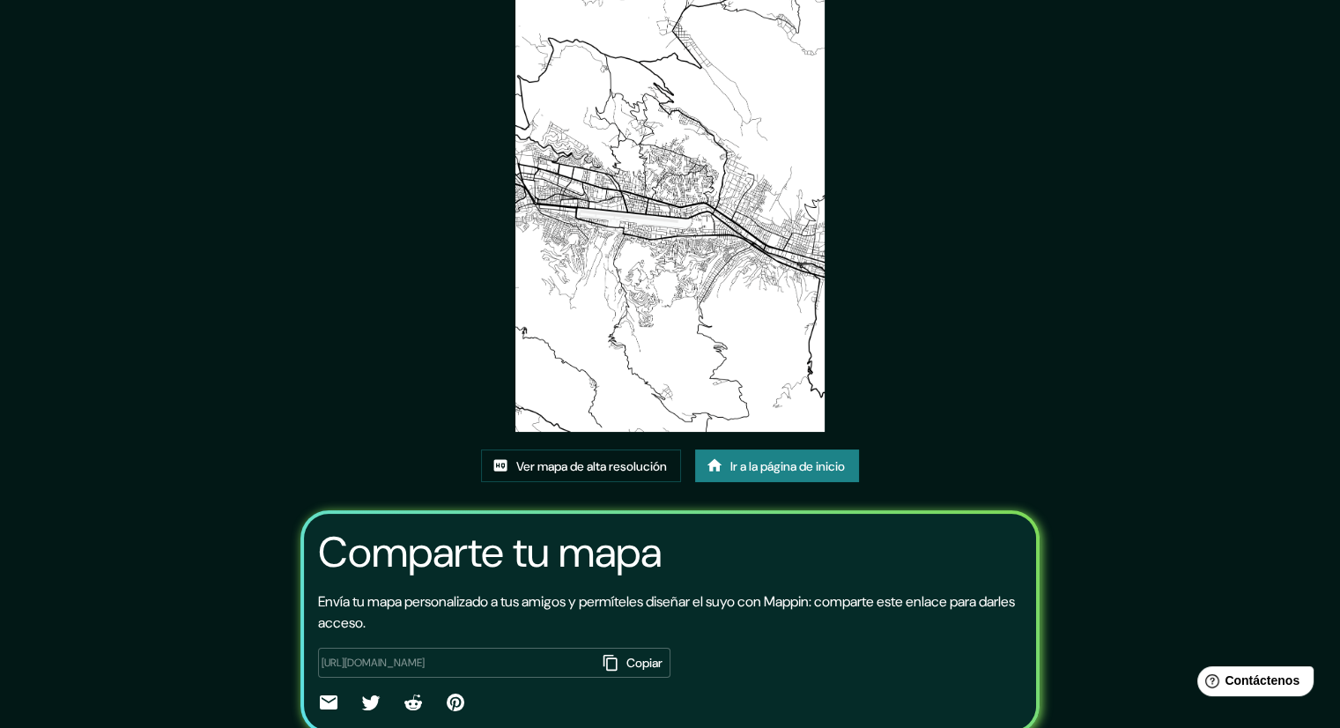
scroll to position [88, 0]
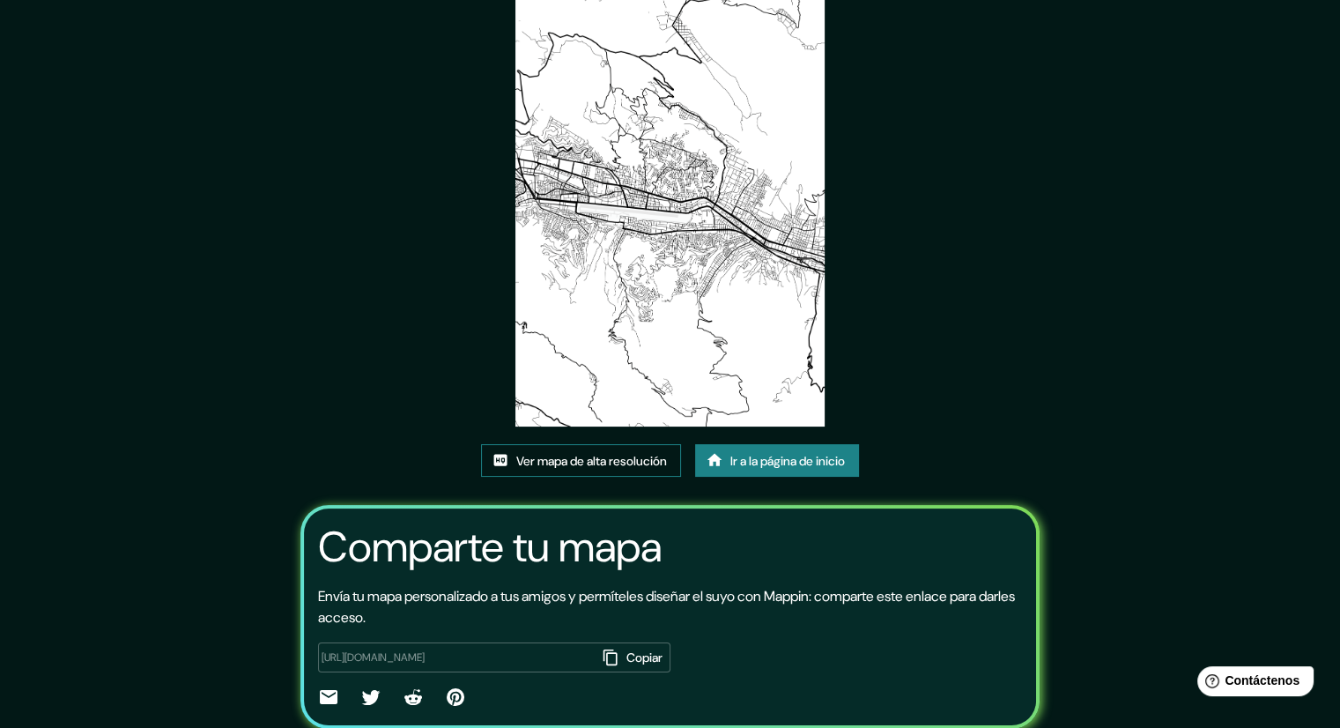
click at [623, 453] on font "Ver mapa de alta resolución" at bounding box center [591, 461] width 151 height 16
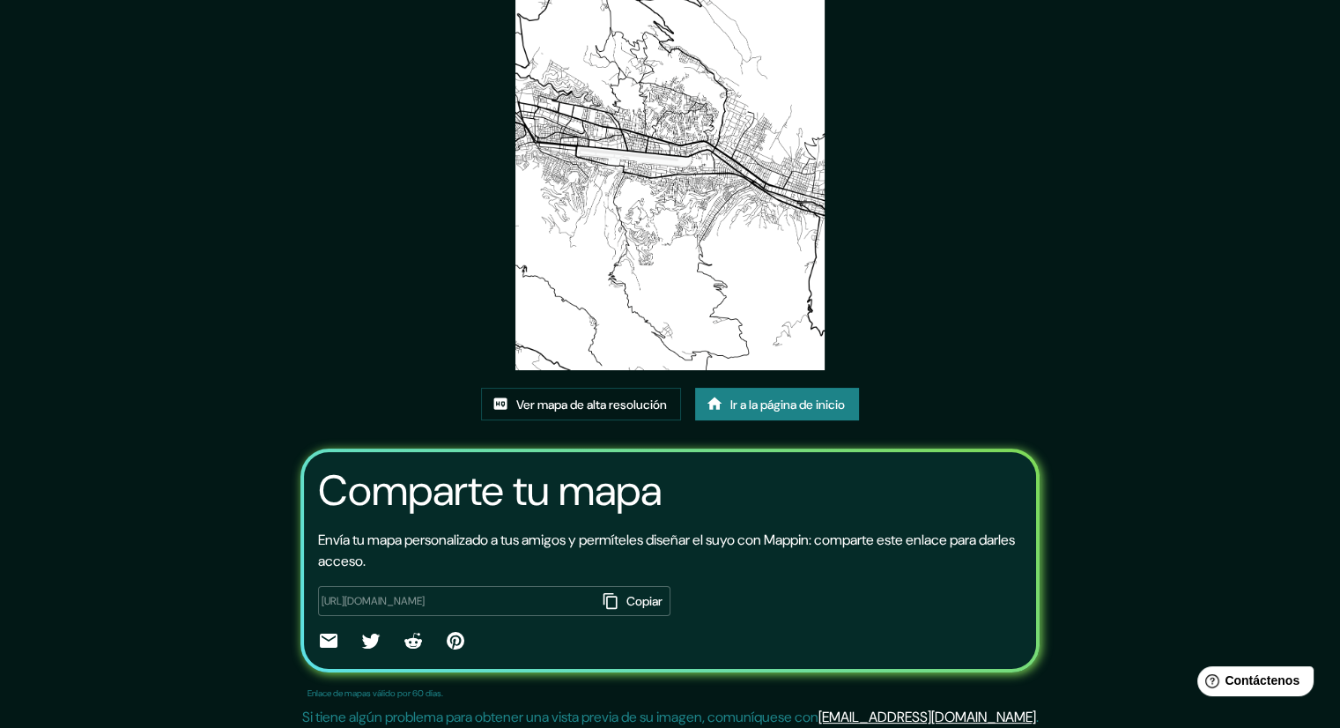
scroll to position [152, 0]
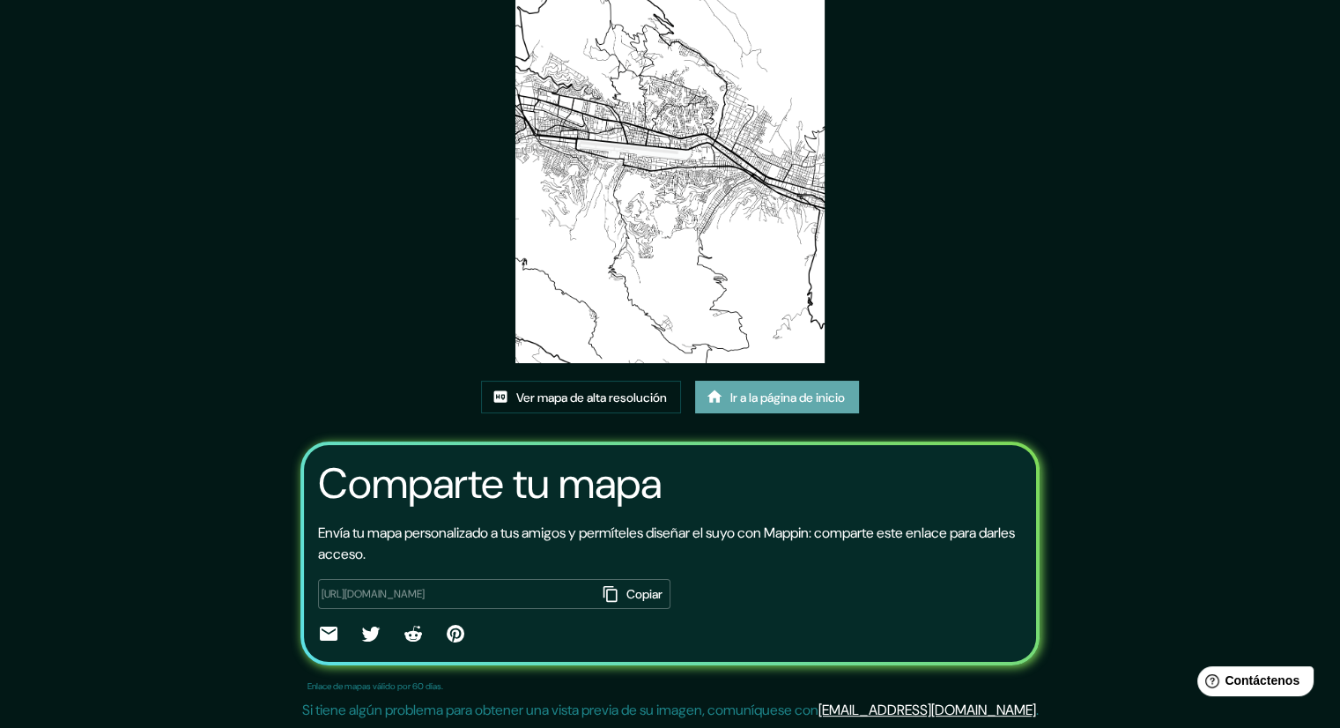
click at [768, 399] on font "Ir a la página de inicio" at bounding box center [788, 398] width 115 height 16
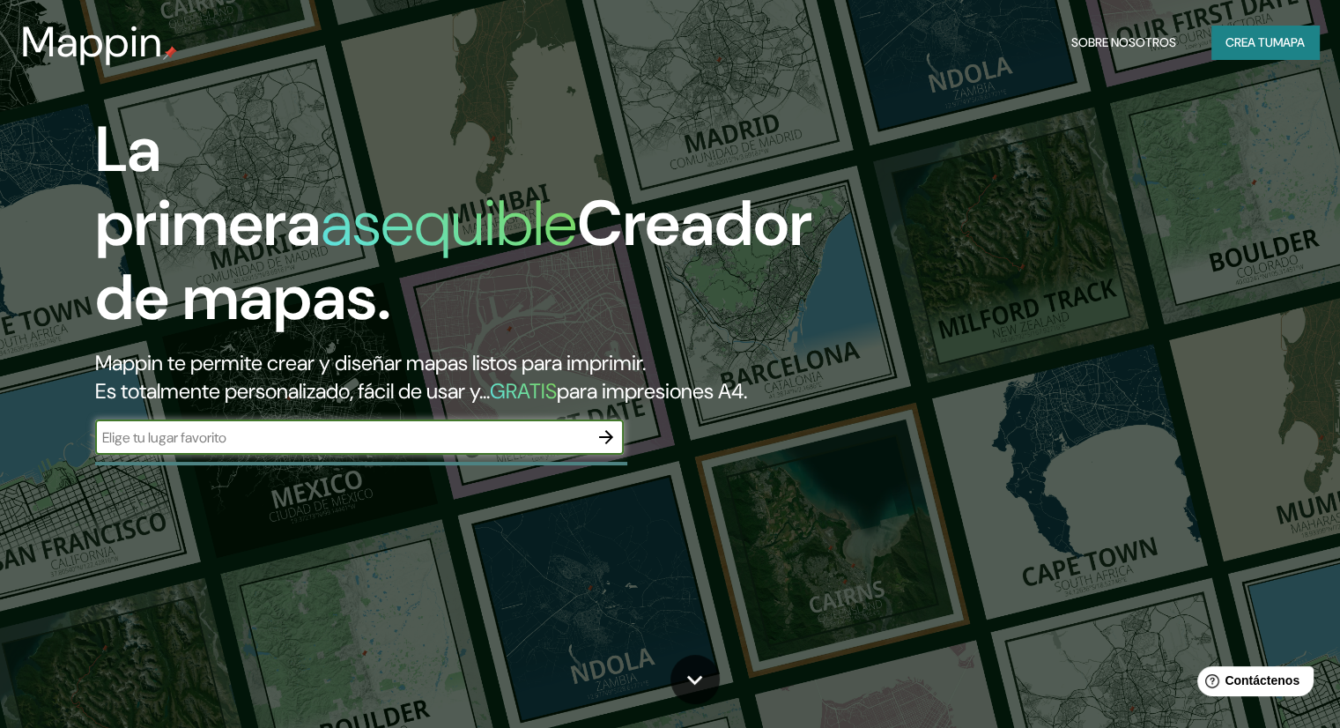
click at [308, 455] on div "​" at bounding box center [359, 436] width 529 height 35
type input "Cusco San sebastian"
click at [608, 444] on icon "button" at bounding box center [606, 437] width 14 height 14
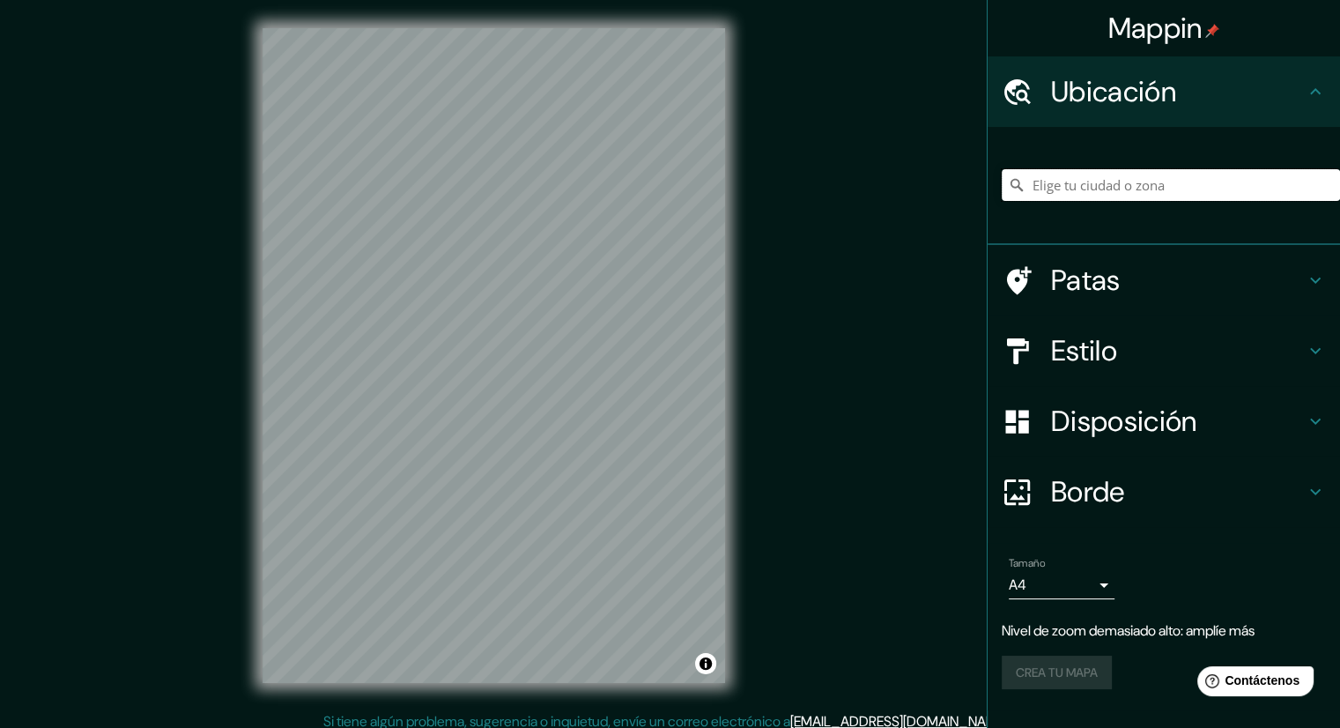
click at [1061, 191] on input "Elige tu ciudad o zona" at bounding box center [1171, 185] width 338 height 32
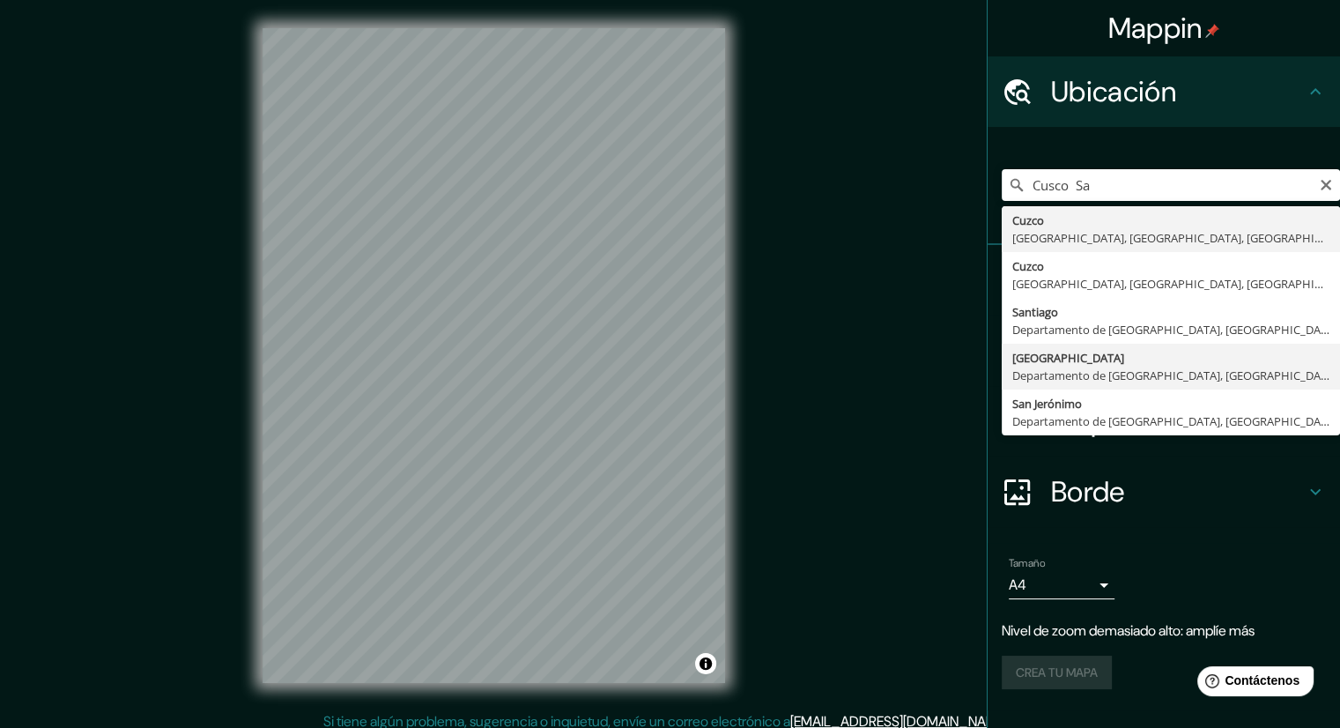
type input "[GEOGRAPHIC_DATA][PERSON_NAME], [GEOGRAPHIC_DATA], [GEOGRAPHIC_DATA]"
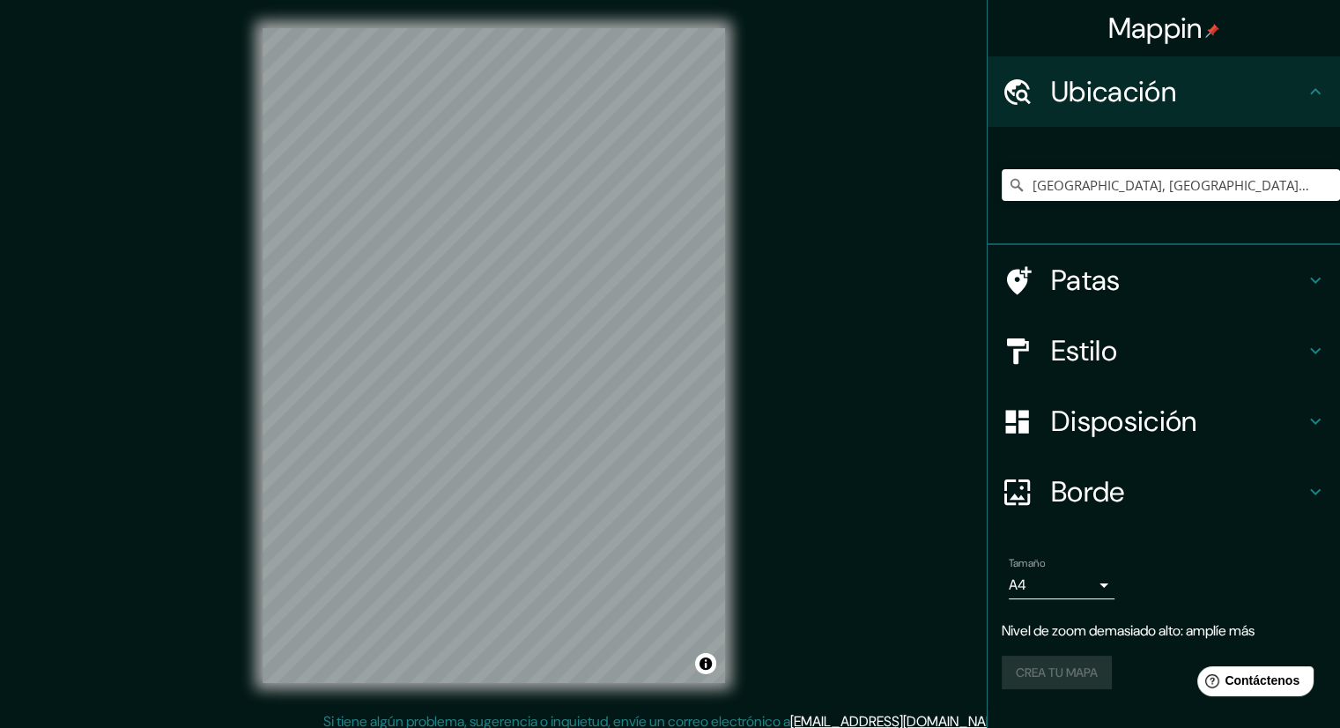
click at [1186, 342] on h4 "Estilo" at bounding box center [1178, 350] width 254 height 35
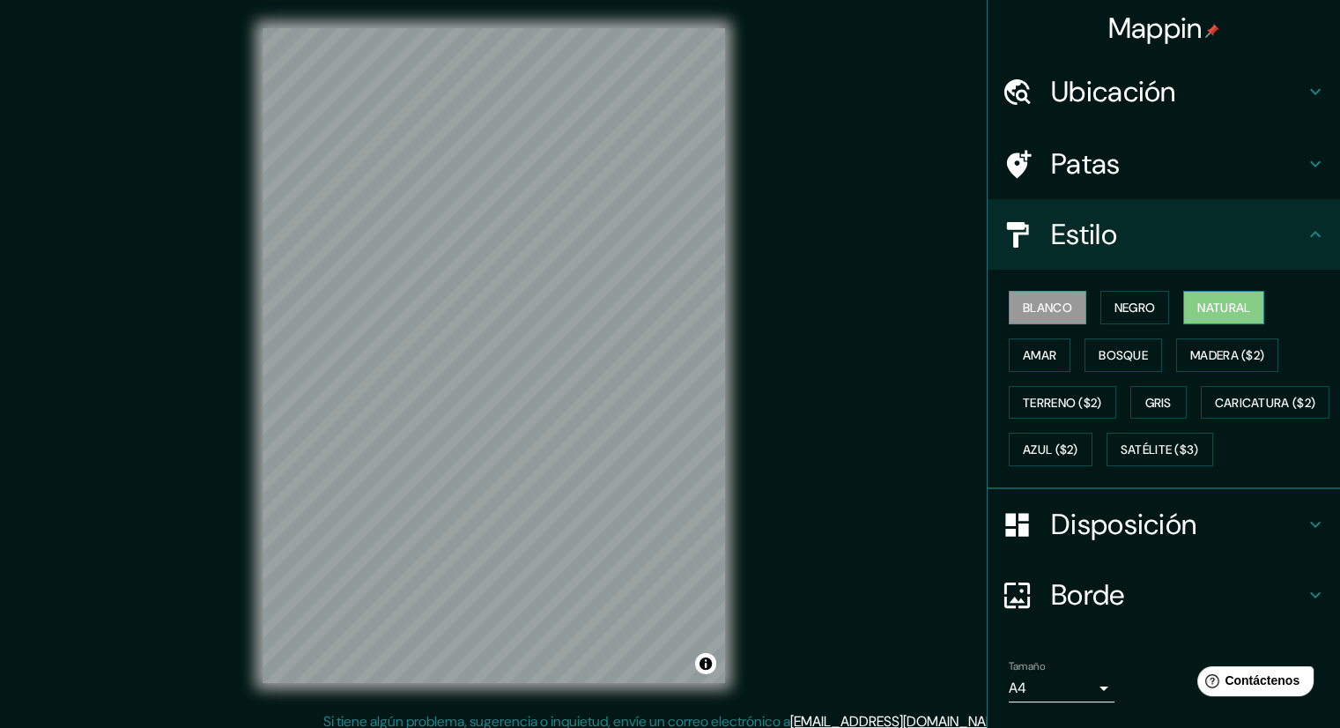
click at [1206, 311] on font "Natural" at bounding box center [1224, 308] width 53 height 16
click at [862, 561] on div "Mappin Ubicación San Sebastian, Departamento de Cusco, Perú Patas Estilo Blanco…" at bounding box center [670, 369] width 1340 height 739
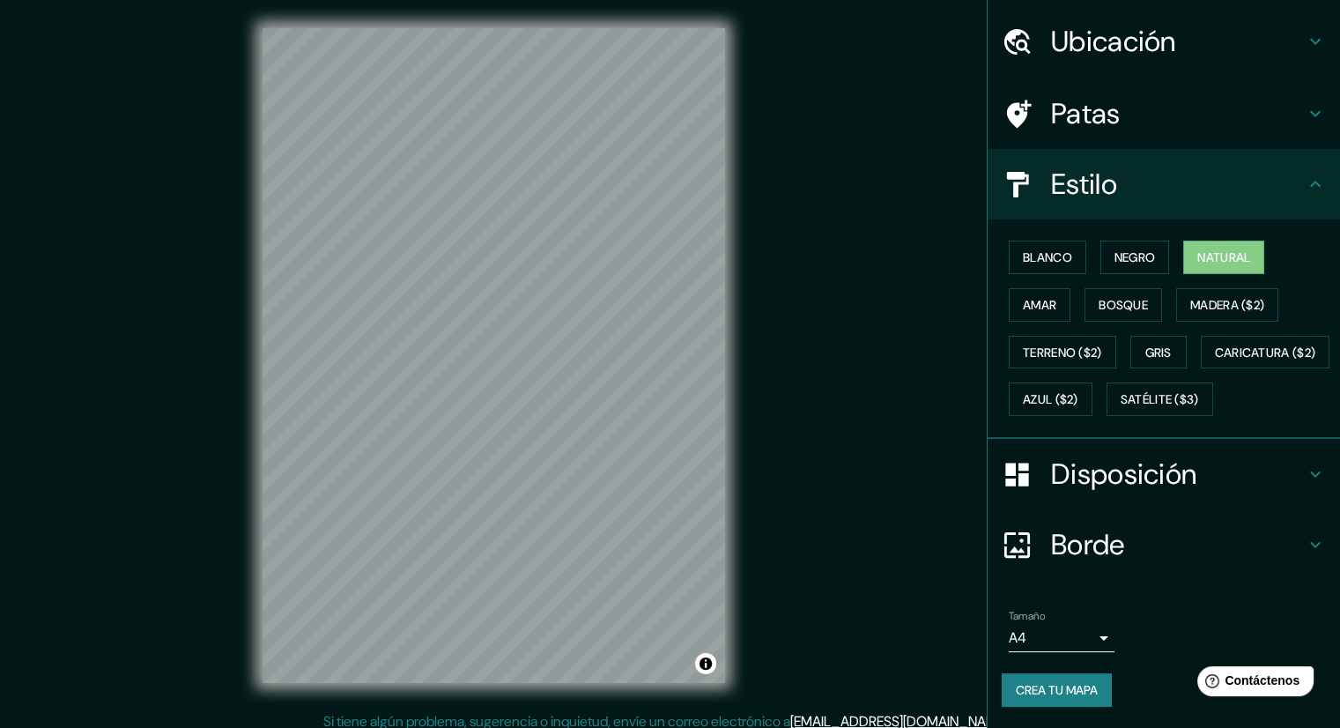
scroll to position [93, 0]
click at [1042, 686] on font "Crea tu mapa" at bounding box center [1057, 690] width 82 height 16
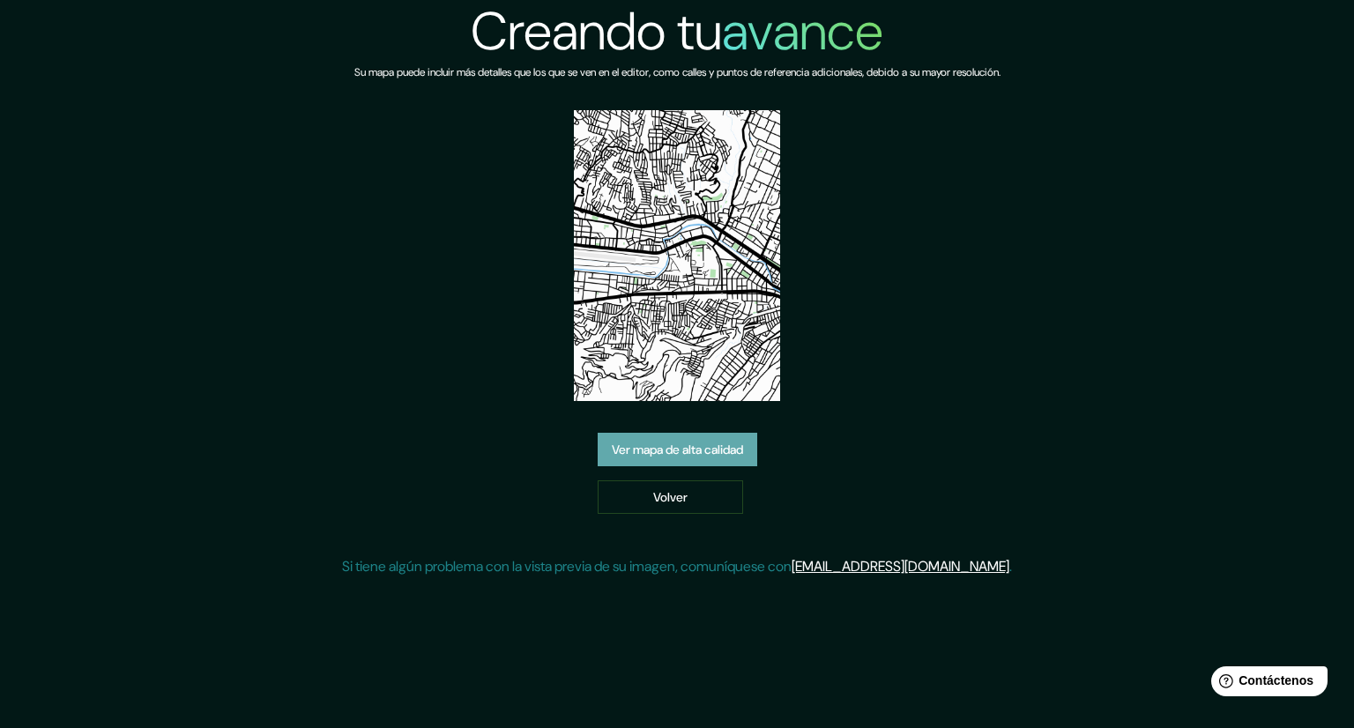
click at [664, 454] on font "Ver mapa de alta calidad" at bounding box center [677, 450] width 131 height 16
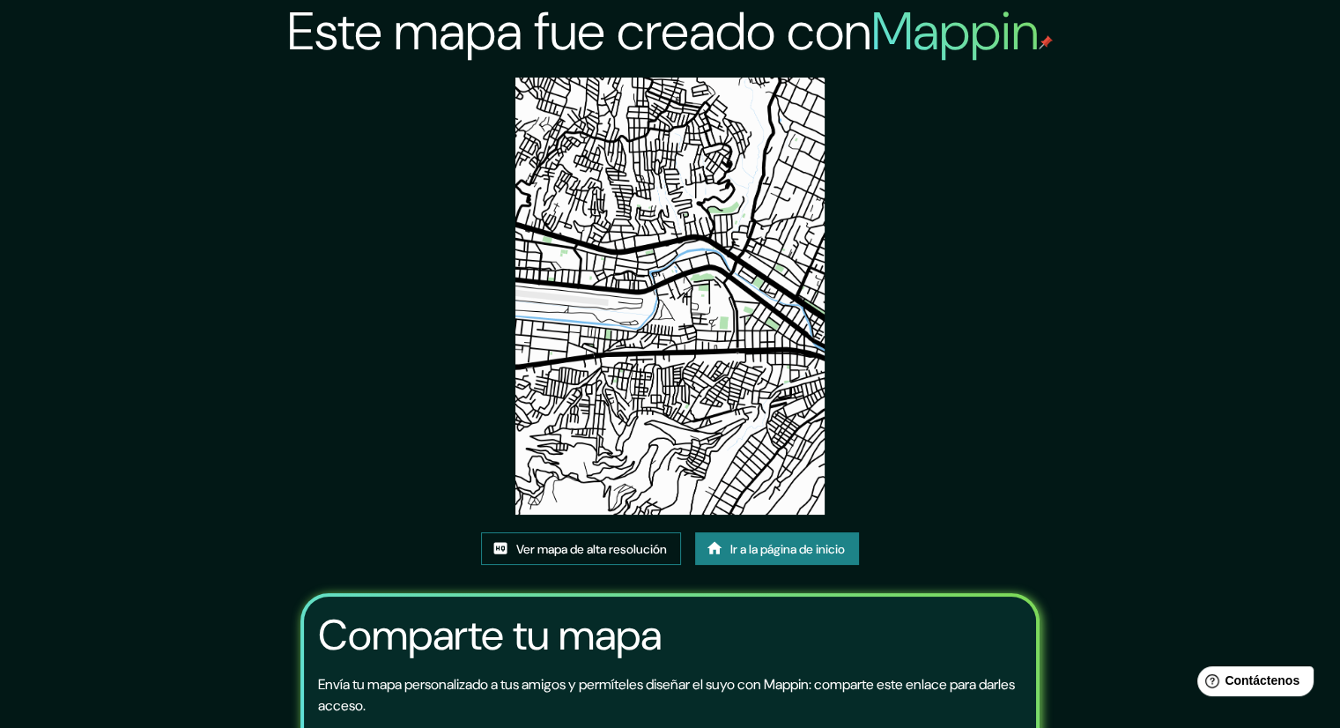
click at [546, 551] on font "Ver mapa de alta resolución" at bounding box center [591, 549] width 151 height 16
